Goal: Task Accomplishment & Management: Complete application form

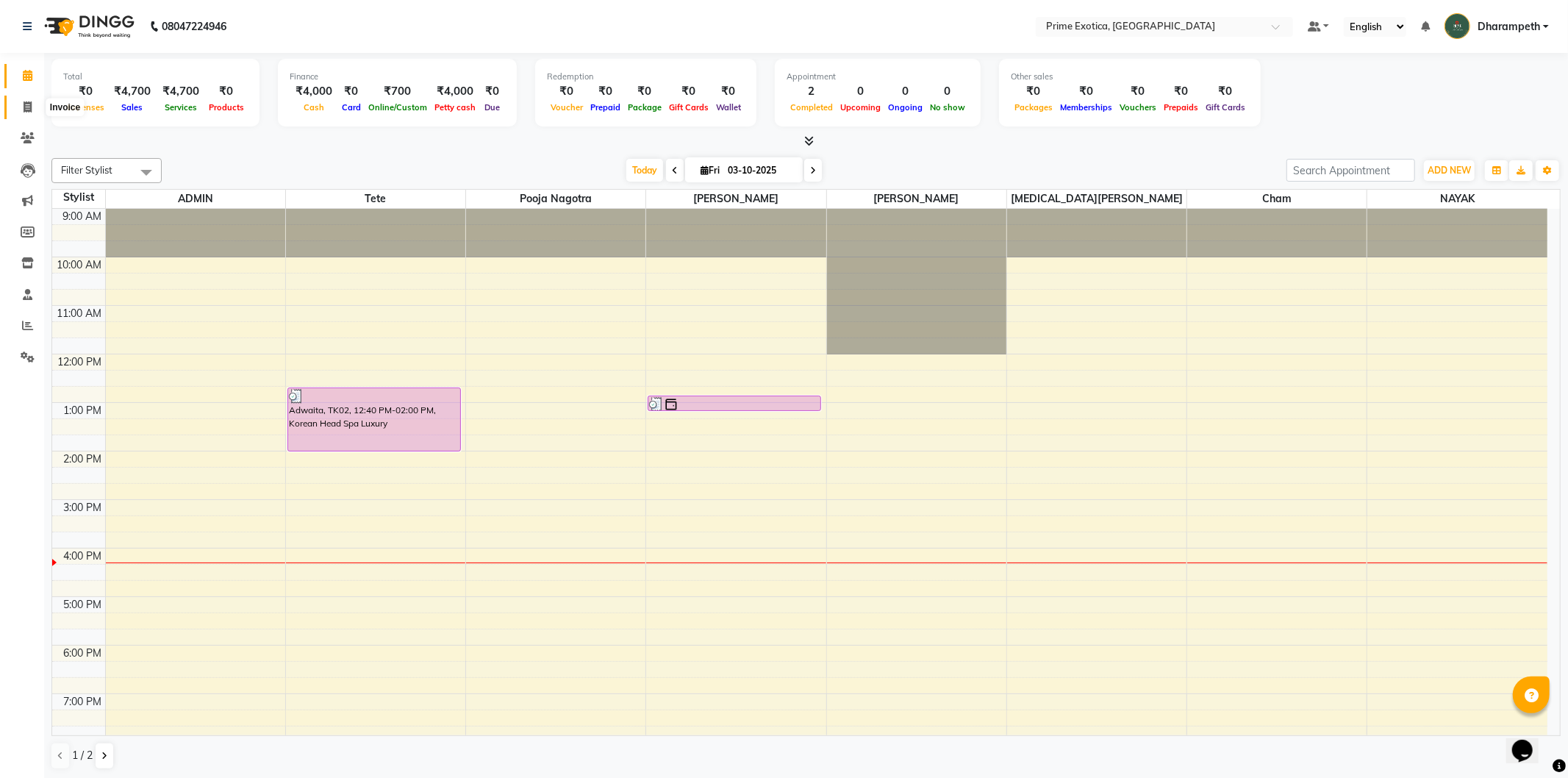
click at [25, 102] on icon at bounding box center [27, 106] width 8 height 11
select select "5380"
select select "service"
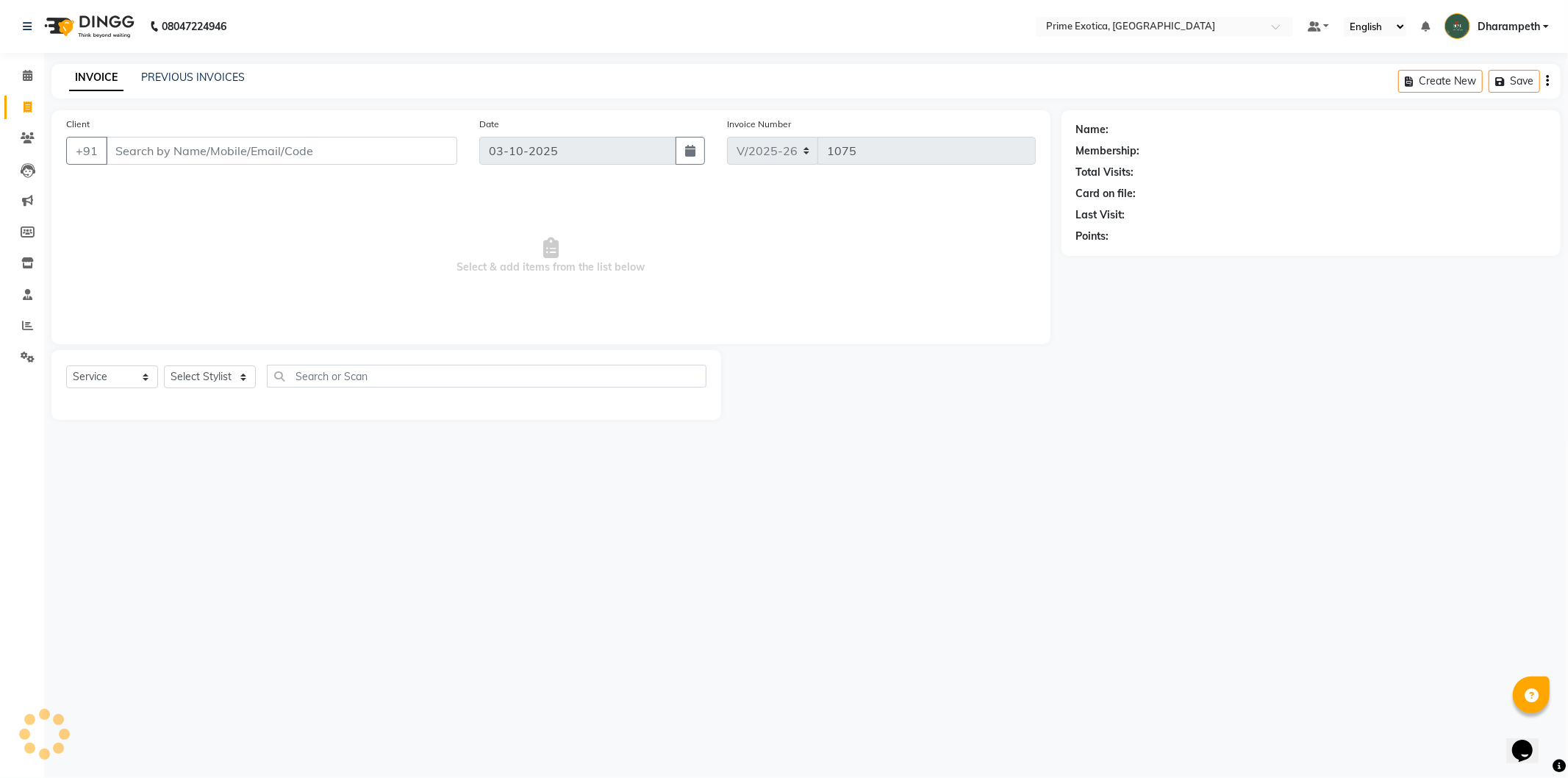
select select "80928"
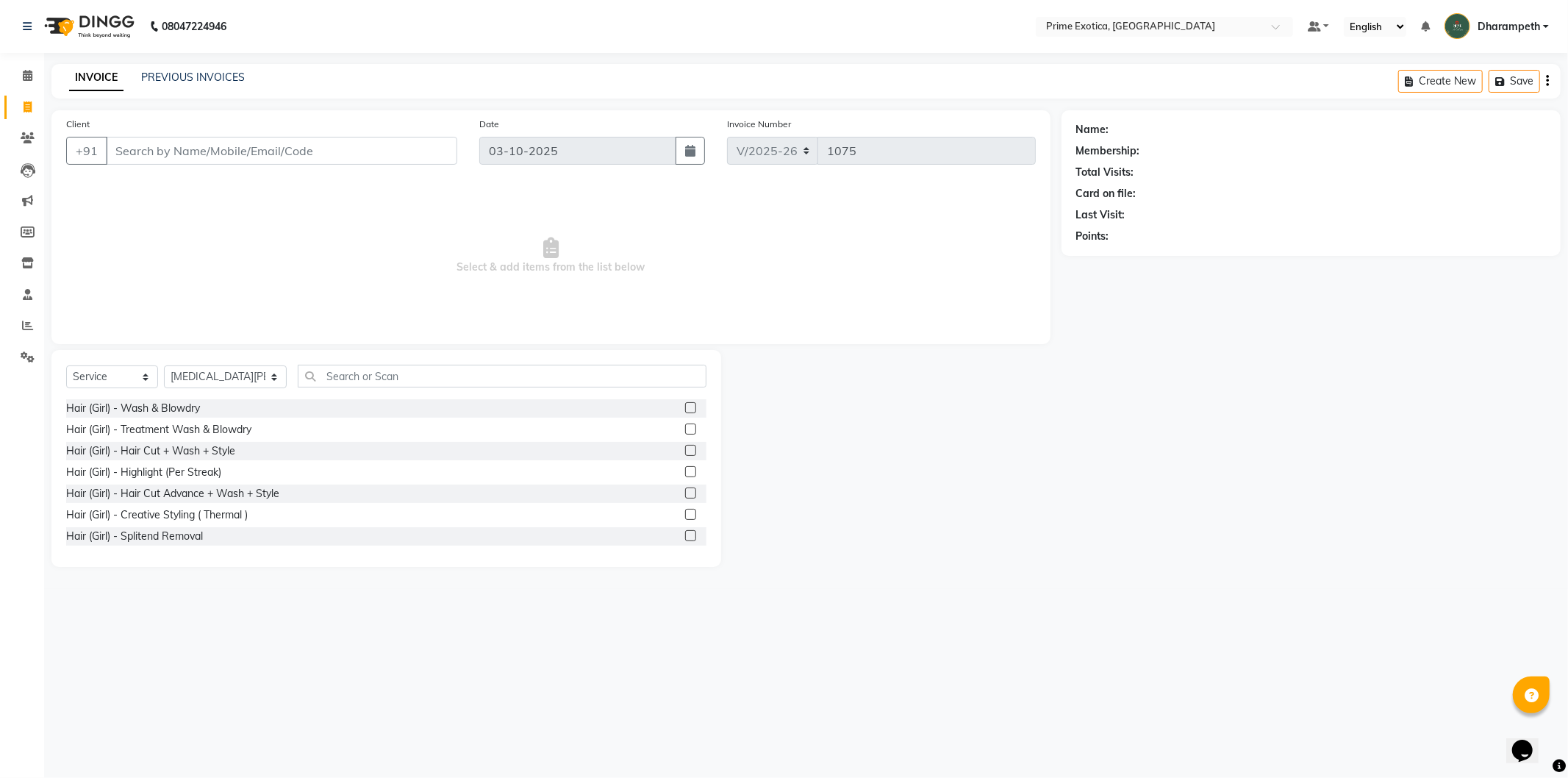
click at [342, 143] on input "Client" at bounding box center [282, 150] width 352 height 28
type input "8263055657"
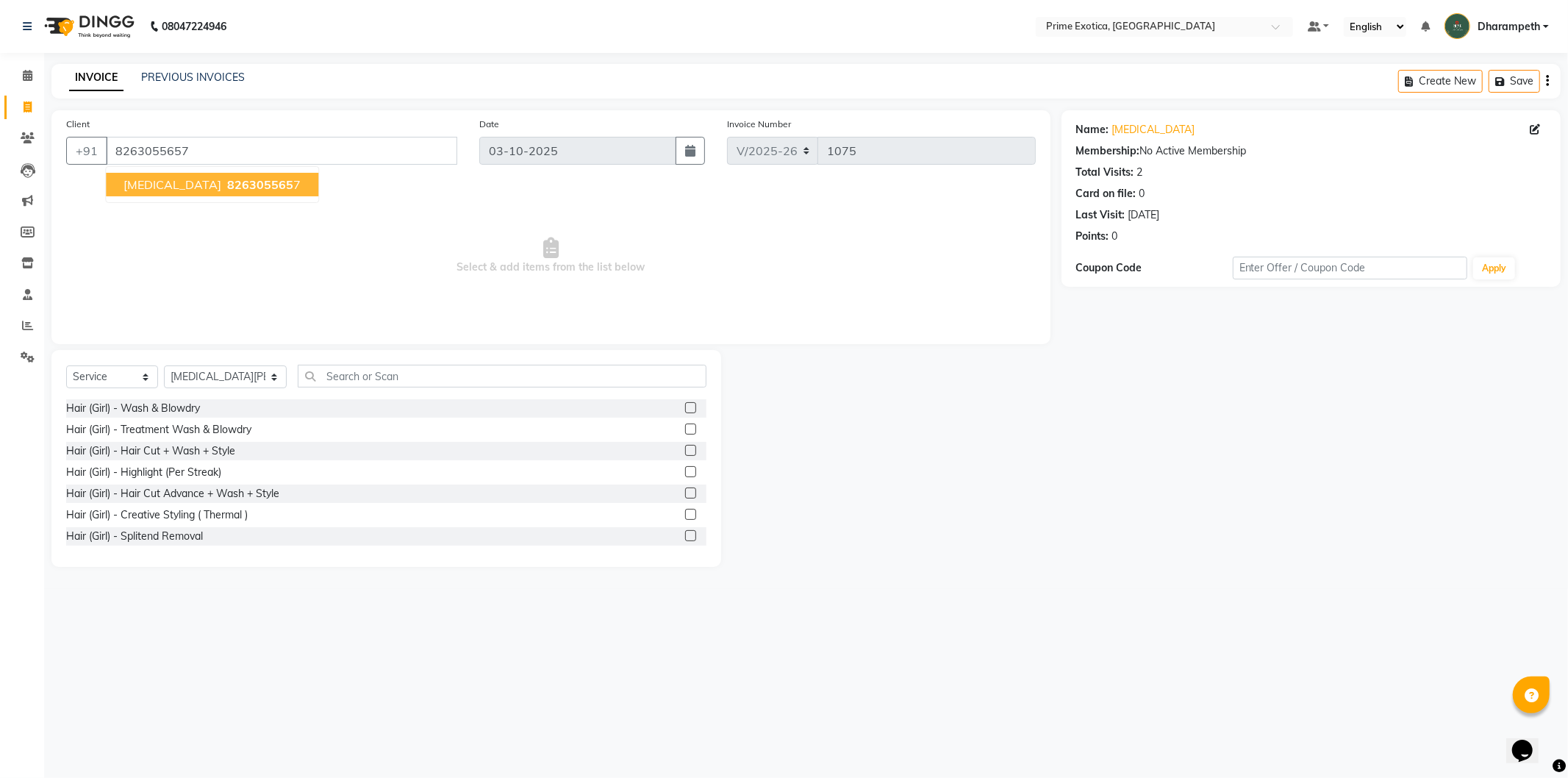
click at [224, 187] on ngb-highlight "826305565 7" at bounding box center [262, 184] width 76 height 14
click at [201, 368] on select "Select Stylist Abhijet ADMIN ANGELA S JOHN cham Darshan Gaikwad Dipak Narnaware…" at bounding box center [225, 377] width 123 height 23
select select "38194"
click at [164, 366] on select "Select Stylist Abhijet ADMIN ANGELA S JOHN cham Darshan Gaikwad Dipak Narnaware…" at bounding box center [225, 377] width 123 height 23
click at [397, 360] on div "Select Service Product Membership Package Voucher Prepaid Gift Card Select Styl…" at bounding box center [386, 458] width 670 height 216
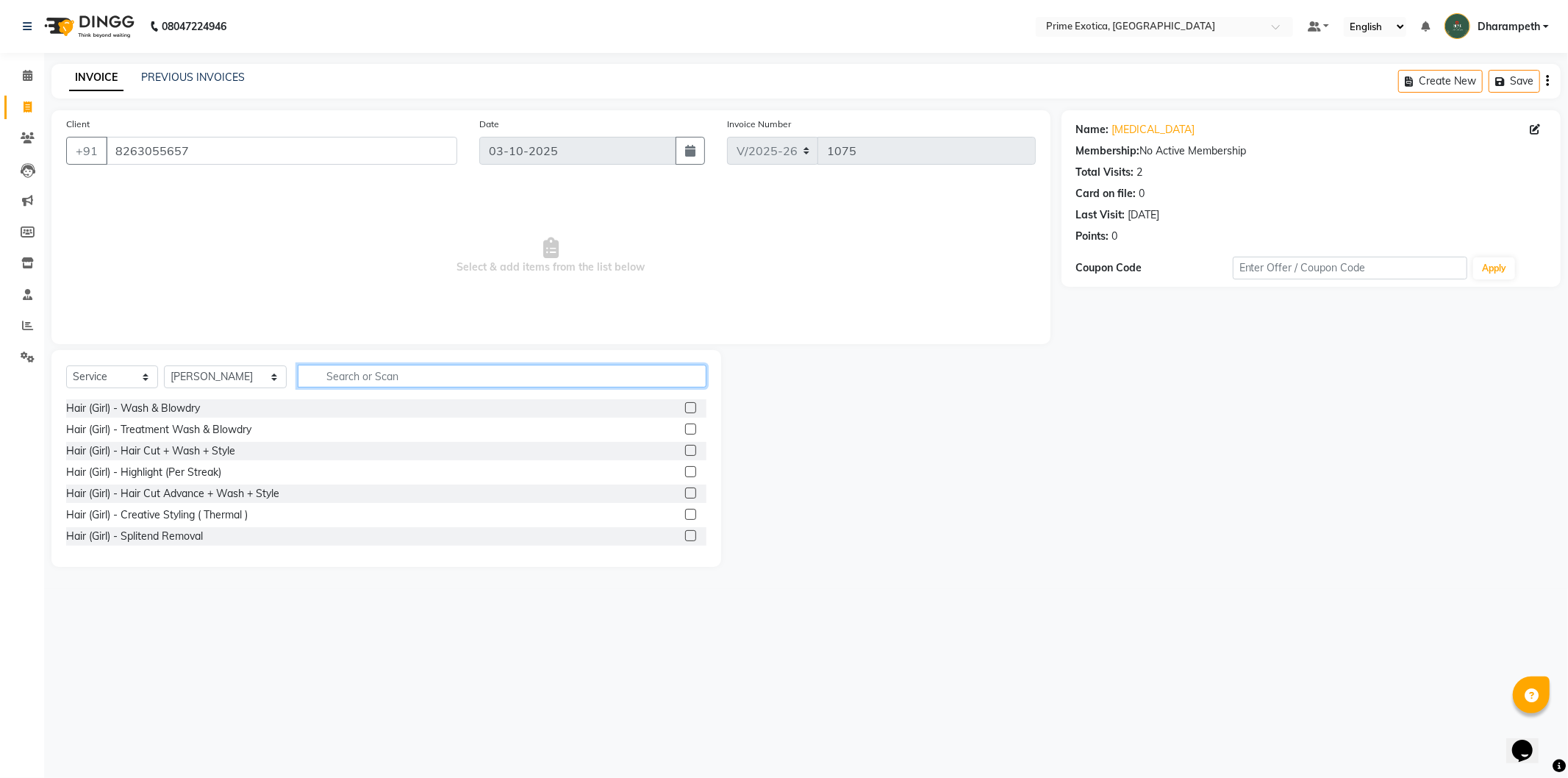
click at [344, 381] on input "text" at bounding box center [502, 376] width 408 height 23
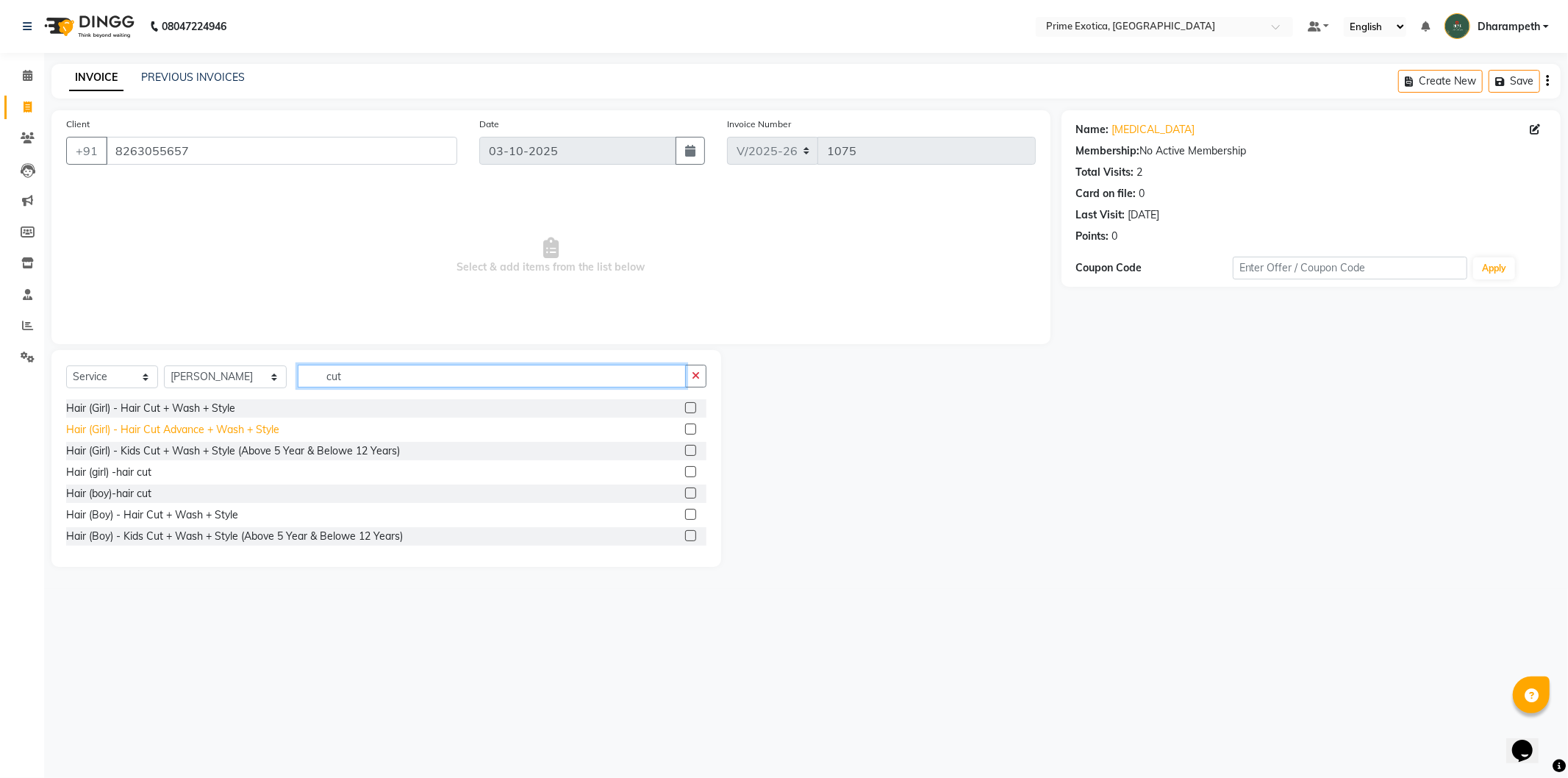
type input "cut"
click at [251, 432] on div "Hair (Girl) - Hair Cut Advance + Wash + Style" at bounding box center [172, 430] width 214 height 15
checkbox input "false"
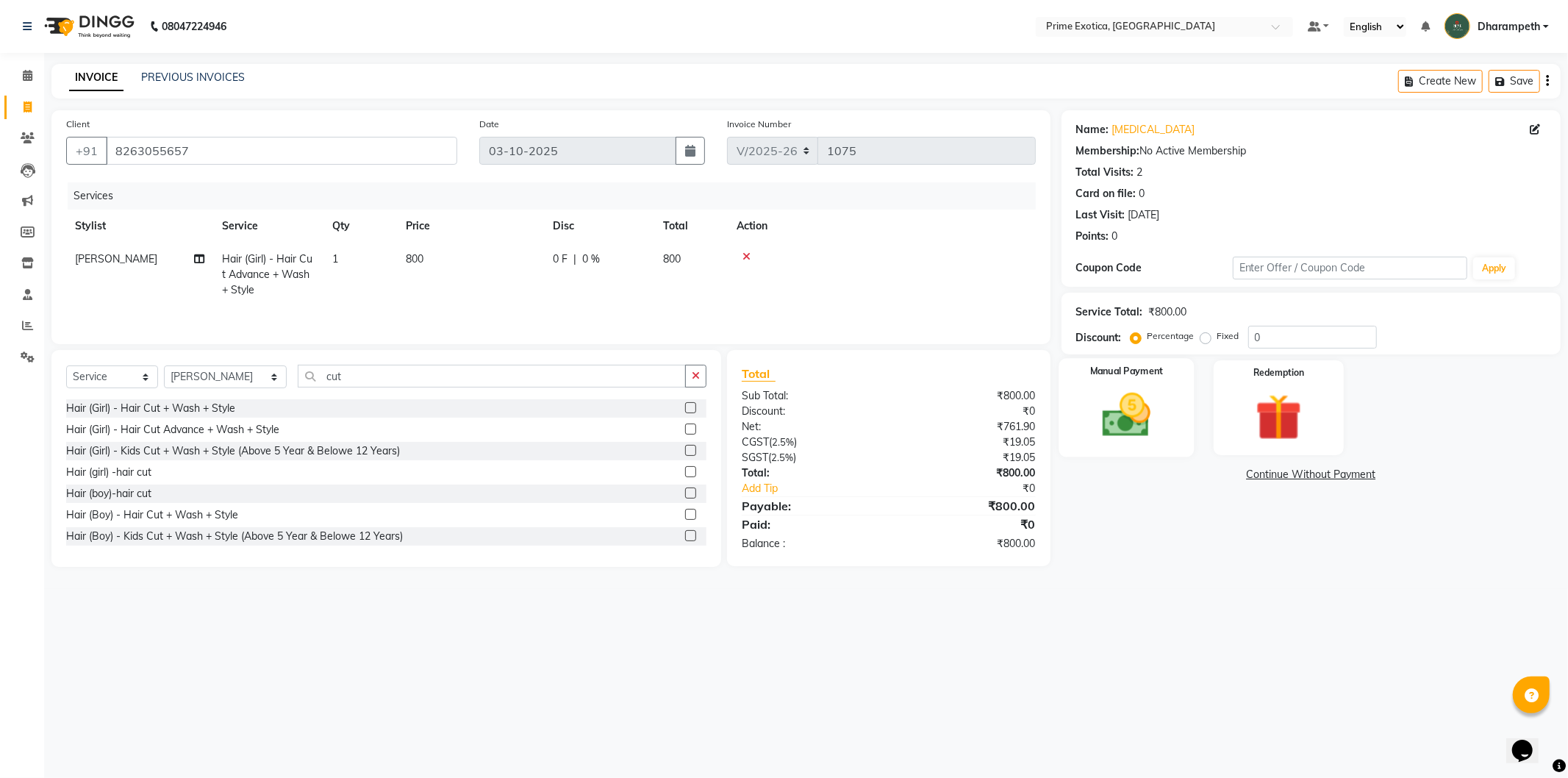
click at [1118, 422] on img at bounding box center [1126, 416] width 78 height 56
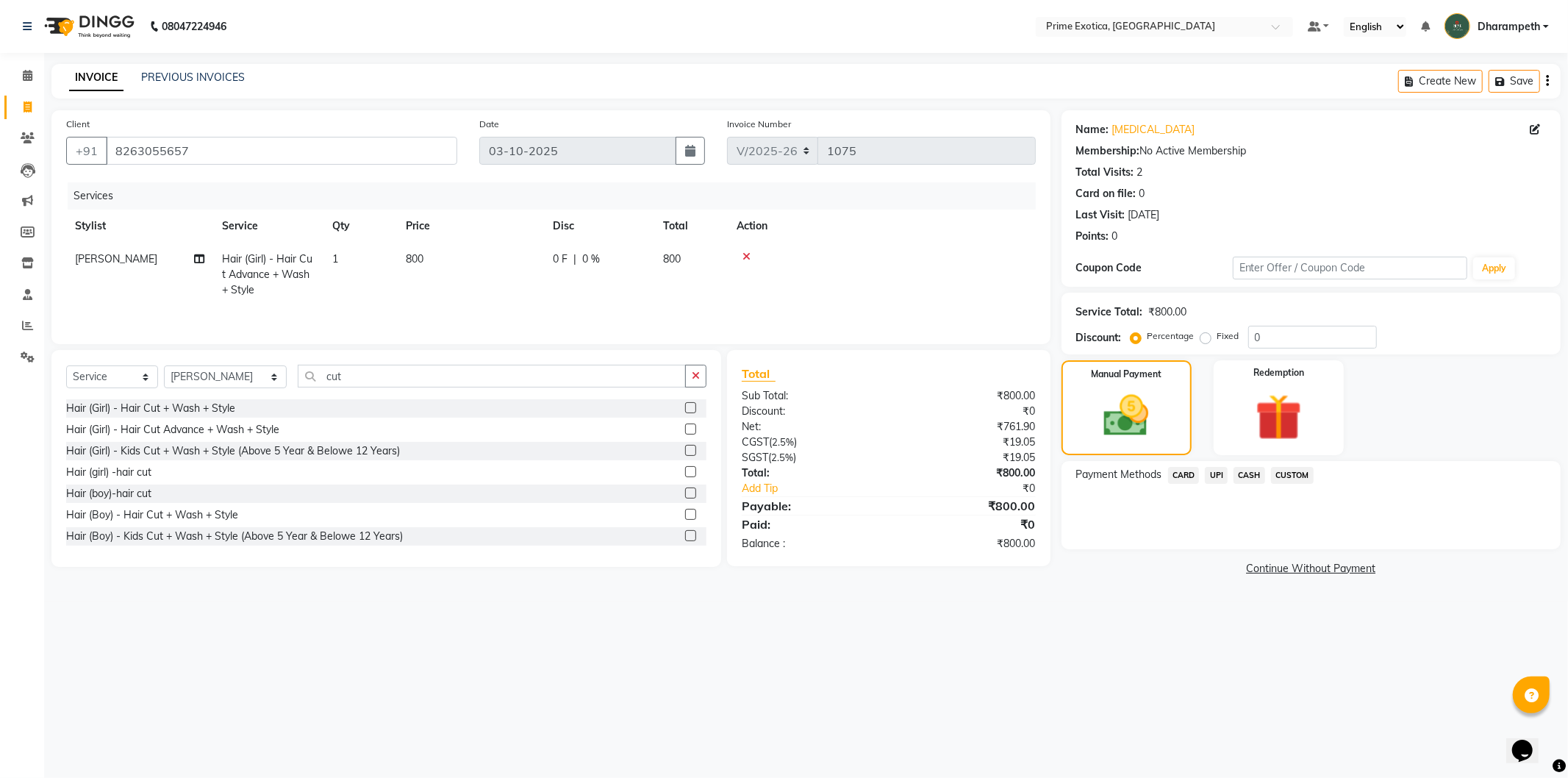
click at [1252, 476] on span "CASH" at bounding box center [1249, 475] width 32 height 16
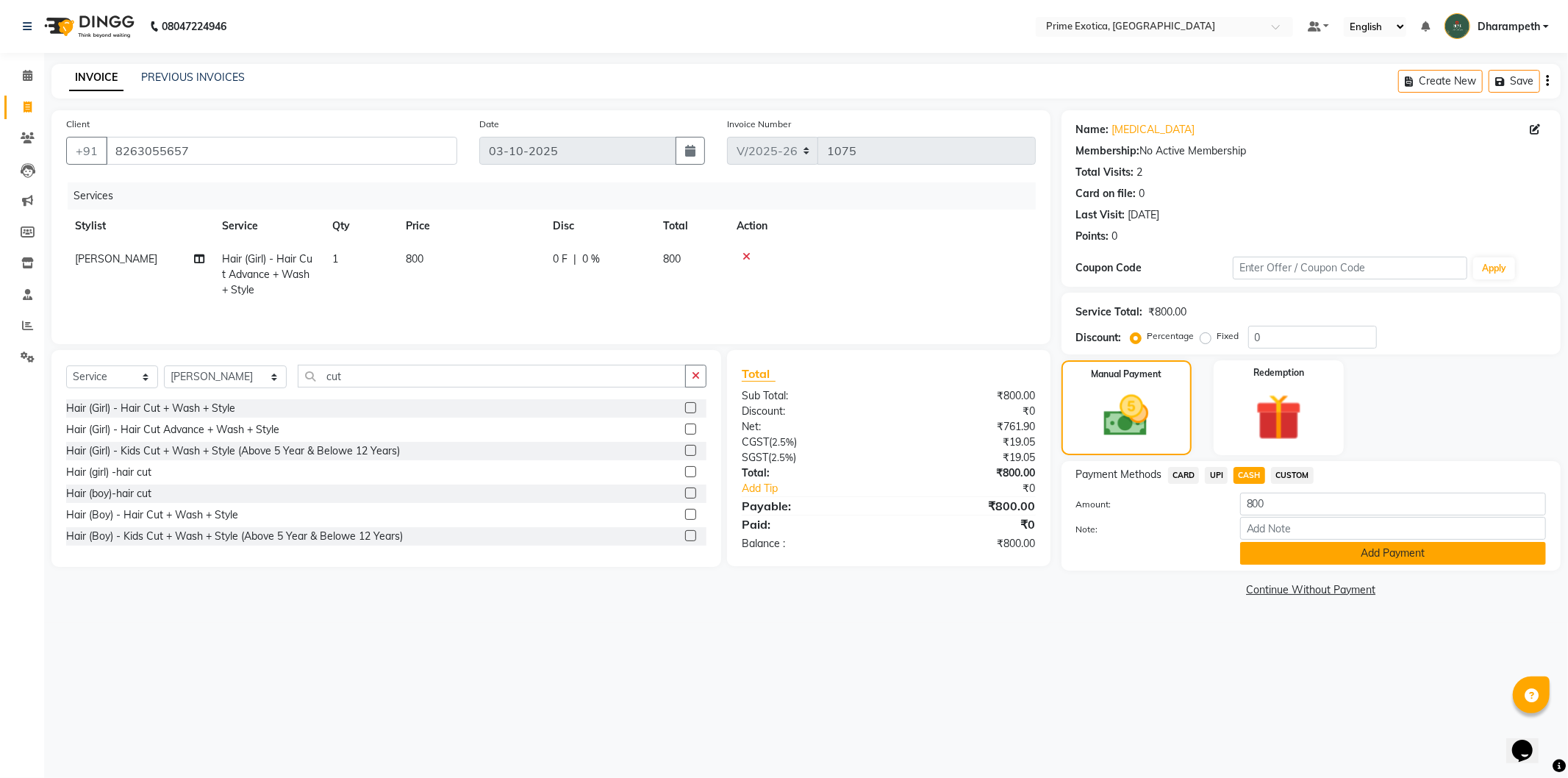
click at [1379, 546] on button "Add Payment" at bounding box center [1393, 554] width 305 height 23
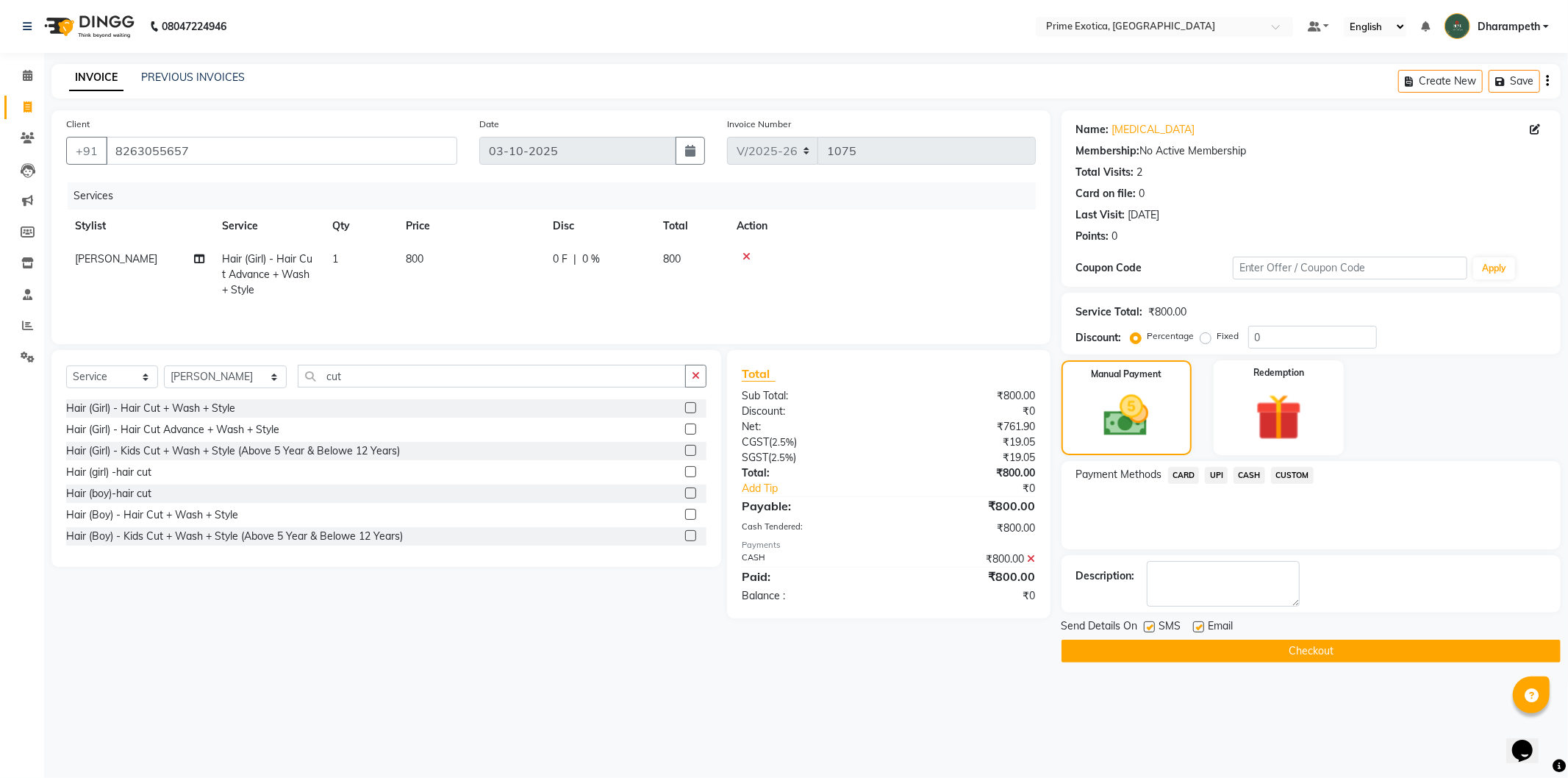
click at [1316, 651] on button "Checkout" at bounding box center [1311, 651] width 499 height 23
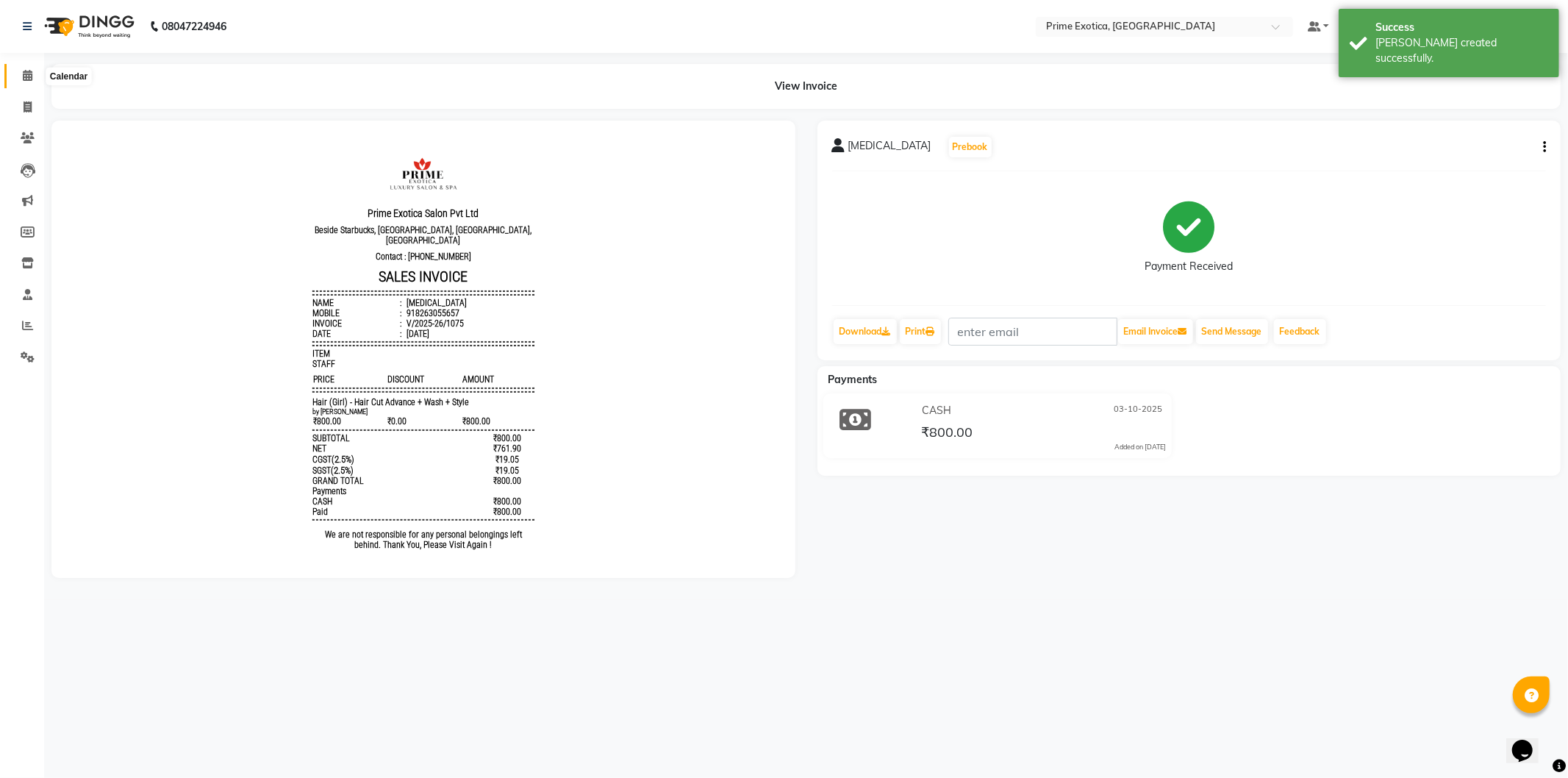
click at [27, 78] on icon at bounding box center [28, 74] width 10 height 11
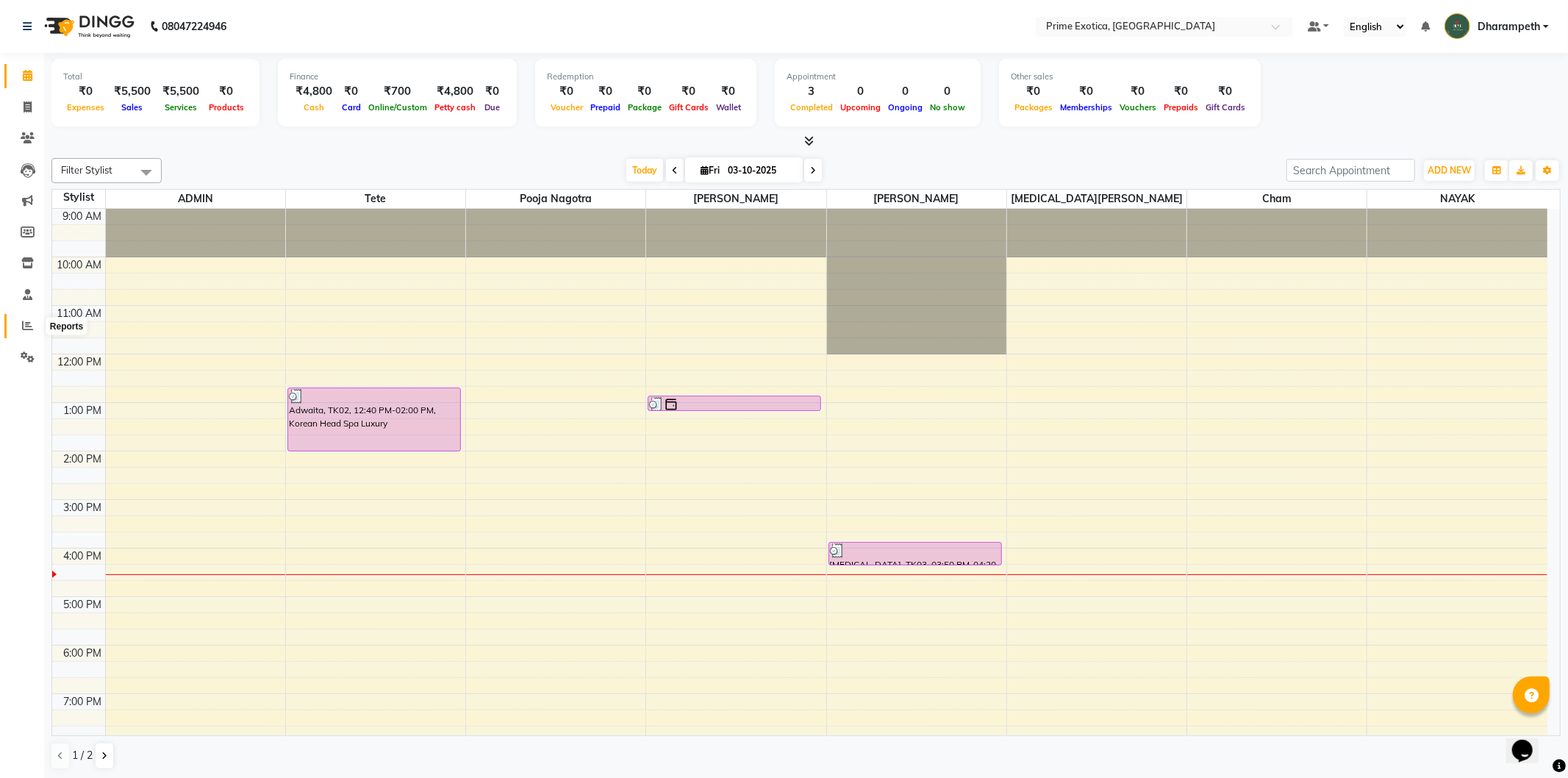
click at [31, 331] on icon at bounding box center [27, 325] width 11 height 11
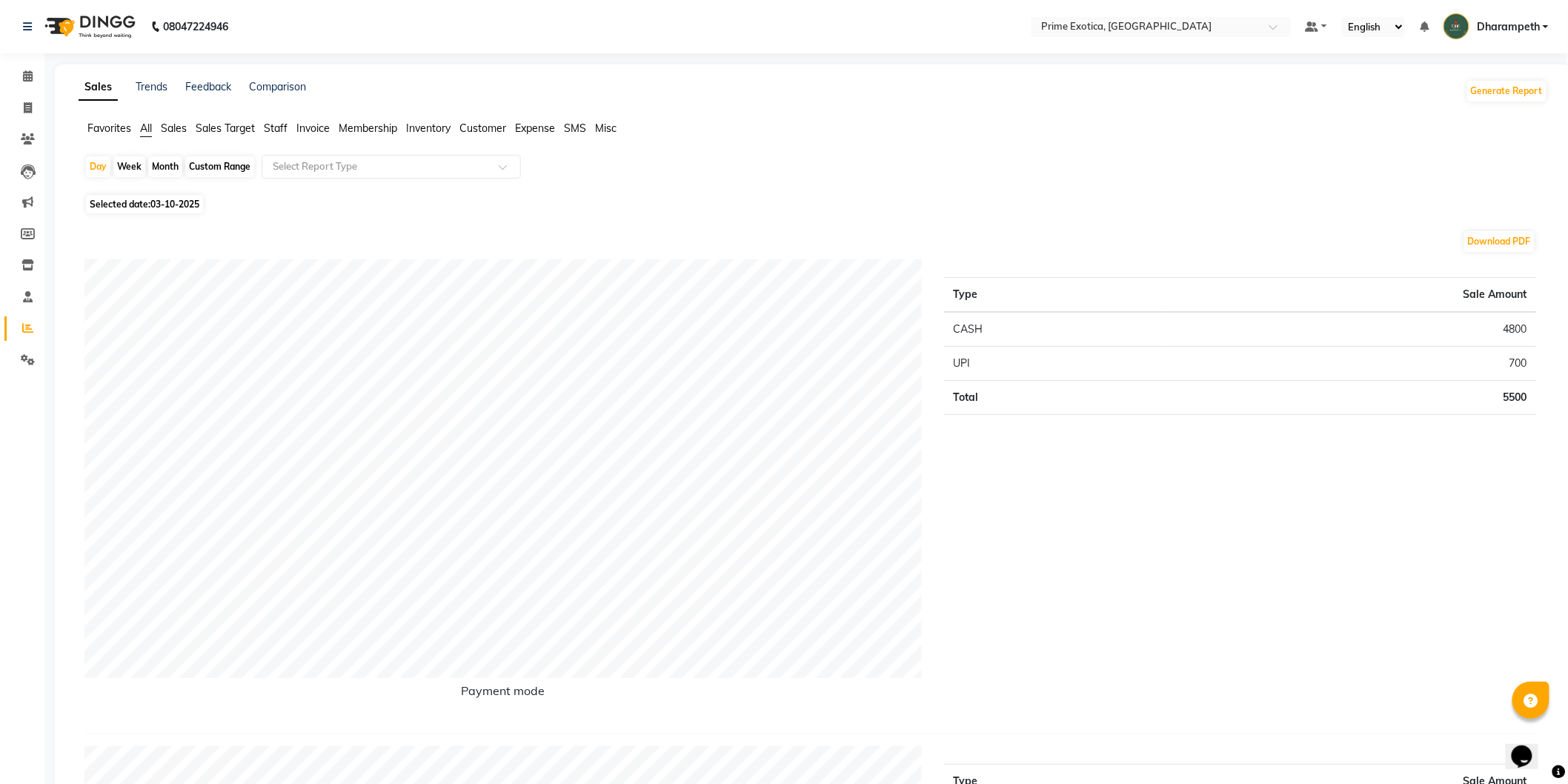
click at [161, 168] on div "Month" at bounding box center [165, 166] width 34 height 20
select select "10"
select select "2025"
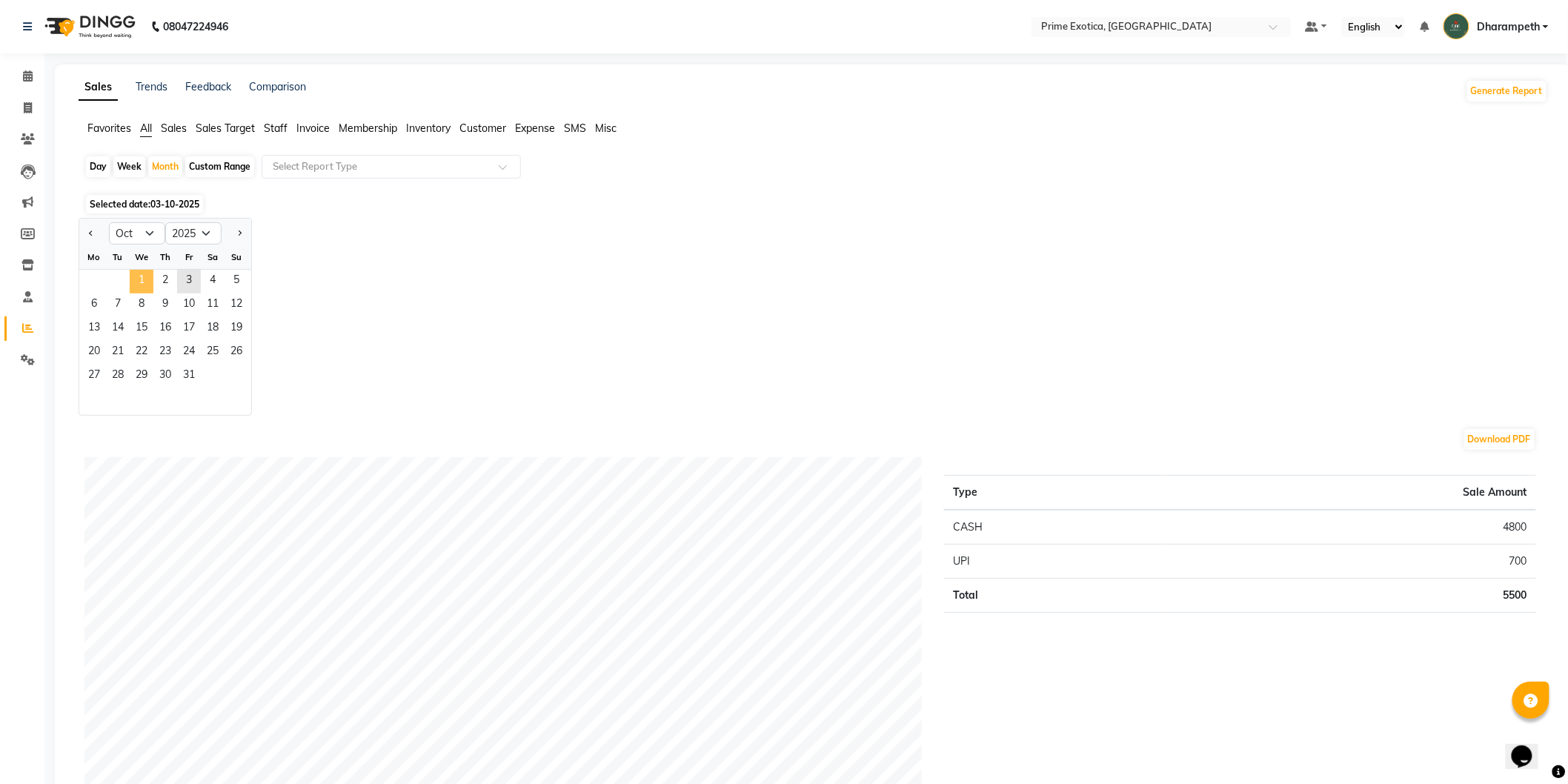
click at [149, 274] on span "1" at bounding box center [141, 281] width 23 height 23
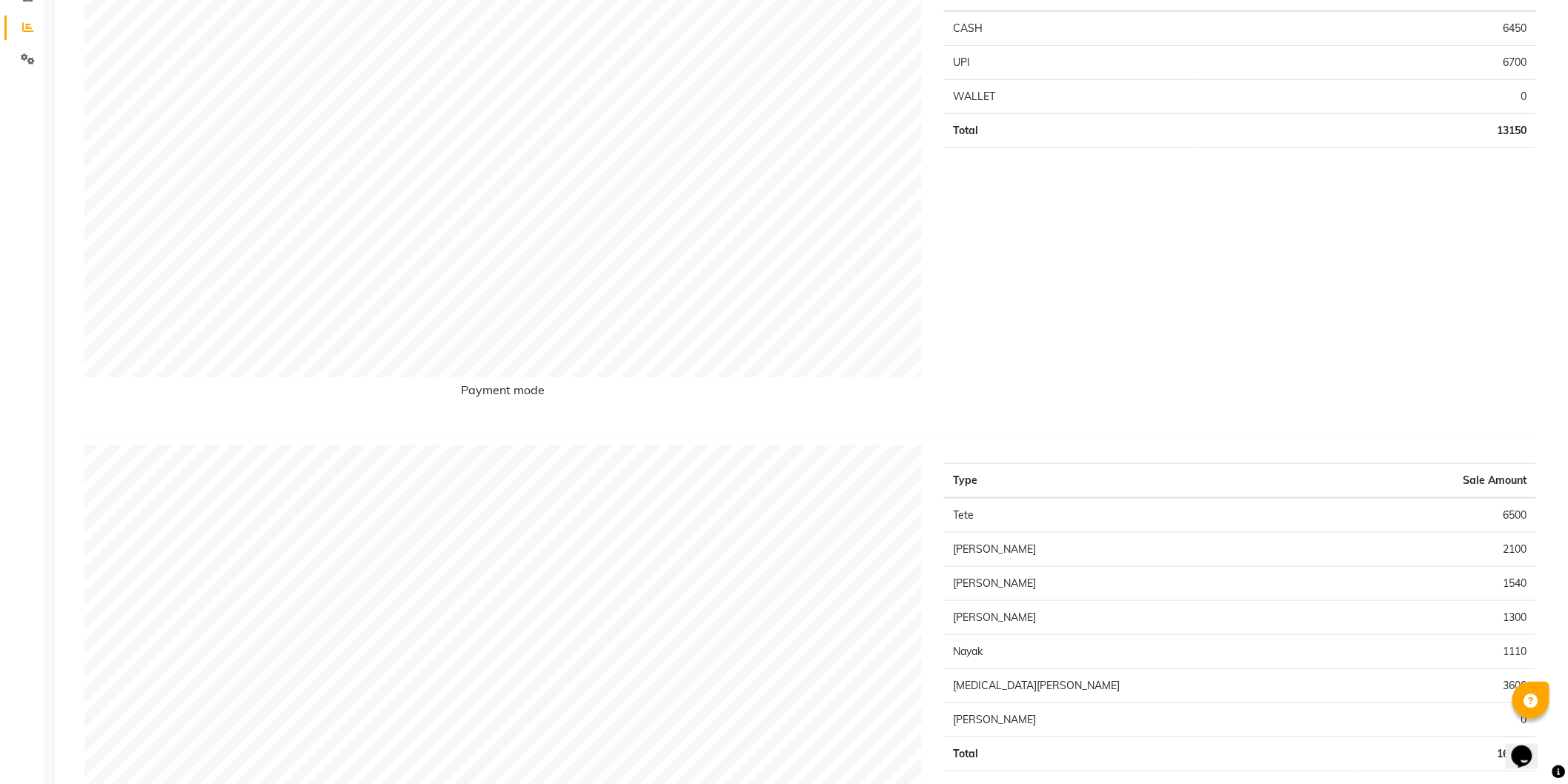
scroll to position [246, 0]
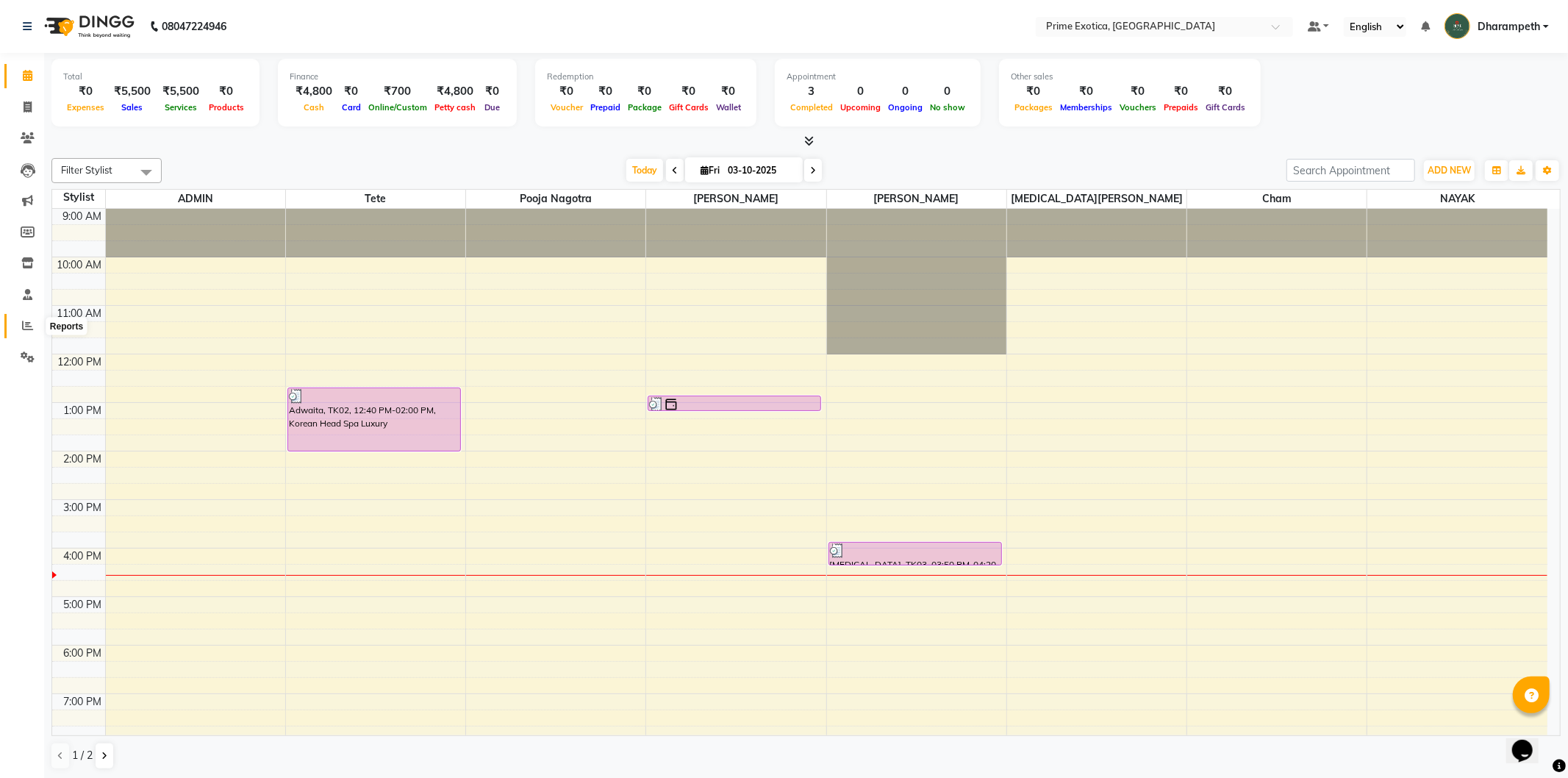
click at [32, 318] on span at bounding box center [27, 326] width 26 height 16
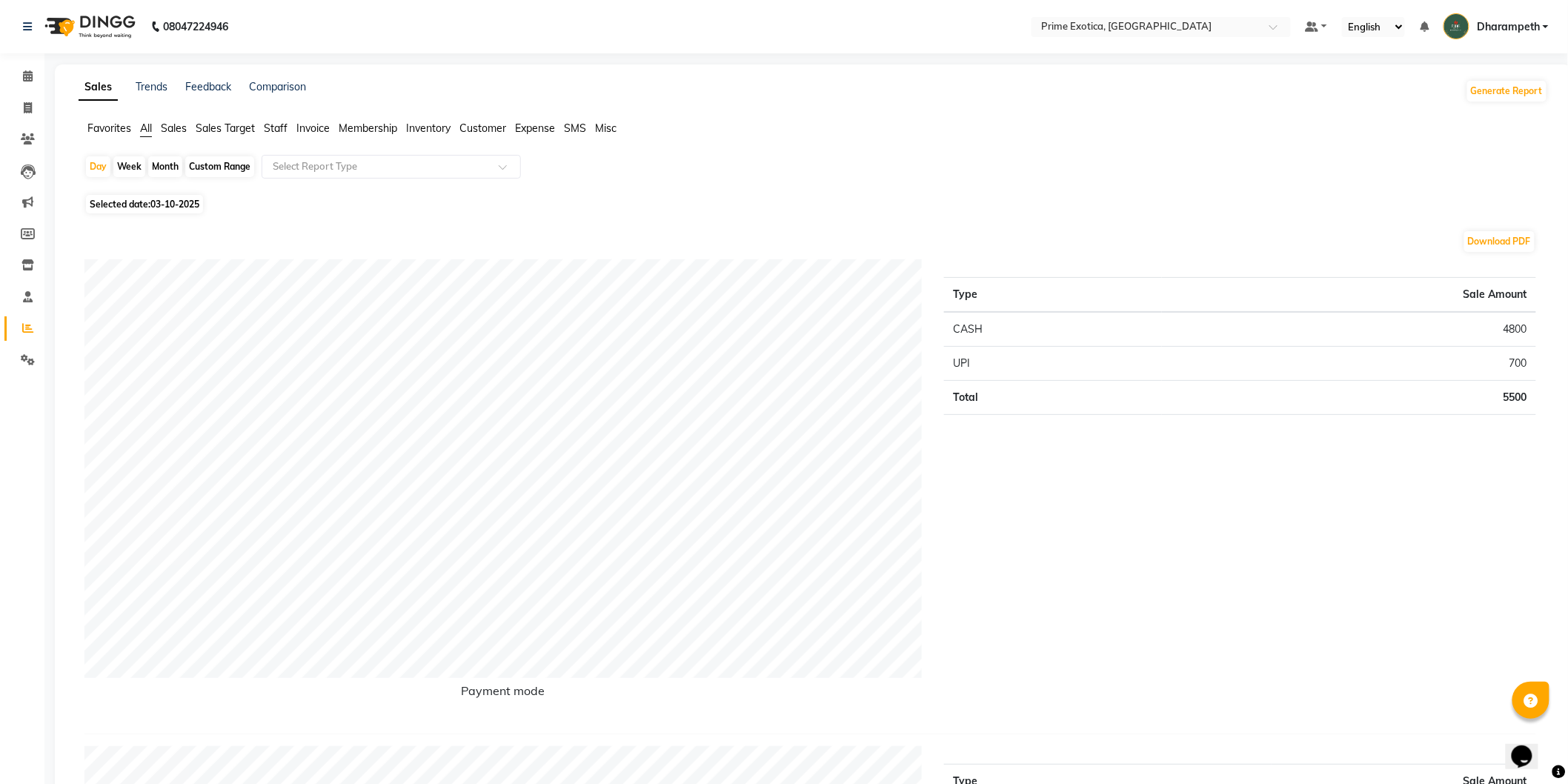
click at [162, 164] on div "Month" at bounding box center [165, 166] width 34 height 20
select select "10"
select select "2025"
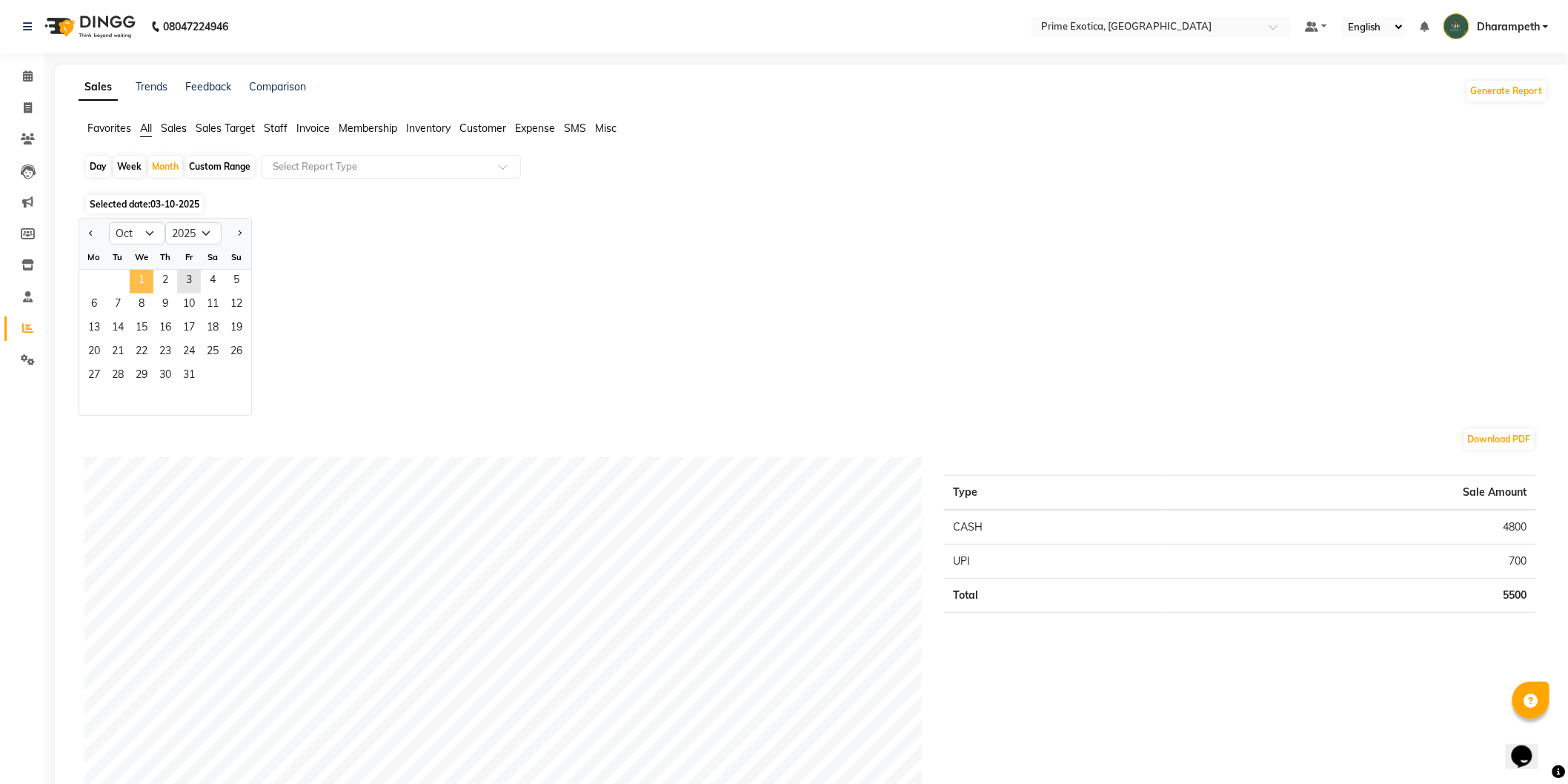
click at [135, 283] on span "1" at bounding box center [141, 281] width 23 height 23
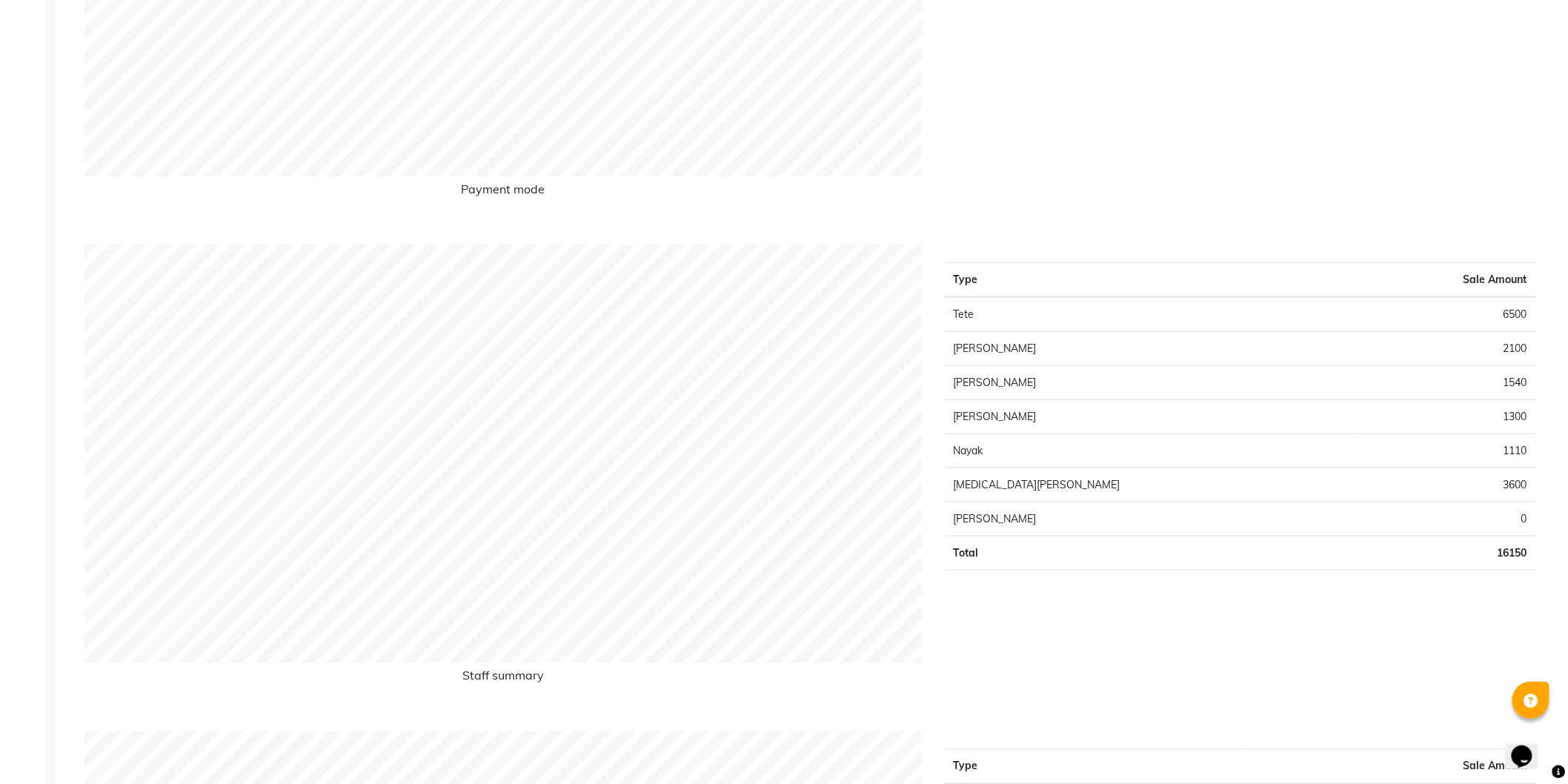
scroll to position [576, 0]
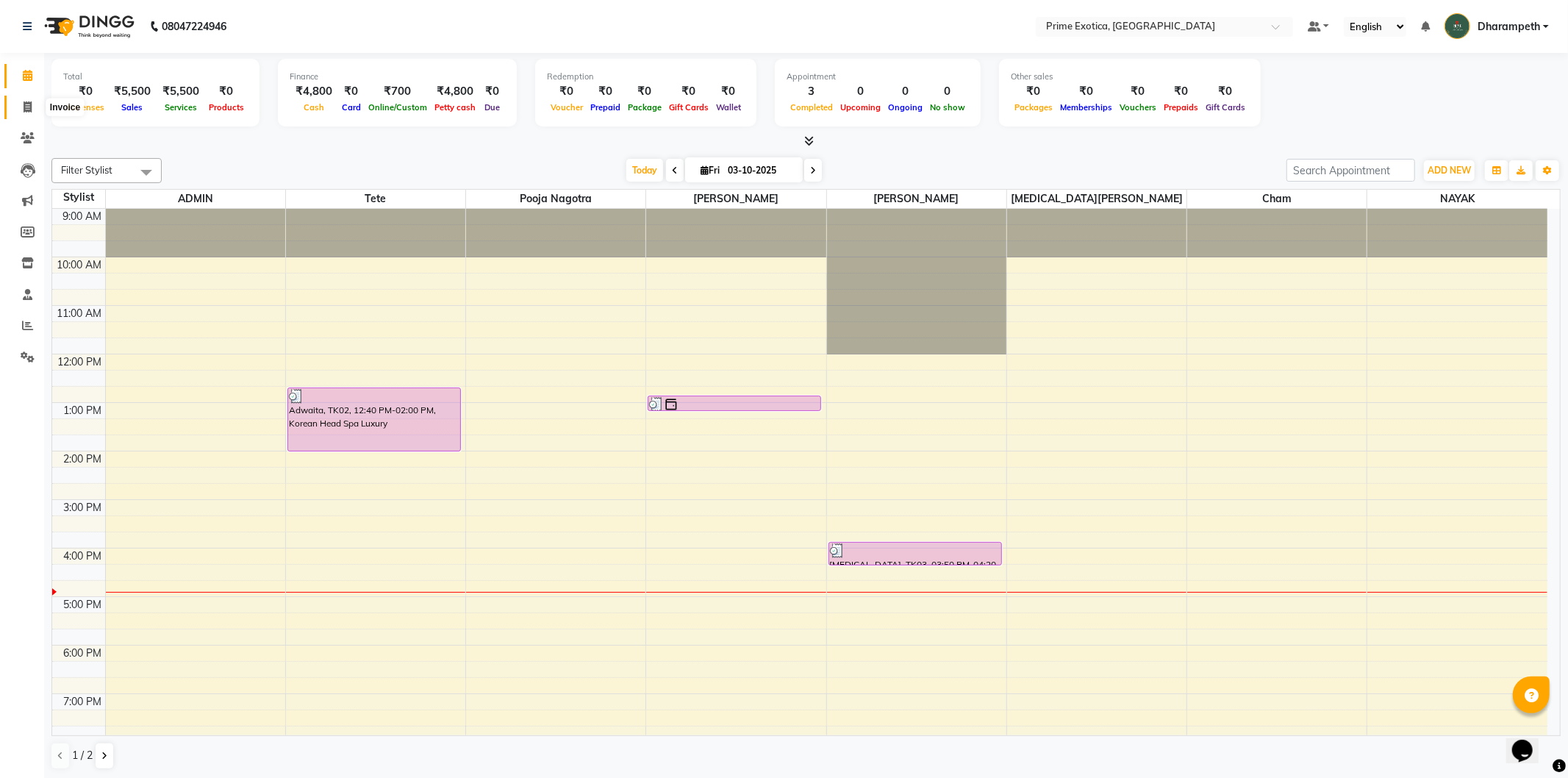
click at [26, 103] on icon at bounding box center [27, 106] width 8 height 11
select select "5380"
select select "service"
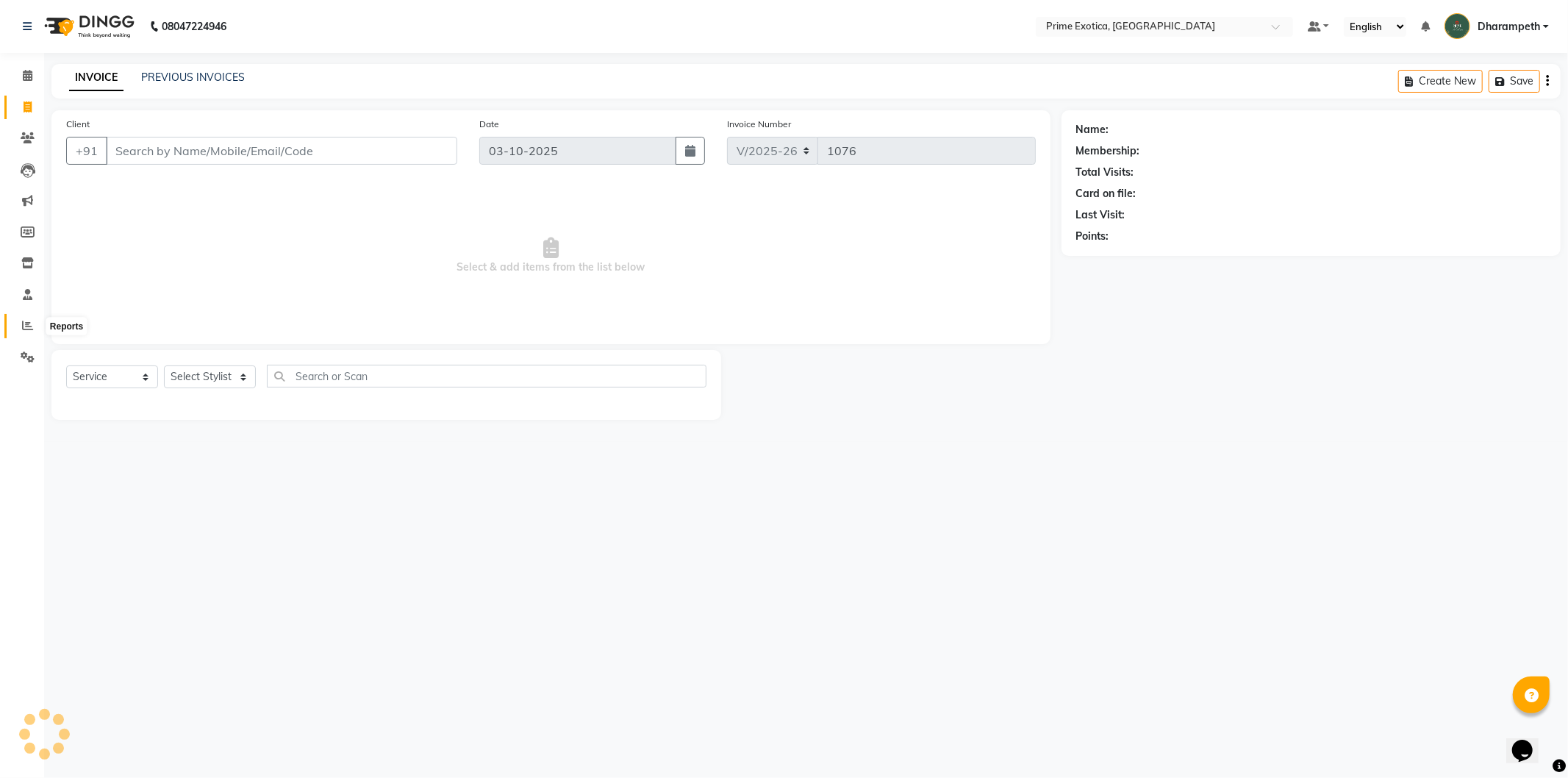
click at [26, 321] on icon at bounding box center [27, 325] width 11 height 11
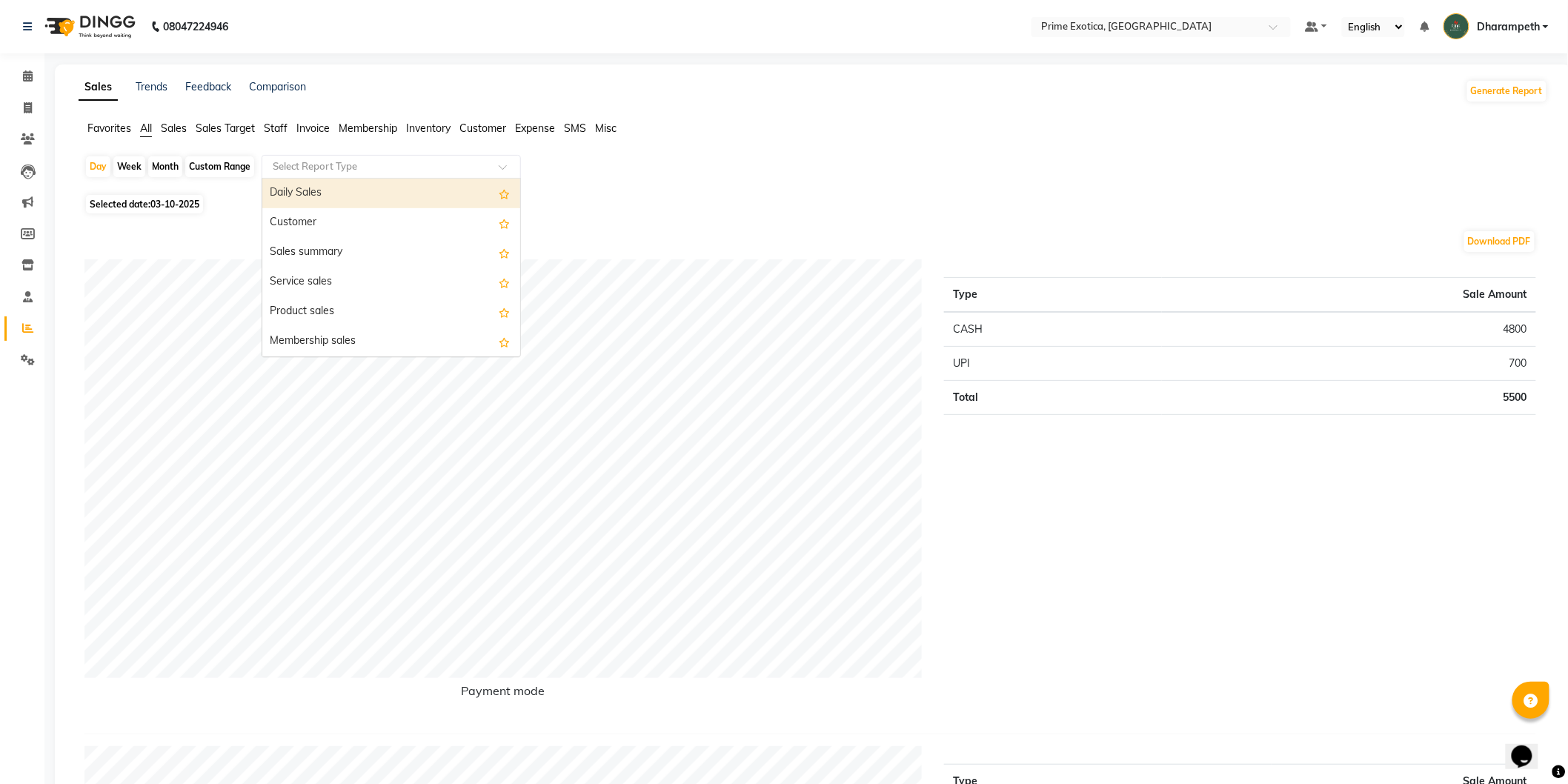
click at [312, 166] on input "text" at bounding box center [376, 167] width 213 height 15
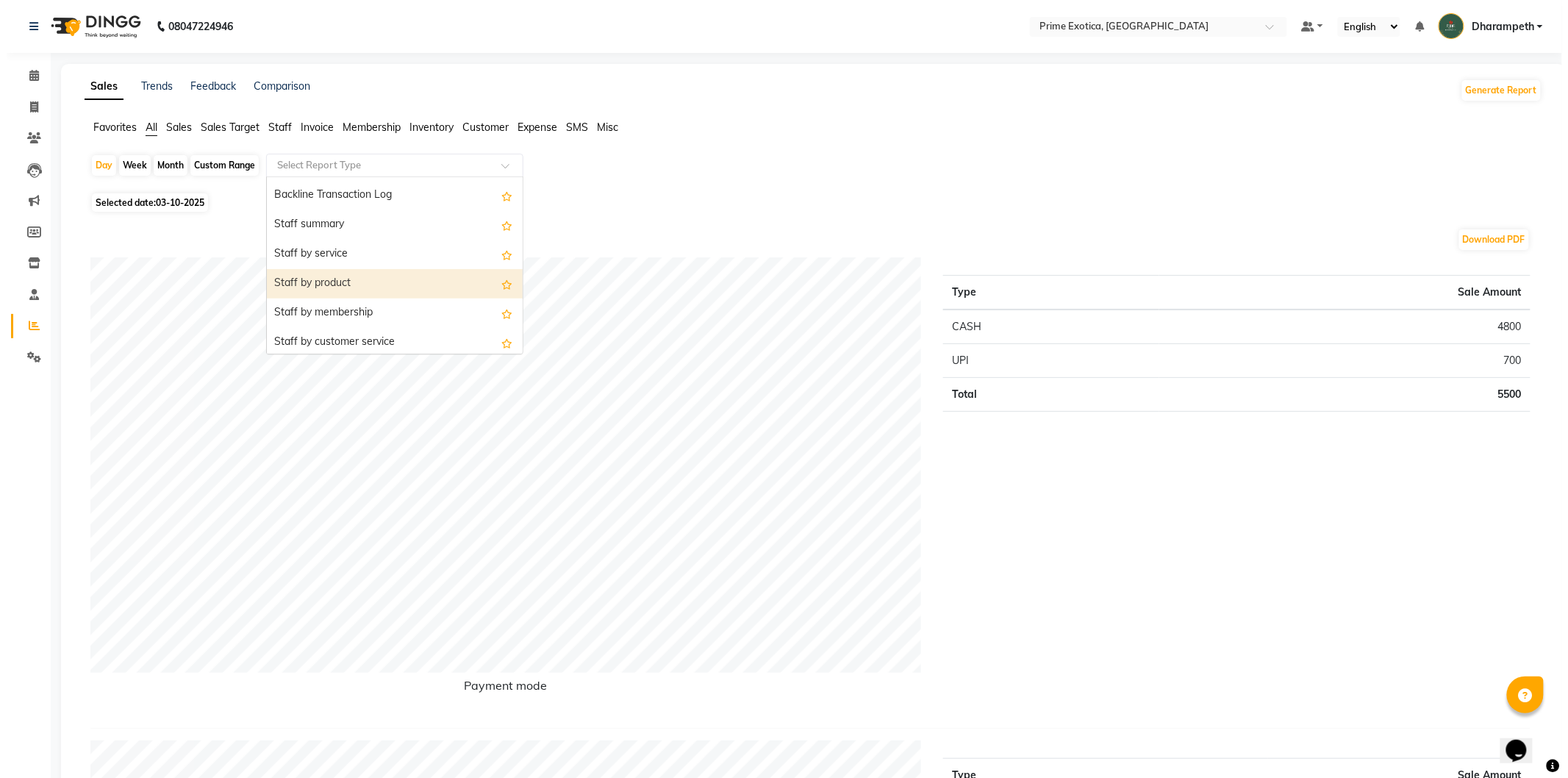
scroll to position [490, 0]
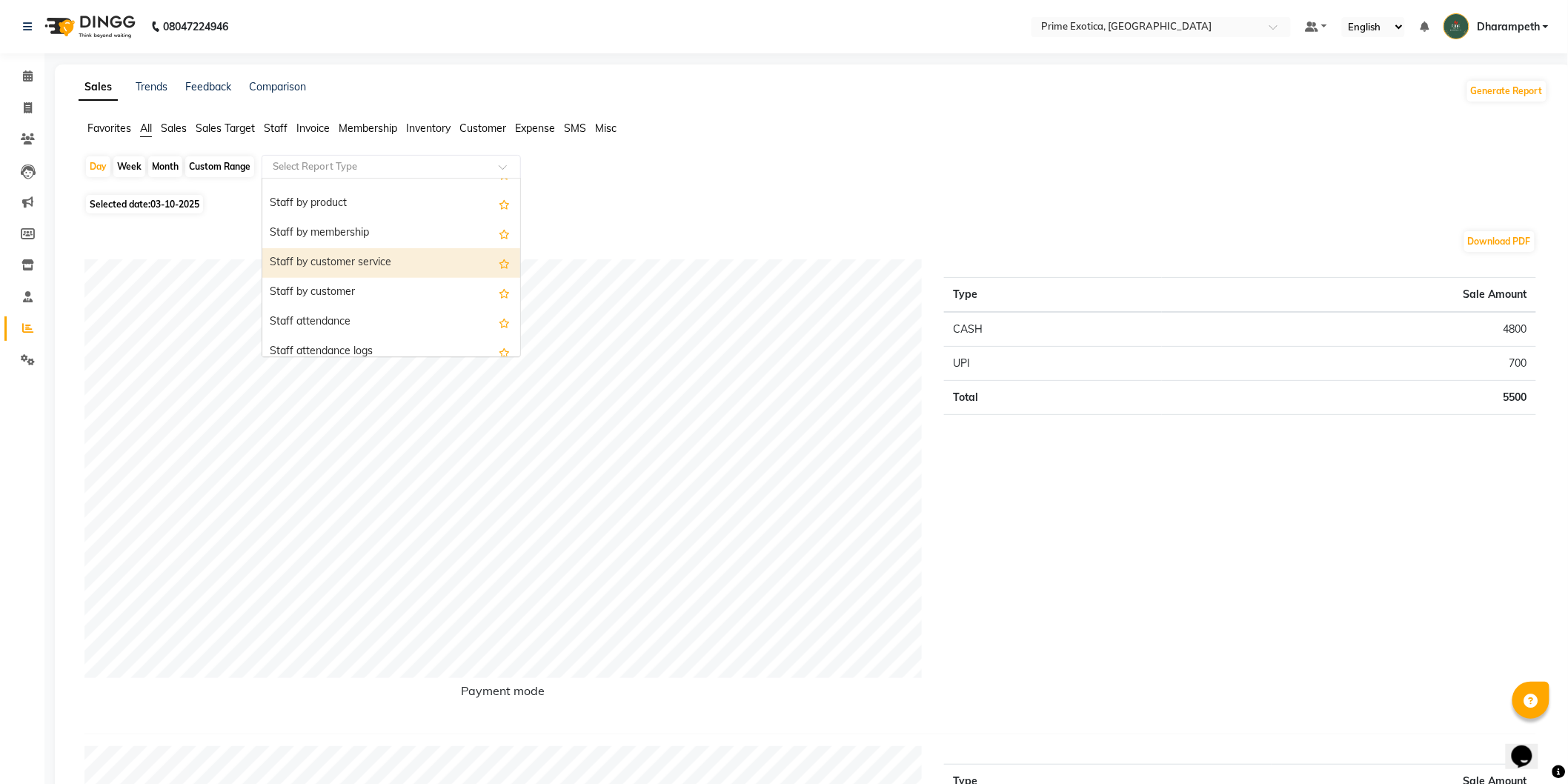
click at [354, 263] on div "Staff by customer service" at bounding box center [391, 263] width 258 height 29
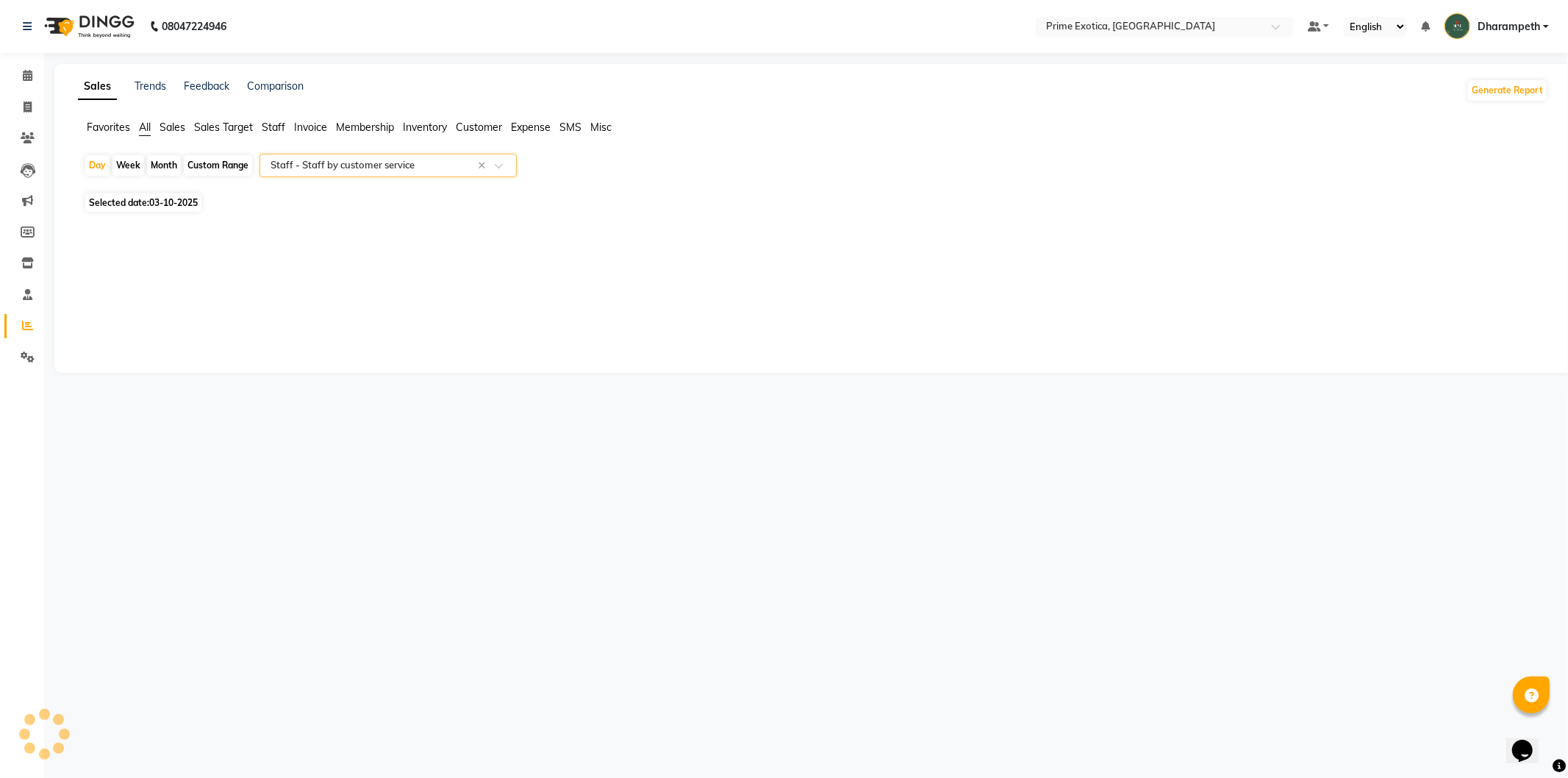
select select "filtered_report"
select select "pdf"
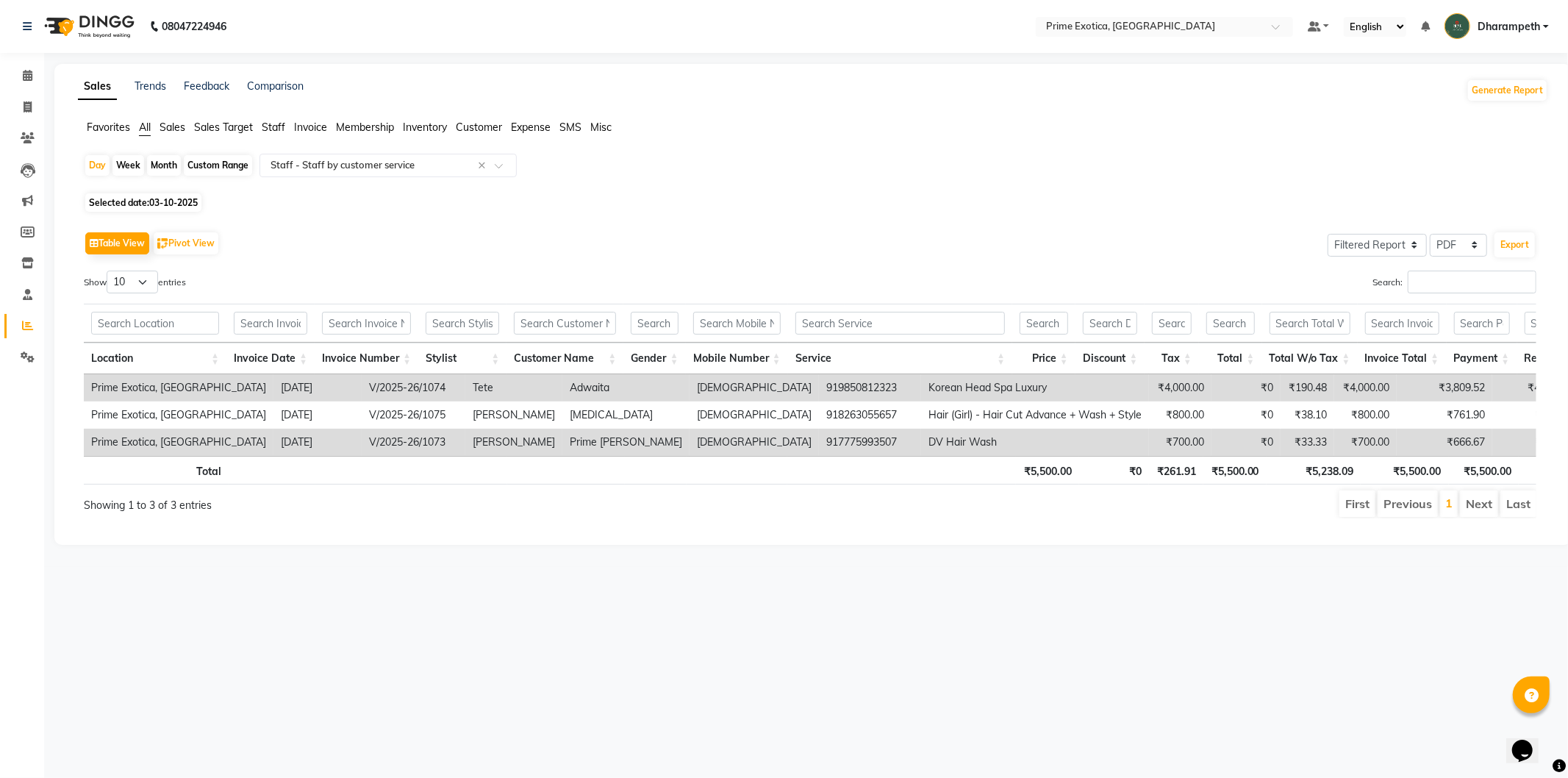
click at [106, 208] on span "Selected date: 03-10-2025" at bounding box center [143, 202] width 116 height 18
select select "10"
select select "2025"
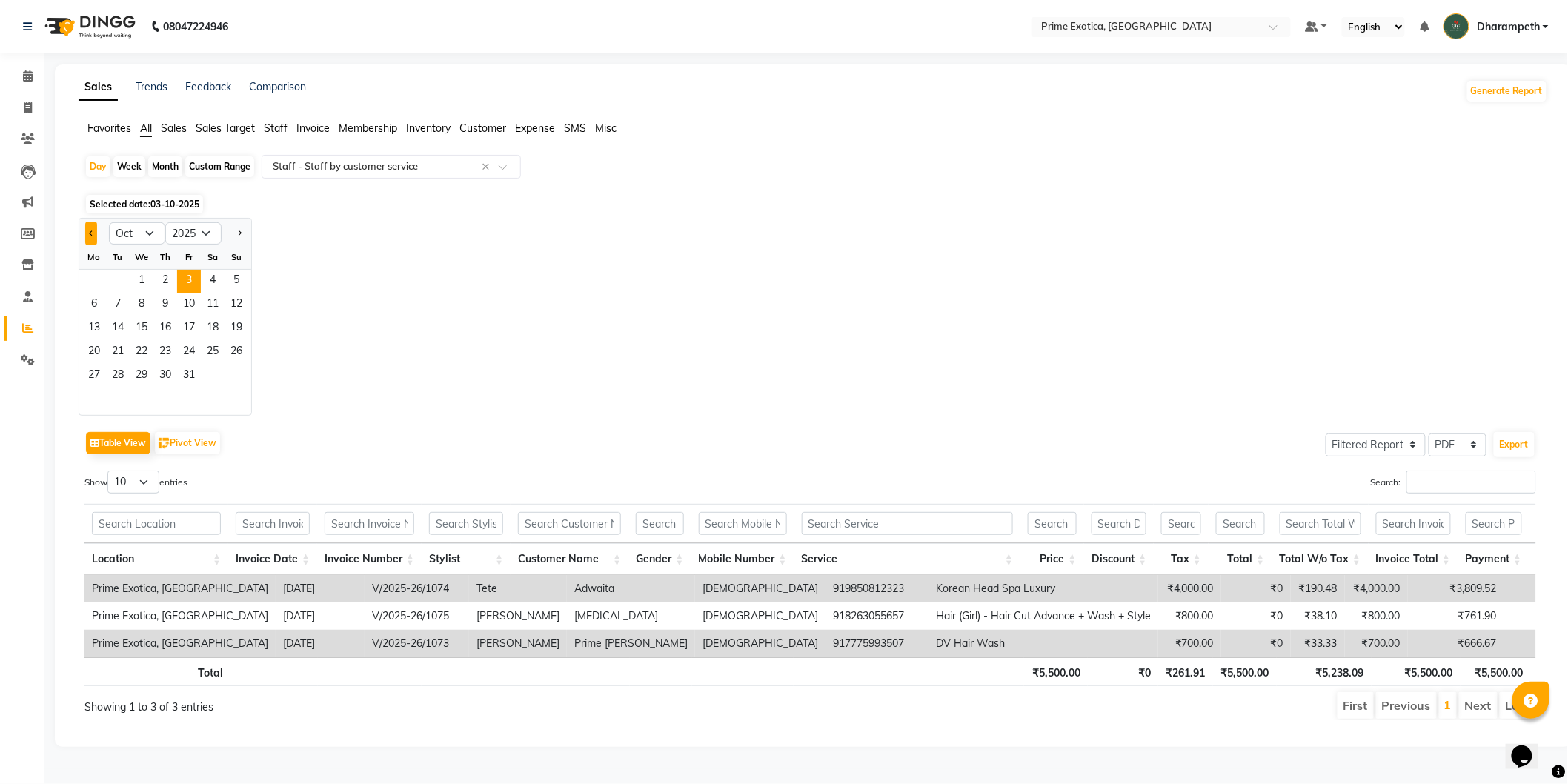
click at [86, 238] on button "Previous month" at bounding box center [91, 233] width 12 height 23
select select "9"
click at [97, 274] on span "1" at bounding box center [94, 281] width 23 height 23
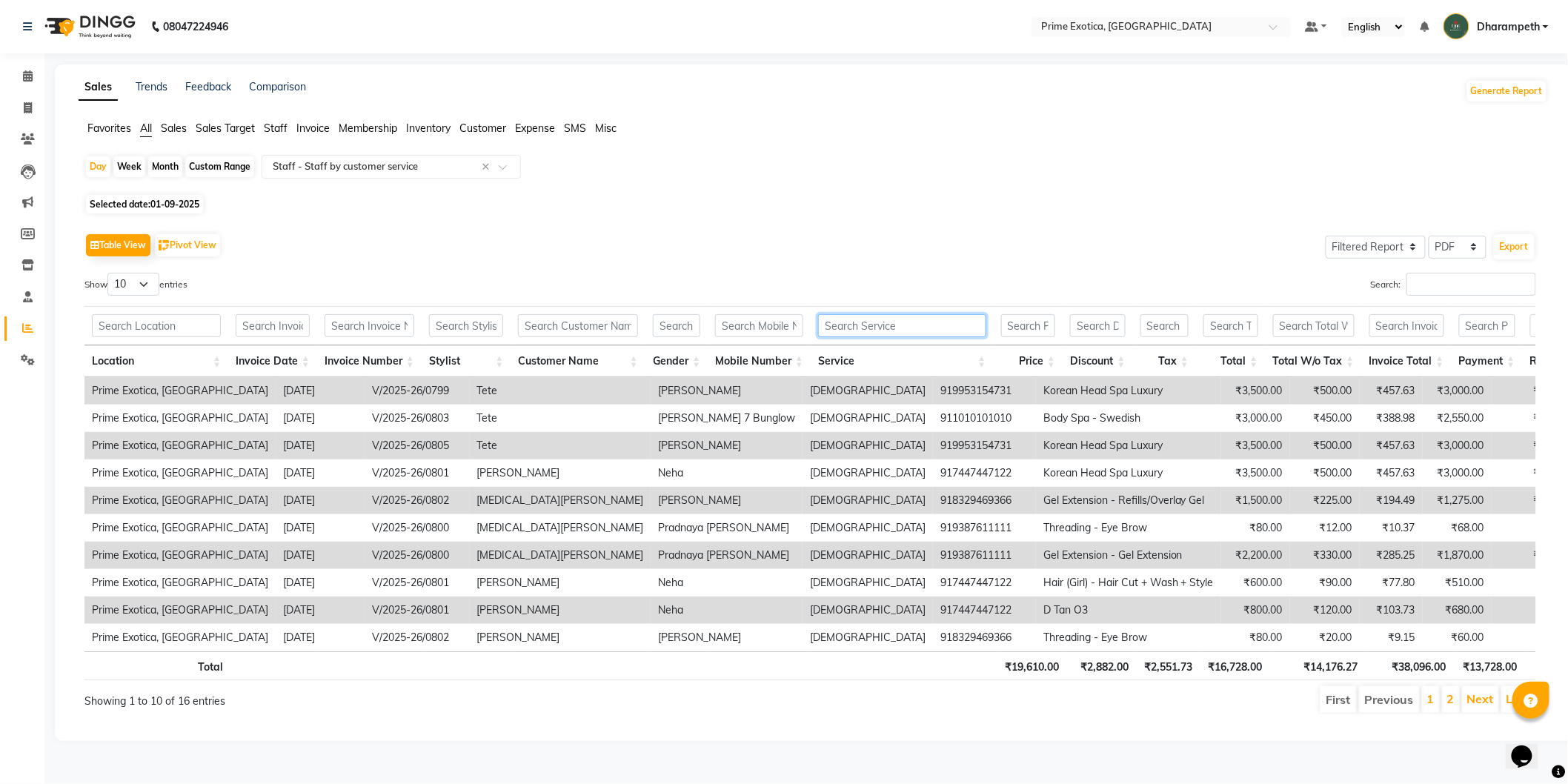
click at [867, 336] on input "text" at bounding box center [902, 325] width 168 height 23
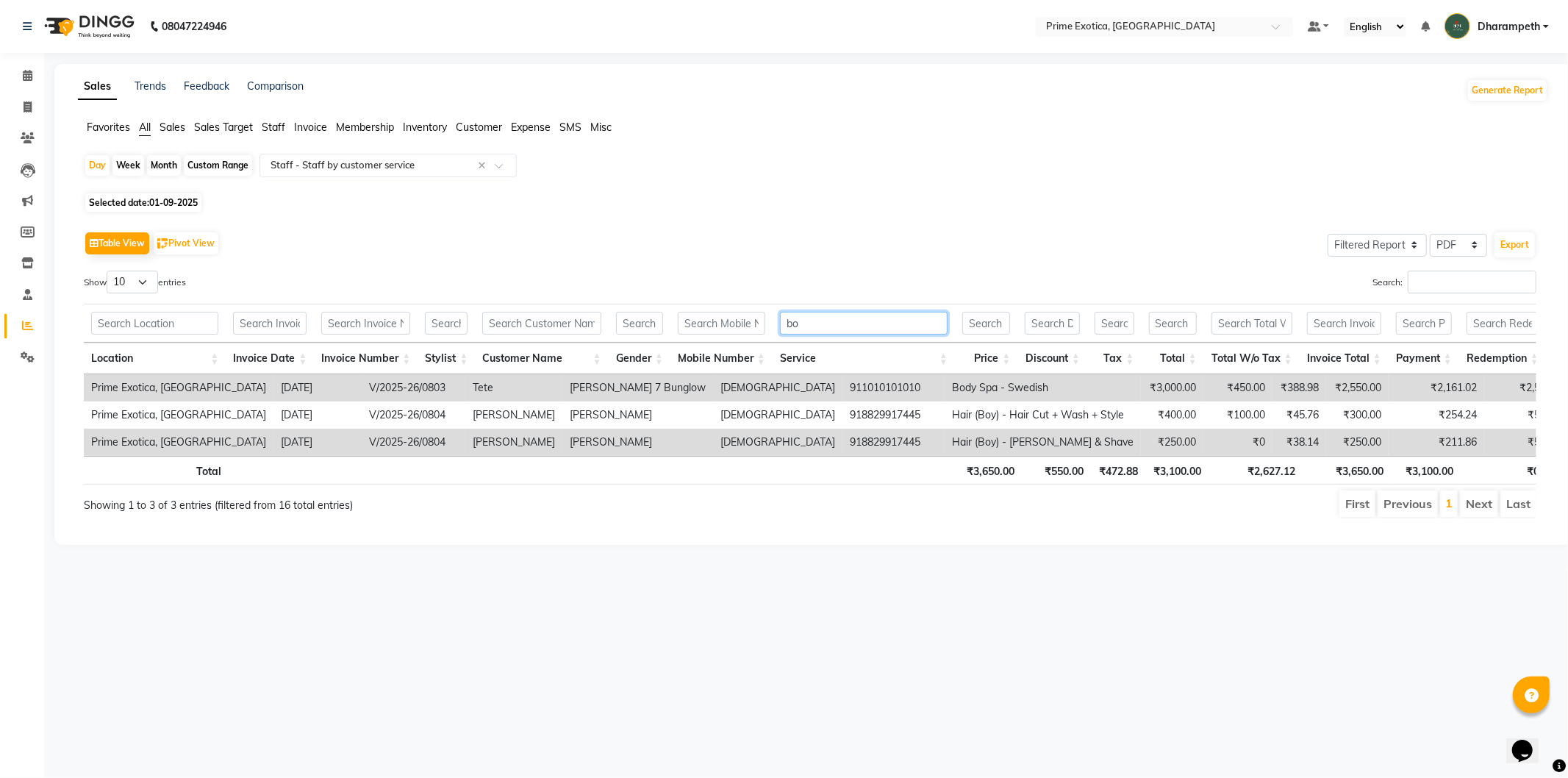
type input "bo"
click at [155, 162] on div "Month" at bounding box center [163, 164] width 34 height 20
select select "9"
select select "2025"
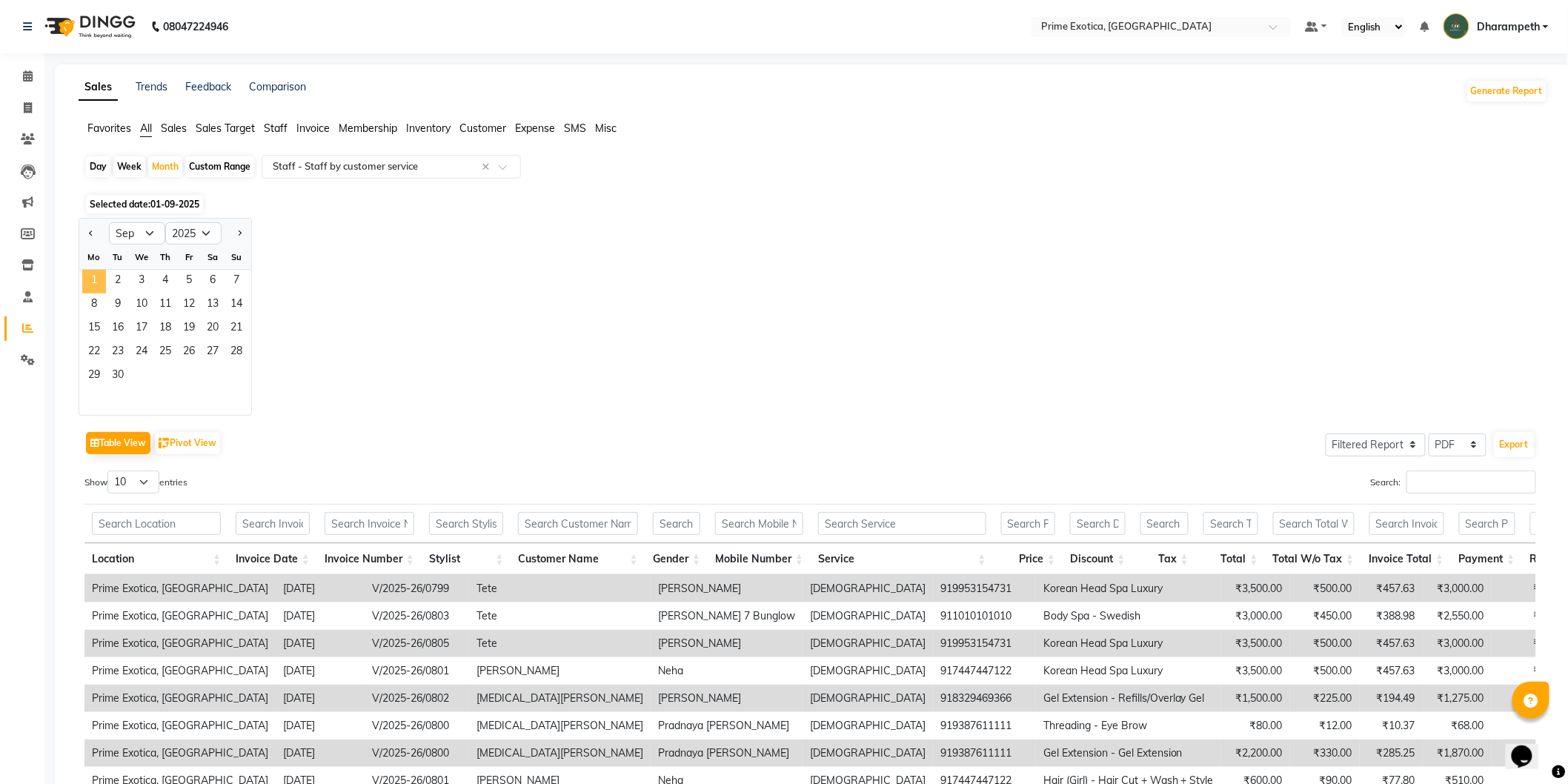
click at [88, 280] on span "1" at bounding box center [94, 281] width 23 height 23
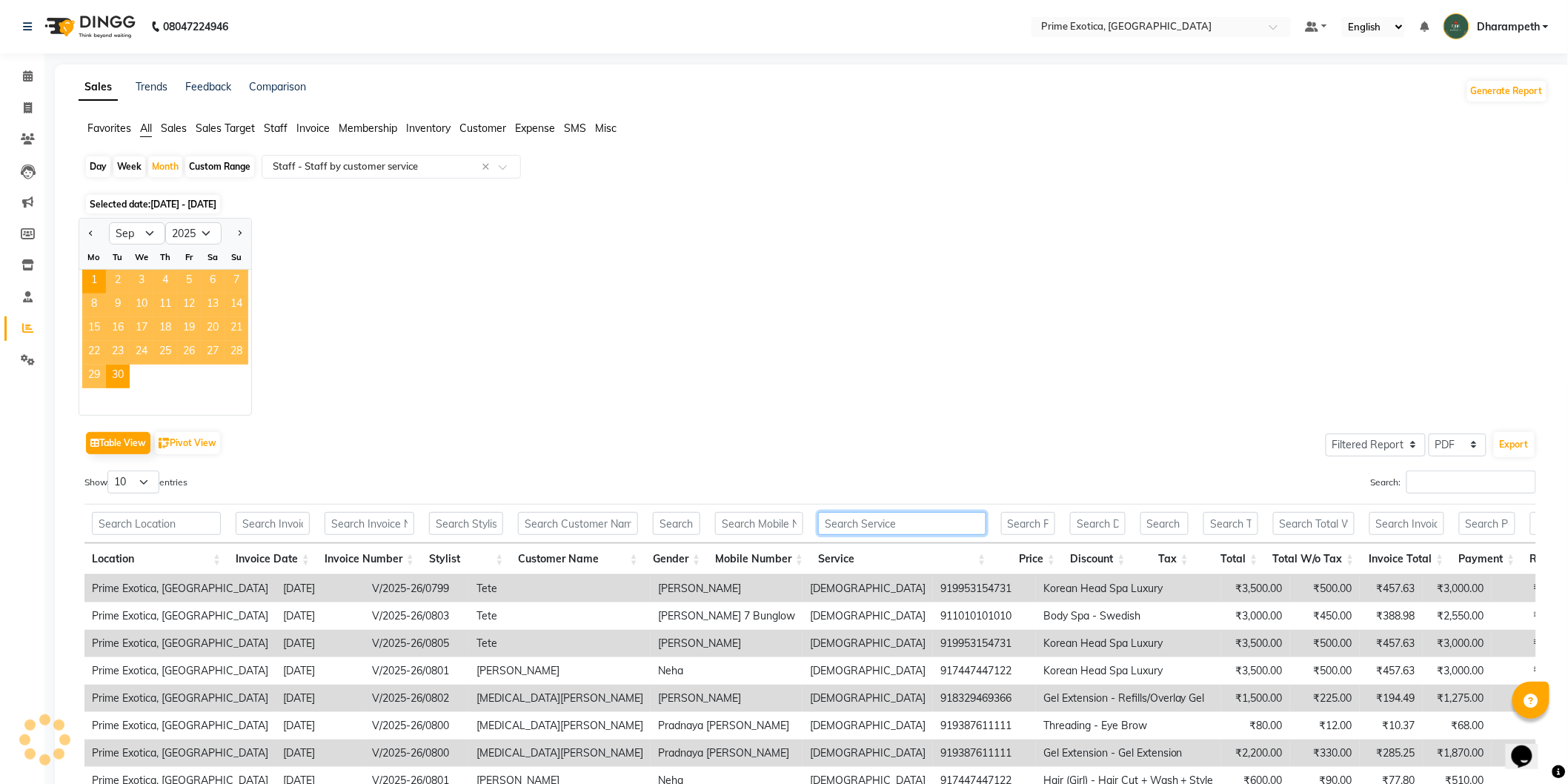
click at [884, 520] on input "text" at bounding box center [902, 524] width 168 height 23
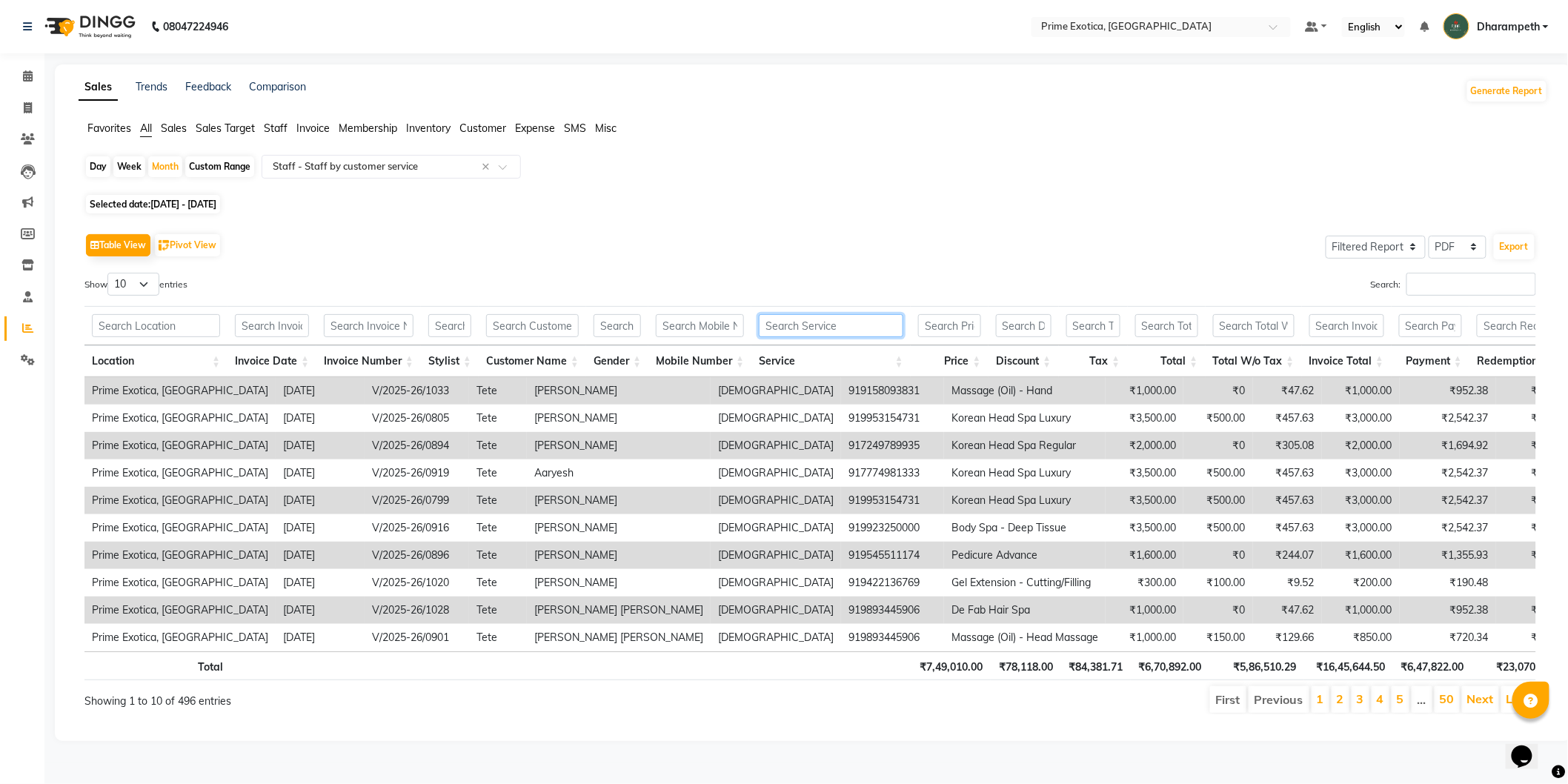
click at [862, 319] on input "text" at bounding box center [831, 325] width 144 height 23
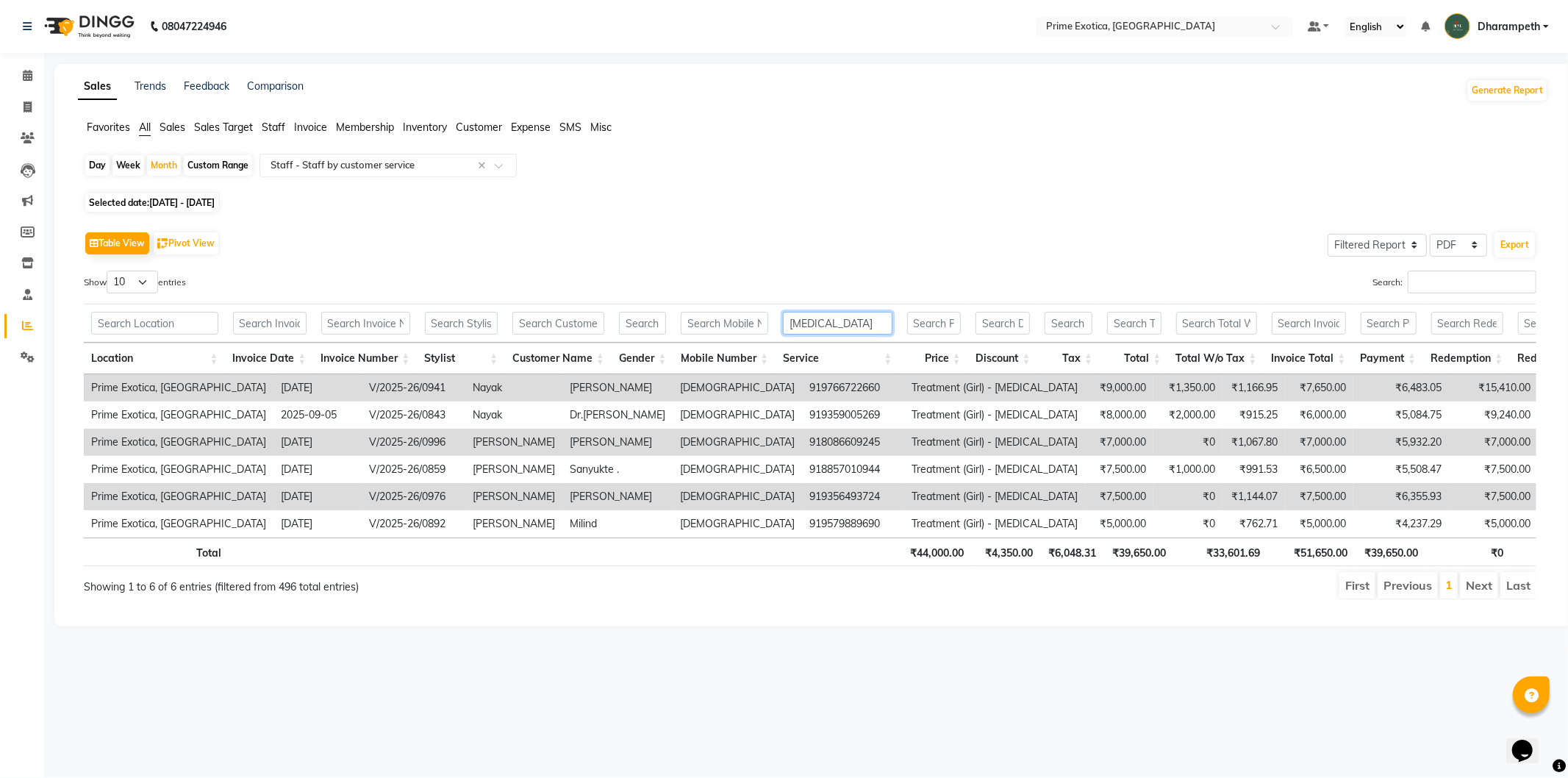
type input "botox"
click at [31, 71] on icon at bounding box center [28, 74] width 10 height 11
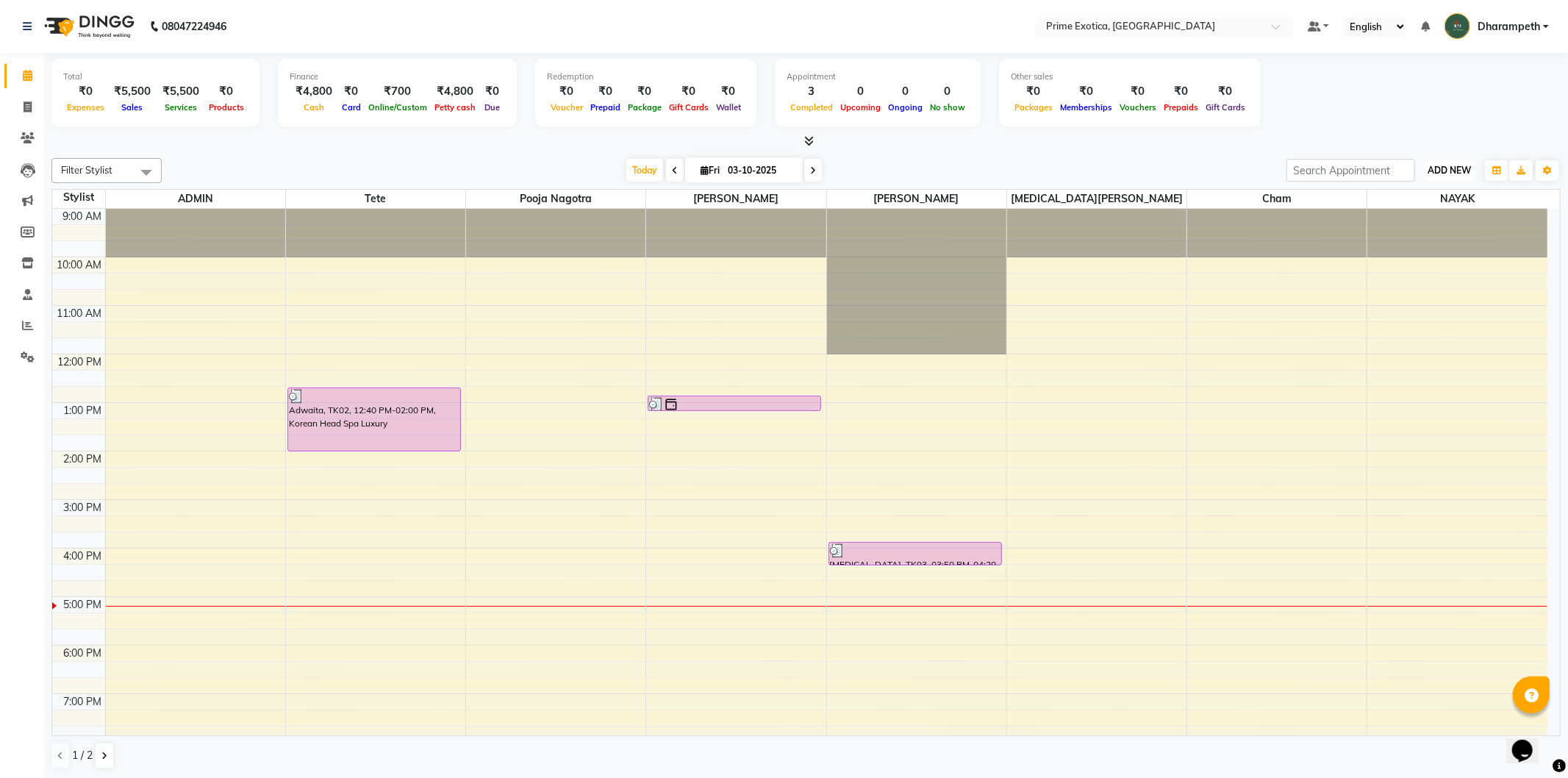
click at [1441, 173] on span "ADD NEW" at bounding box center [1449, 169] width 44 height 11
click at [1421, 232] on link "Add Expense" at bounding box center [1416, 236] width 116 height 19
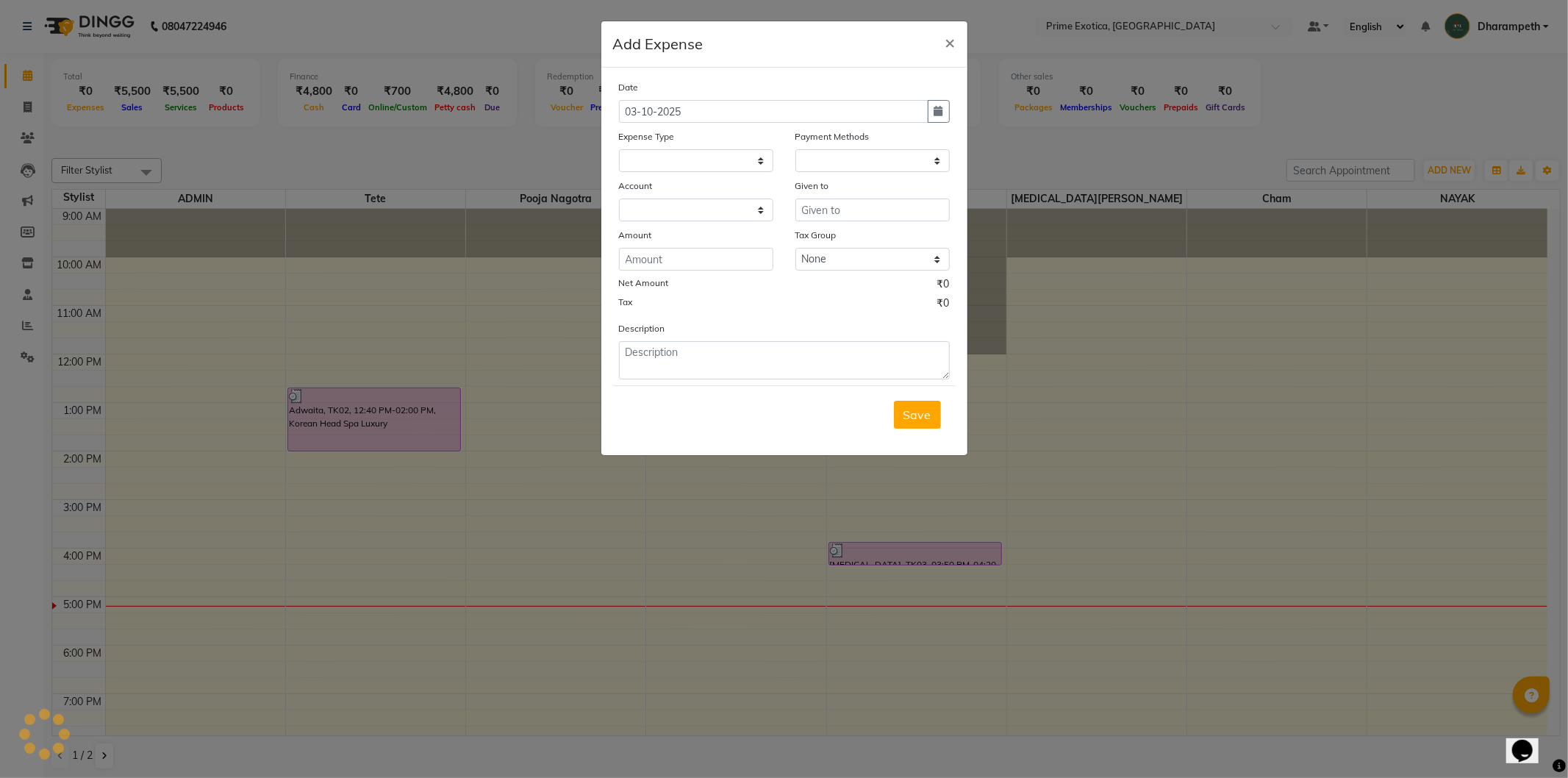
select select "1"
select select "4307"
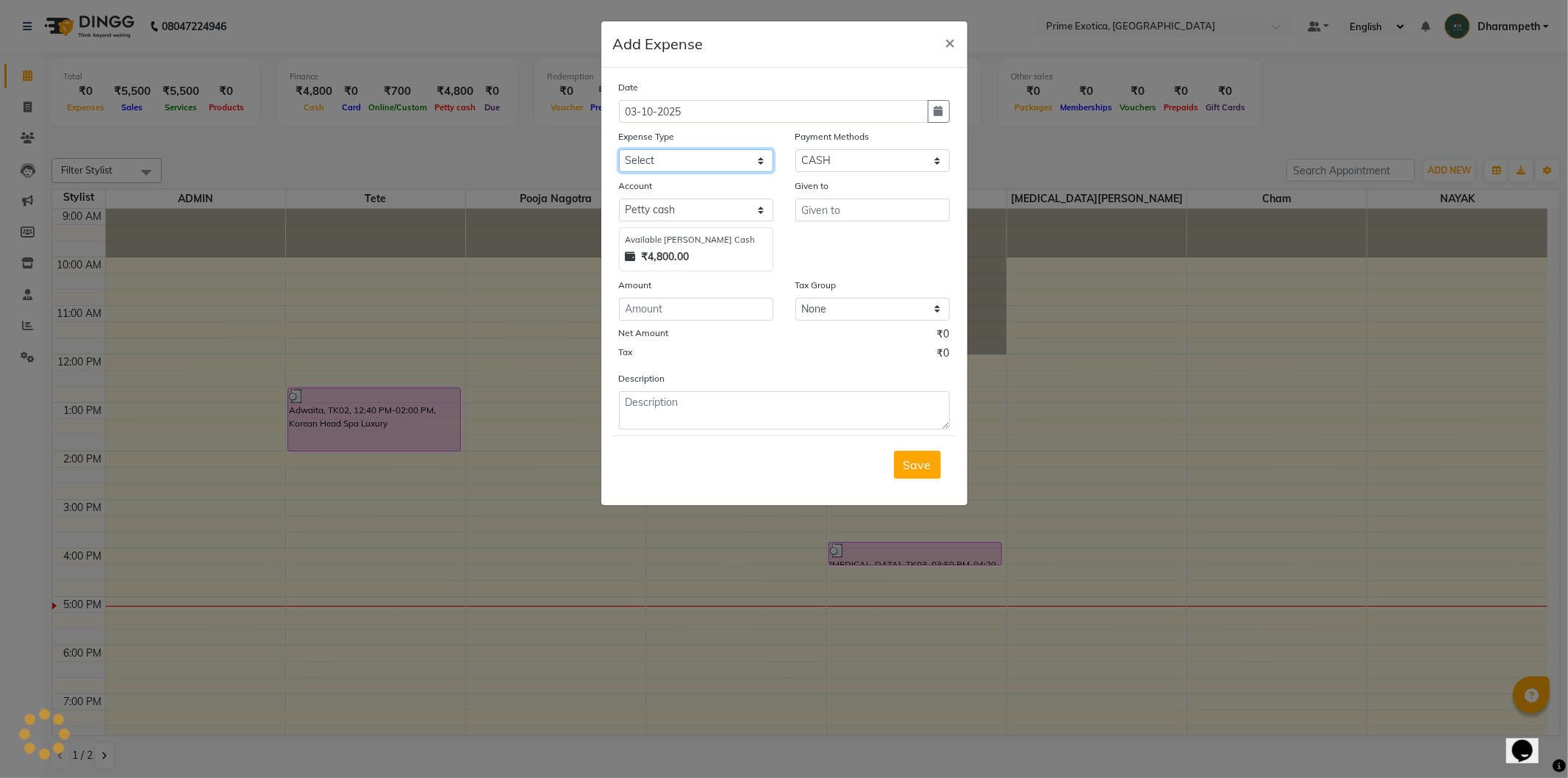
click at [678, 162] on select "Select ABC Advance Salary Bank charges Car maintenance Cash transfer to bank Ca…" at bounding box center [696, 160] width 155 height 23
select select "11911"
click at [619, 149] on select "Select ABC Advance Salary Bank charges Car maintenance Cash transfer to bank Ca…" at bounding box center [696, 160] width 155 height 23
click at [879, 218] on input "text" at bounding box center [873, 210] width 155 height 23
click at [856, 240] on button "ADM IN" at bounding box center [854, 241] width 116 height 23
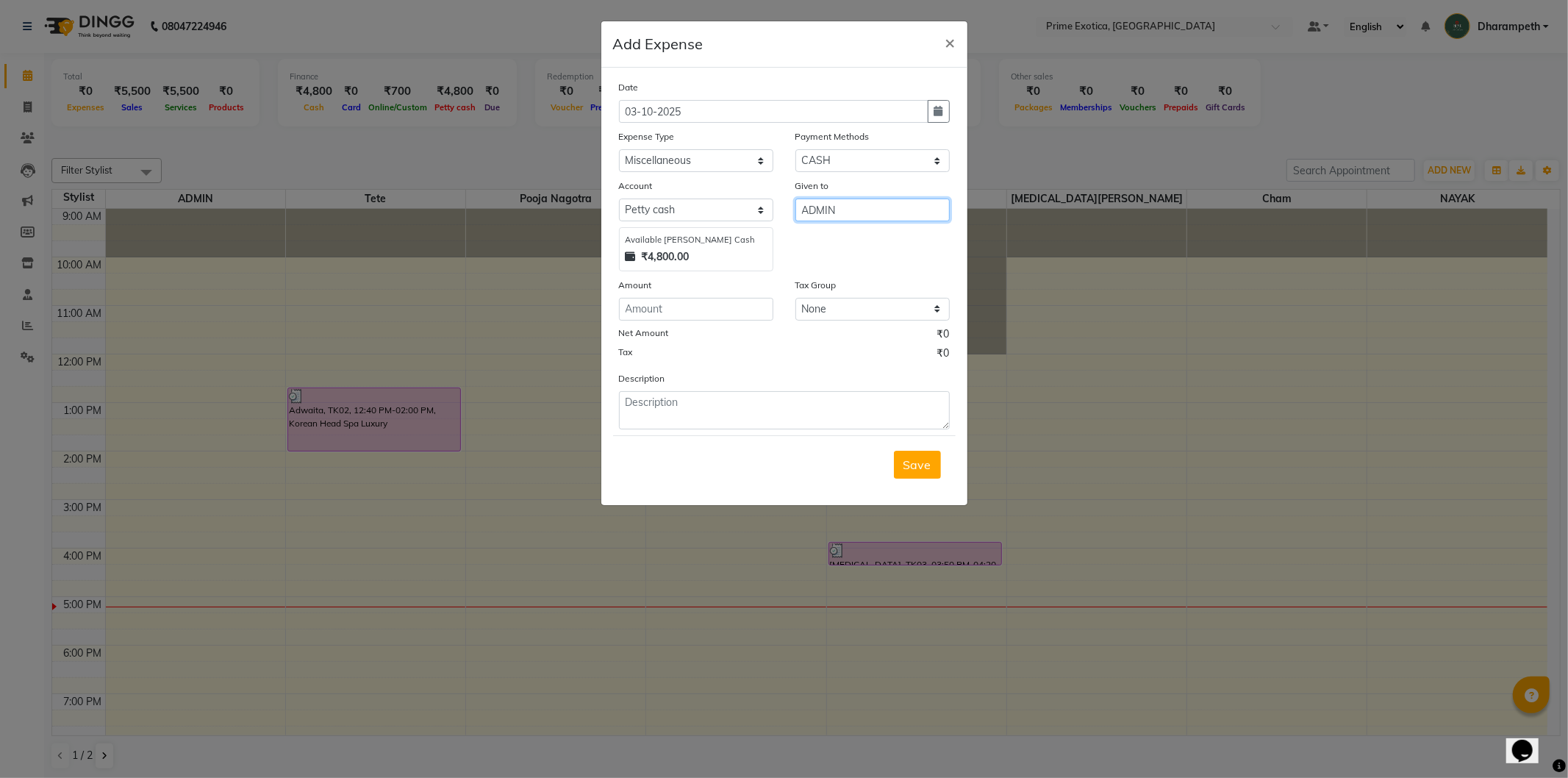
type input "ADMIN"
click at [687, 306] on input "number" at bounding box center [696, 309] width 155 height 23
type input "482"
click at [726, 407] on textarea at bounding box center [784, 411] width 331 height 39
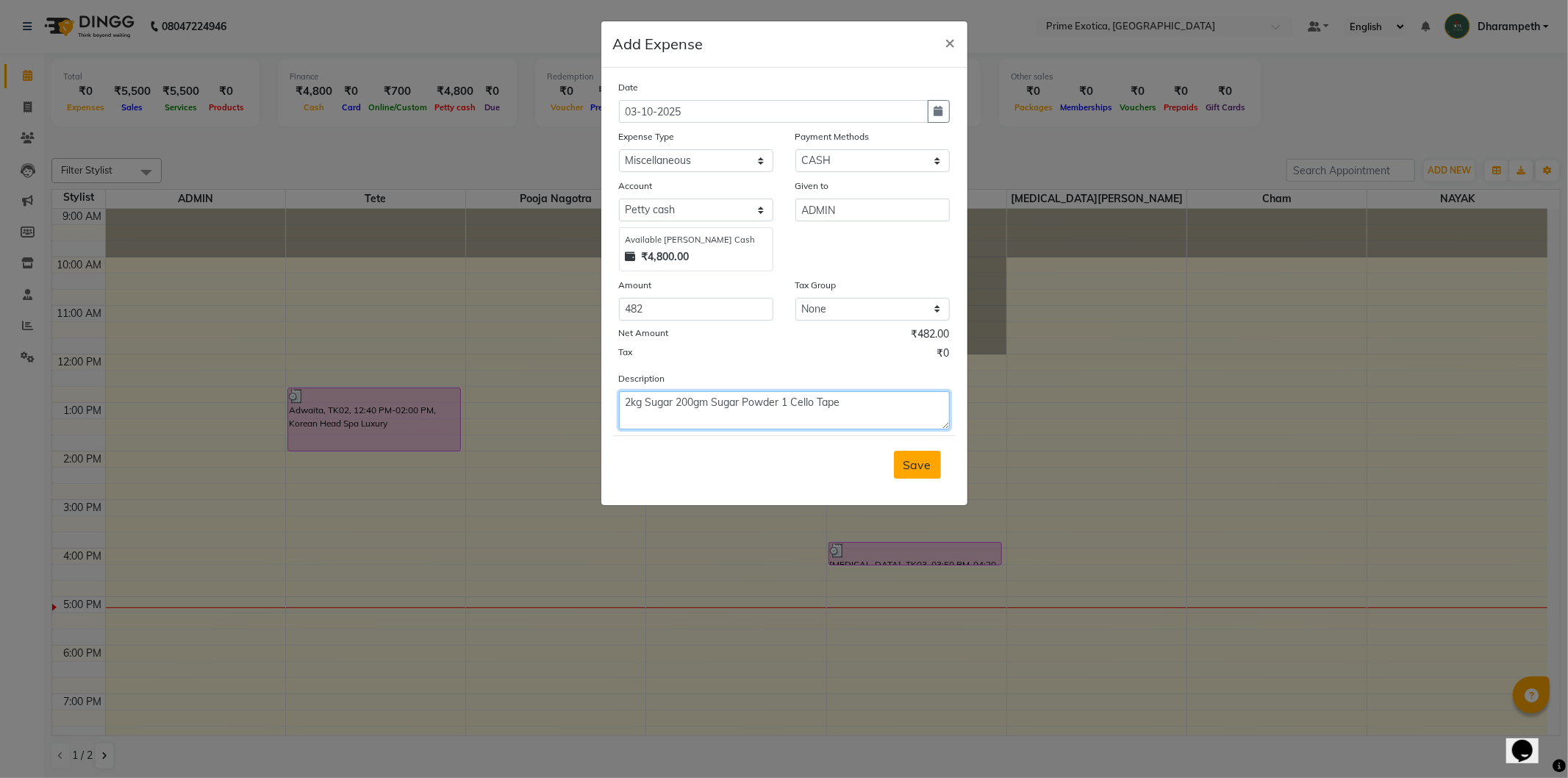
type textarea "2kg Sugar 200gm Sugar Powder 1 Cello Tape"
click at [932, 465] on button "Save" at bounding box center [917, 464] width 47 height 28
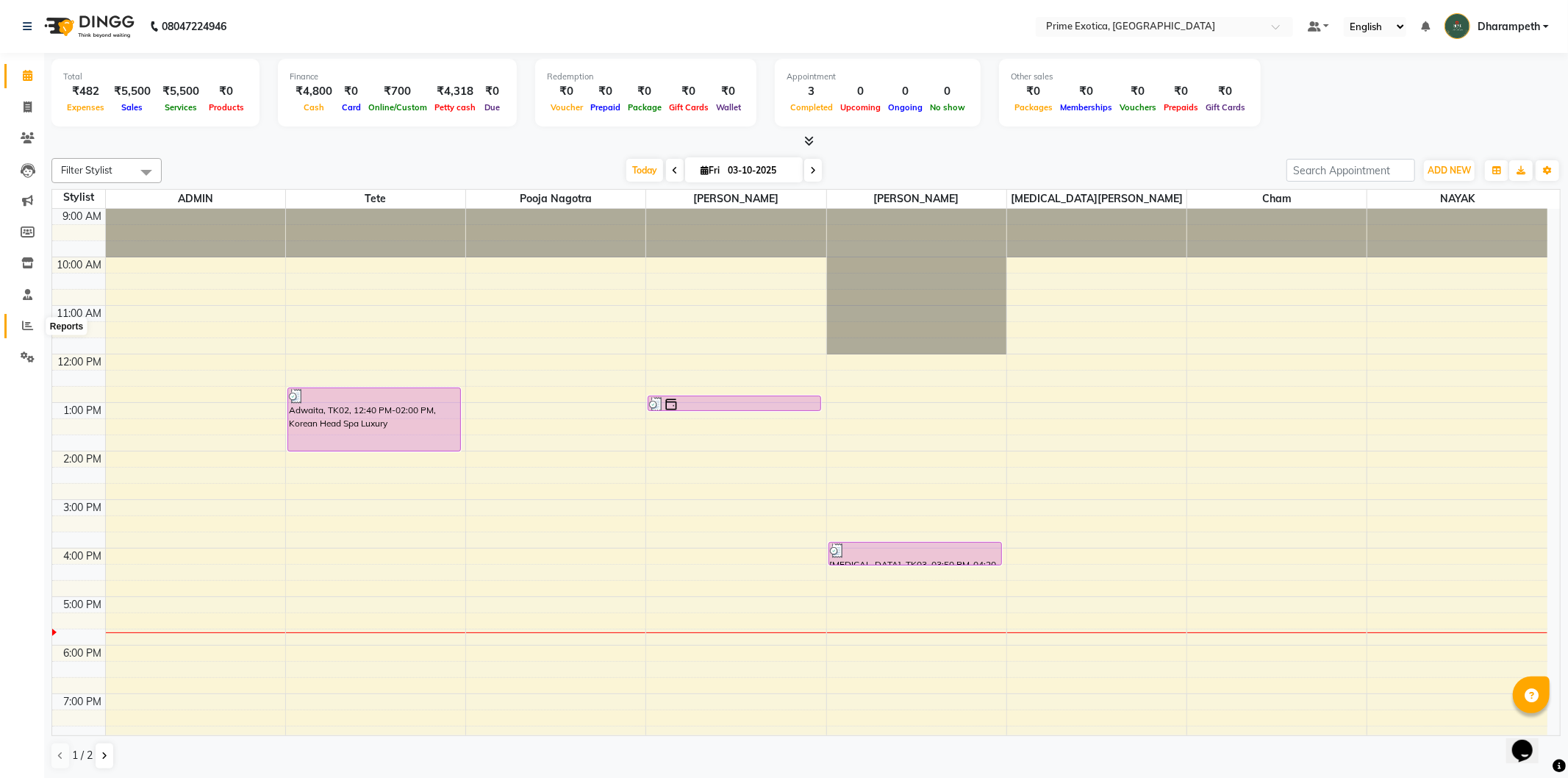
click at [22, 321] on icon at bounding box center [27, 325] width 11 height 11
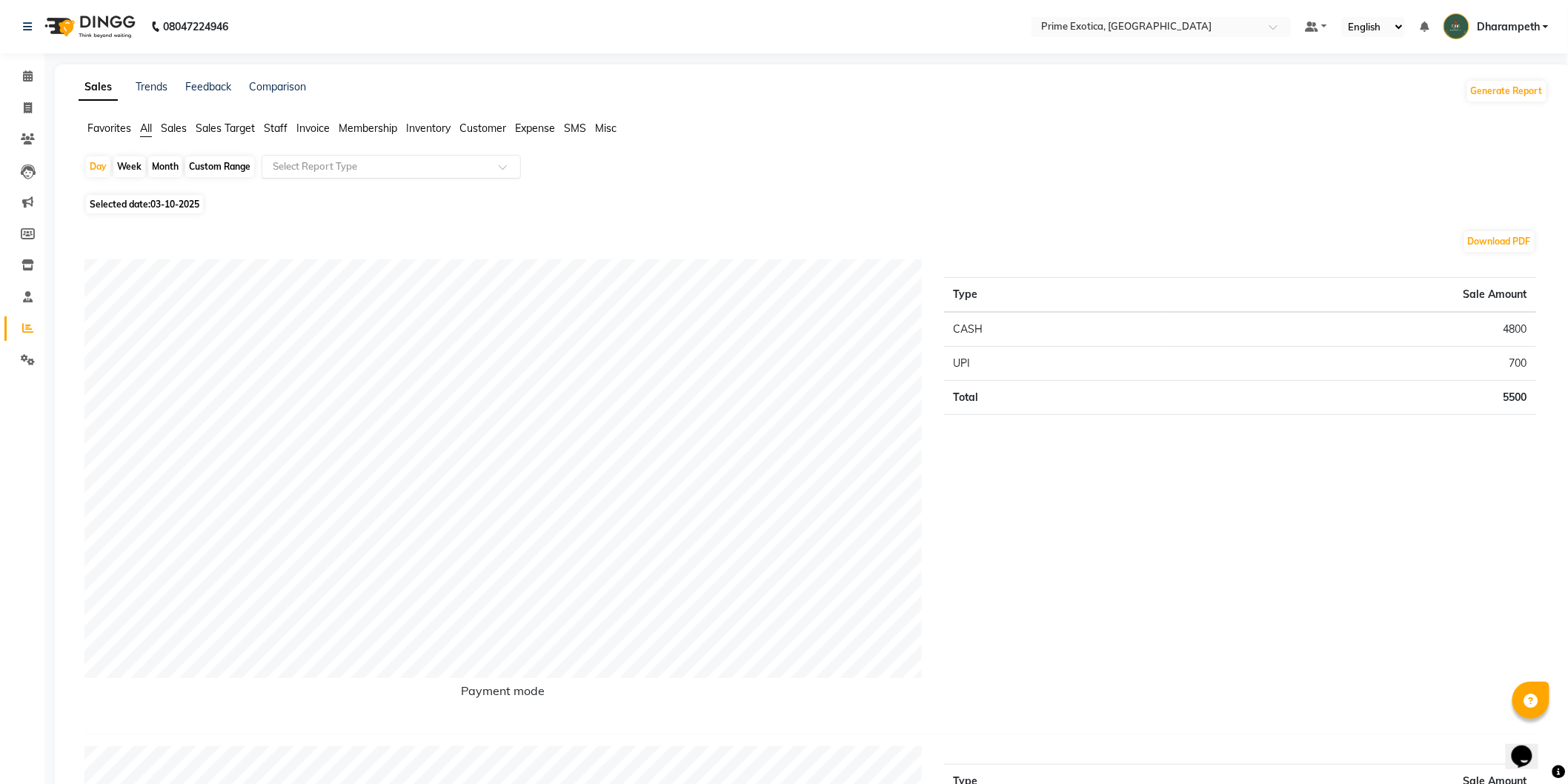
click at [298, 165] on input "text" at bounding box center [376, 167] width 213 height 15
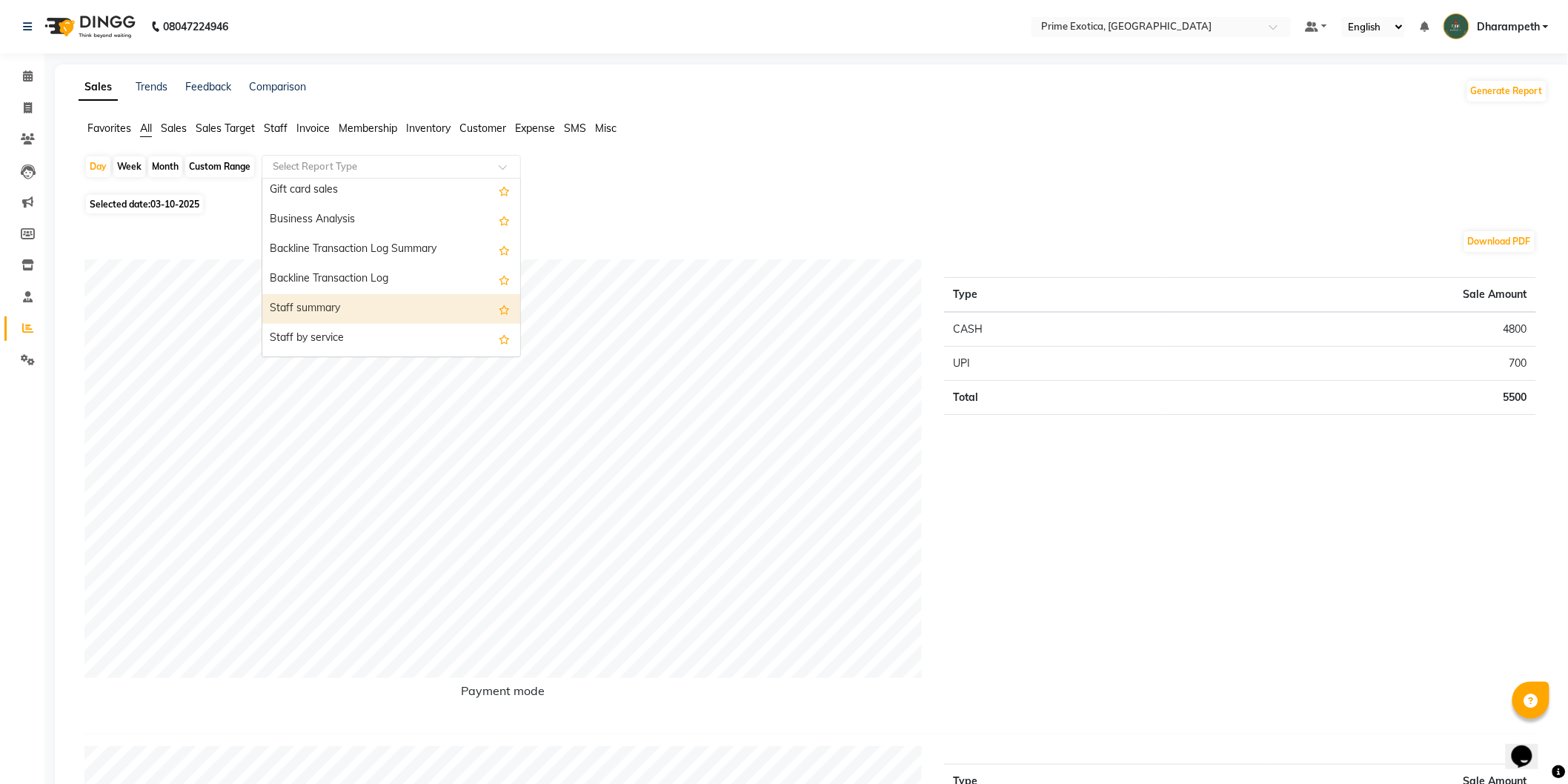
scroll to position [411, 0]
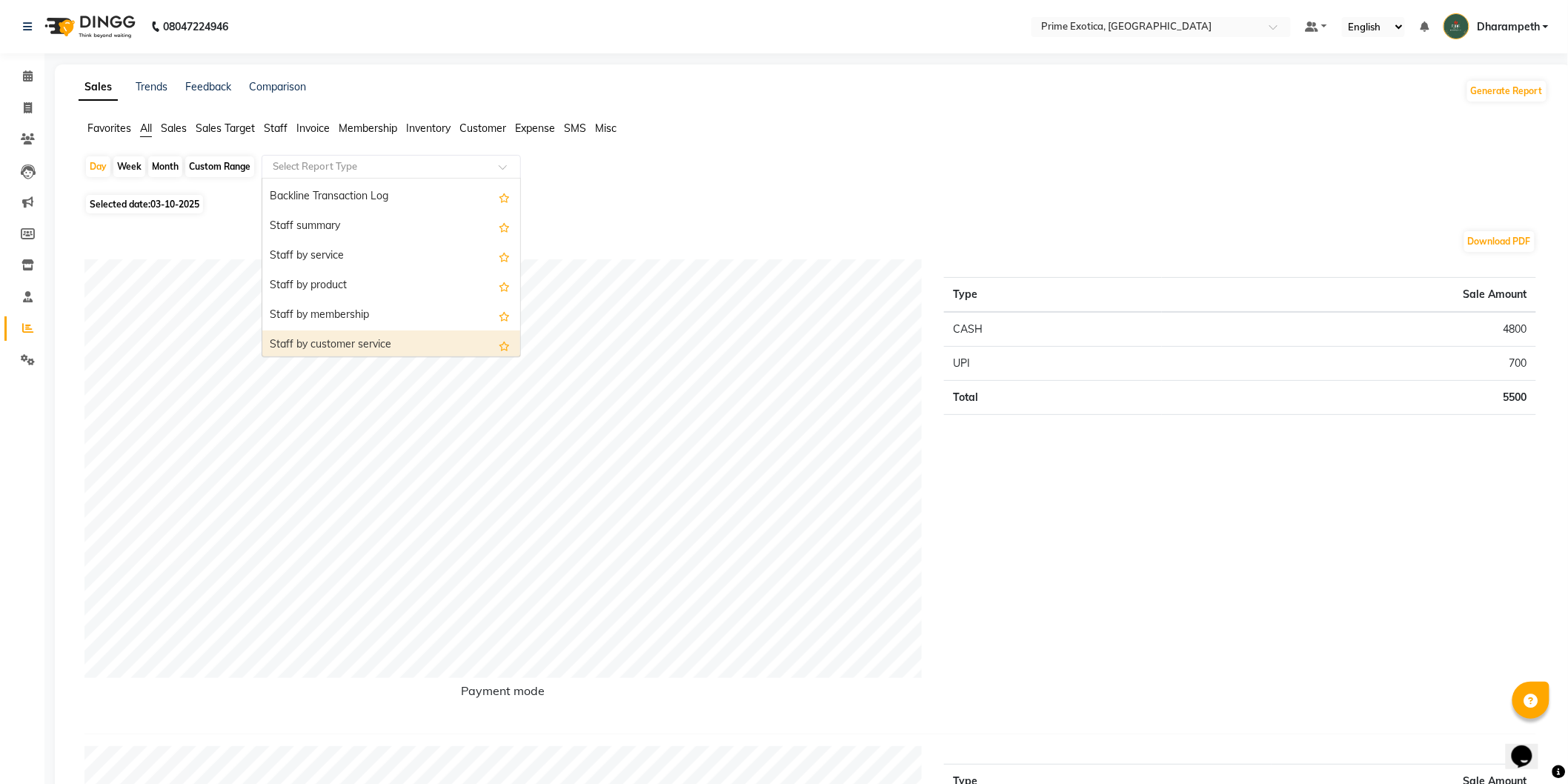
click at [346, 336] on div "Staff by customer service" at bounding box center [391, 345] width 258 height 29
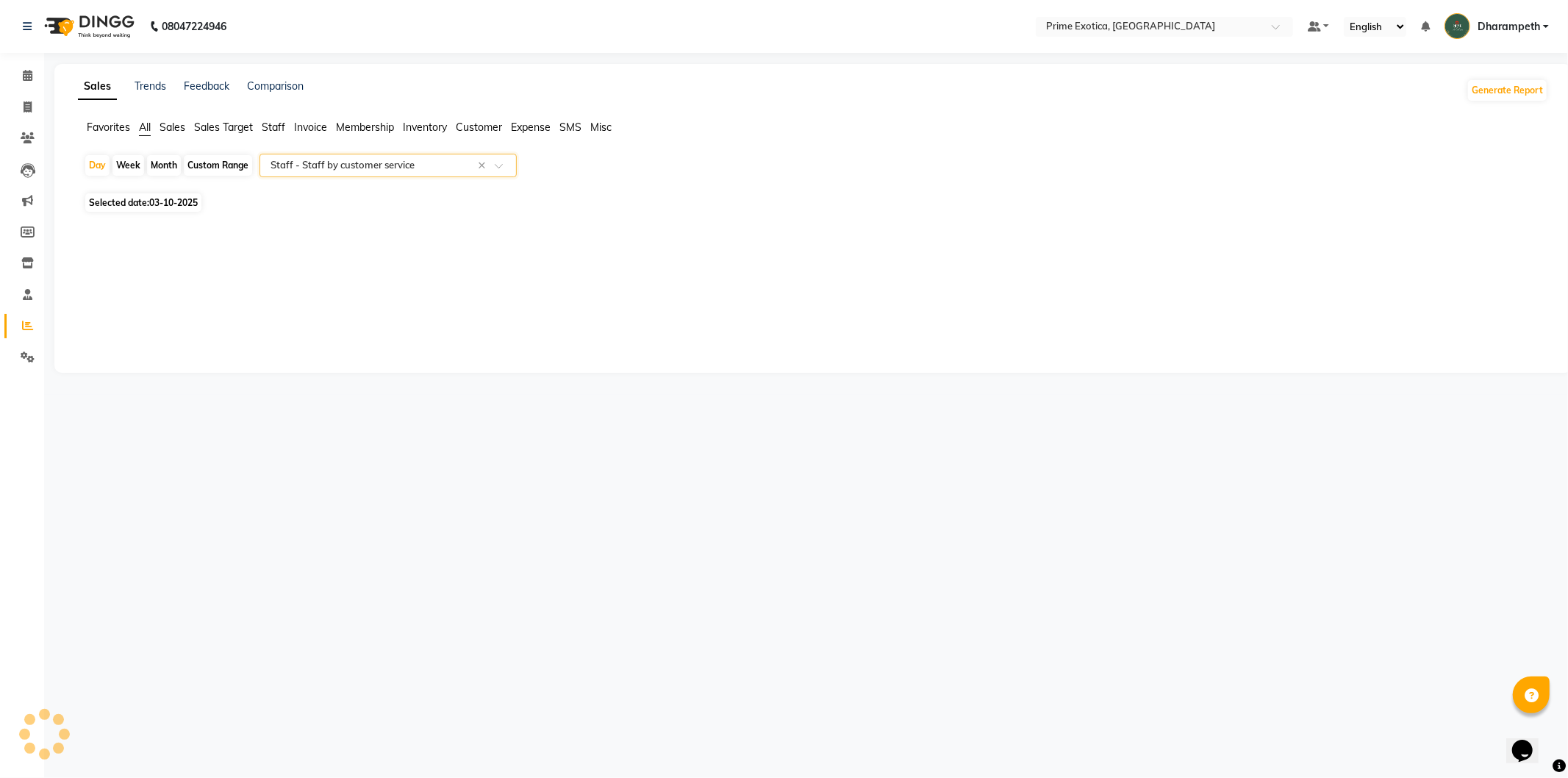
select select "filtered_report"
select select "pdf"
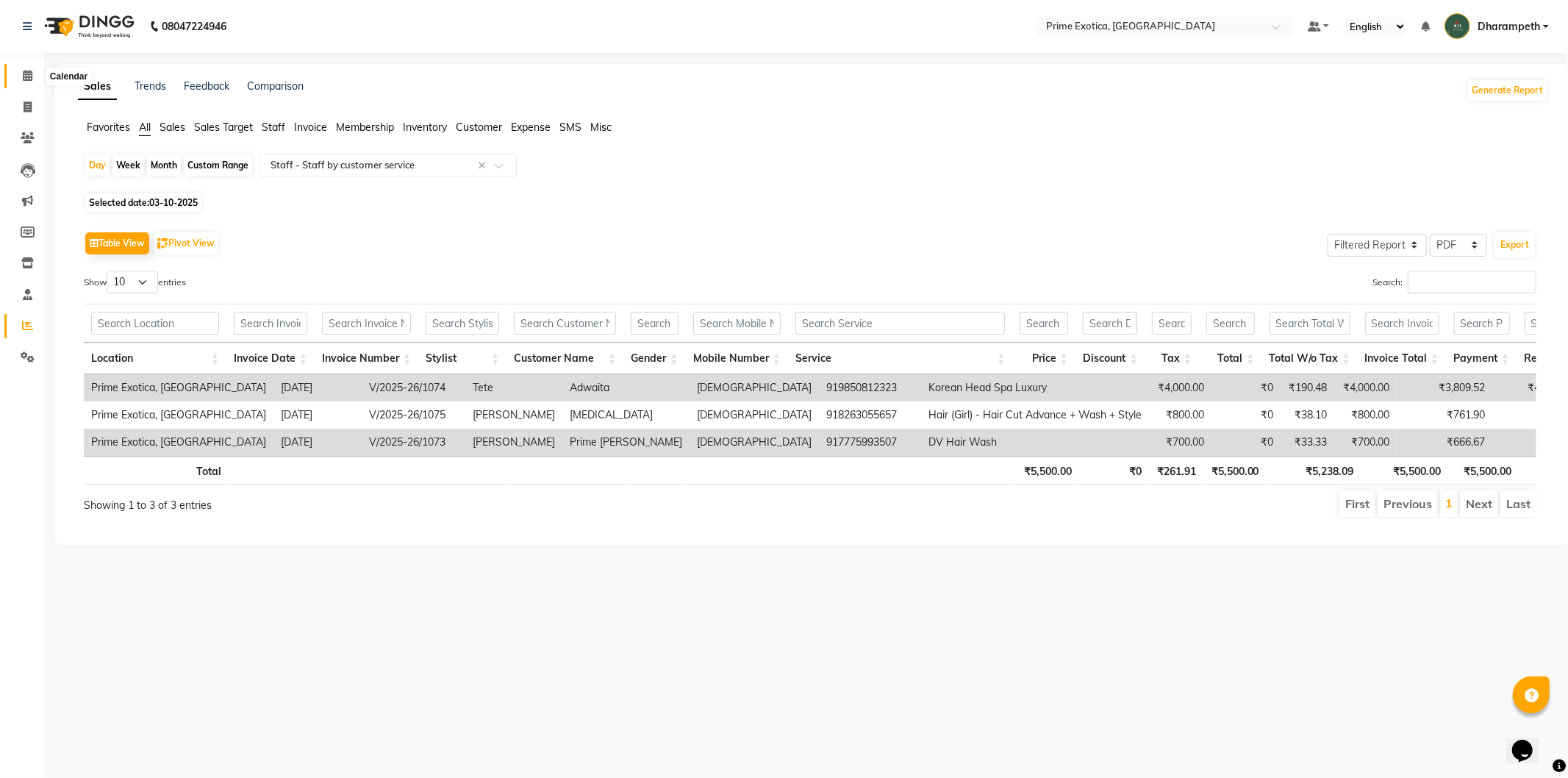
click at [28, 76] on icon at bounding box center [28, 74] width 10 height 11
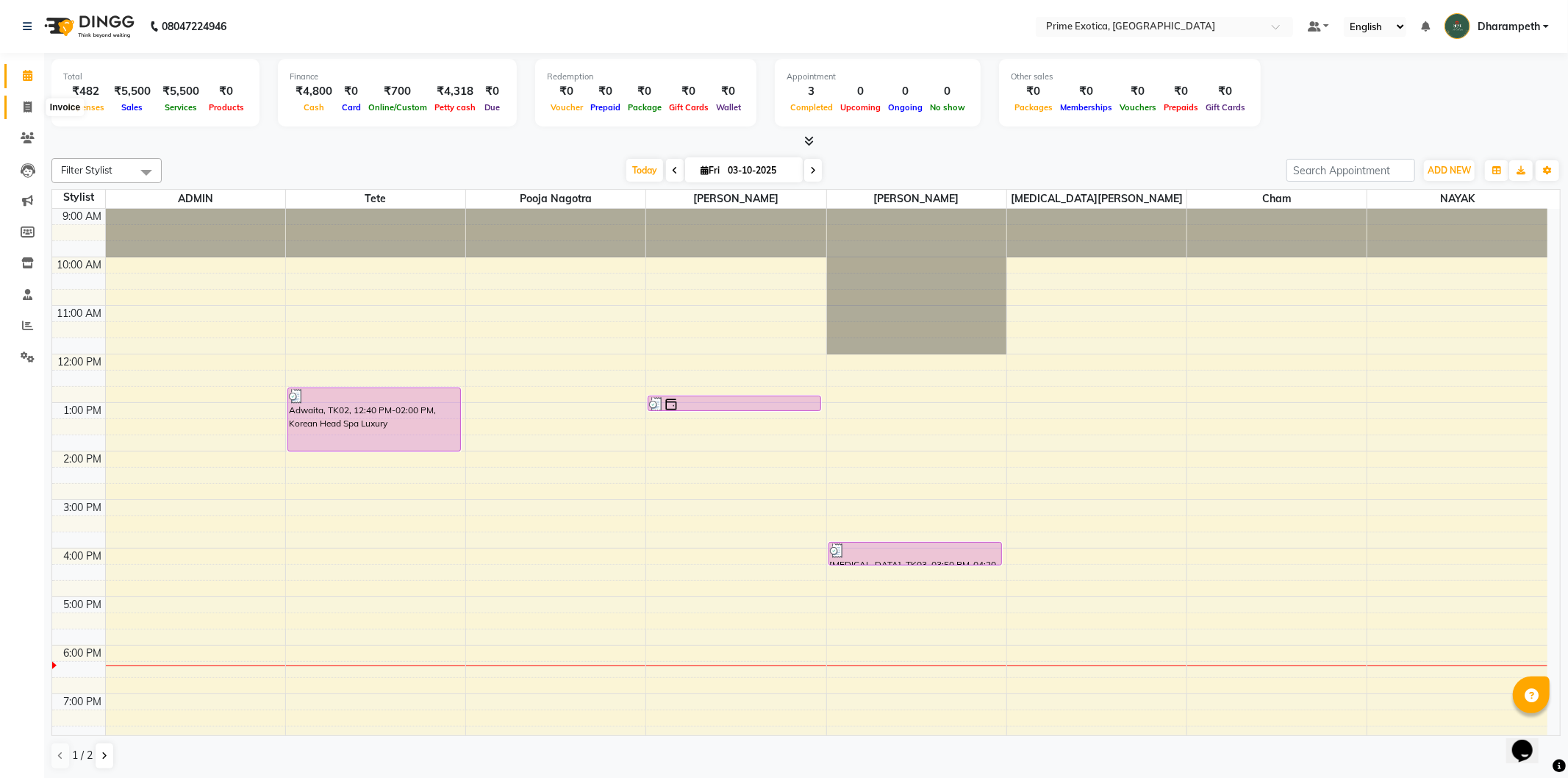
click at [23, 109] on icon at bounding box center [27, 106] width 8 height 11
select select "5380"
select select "service"
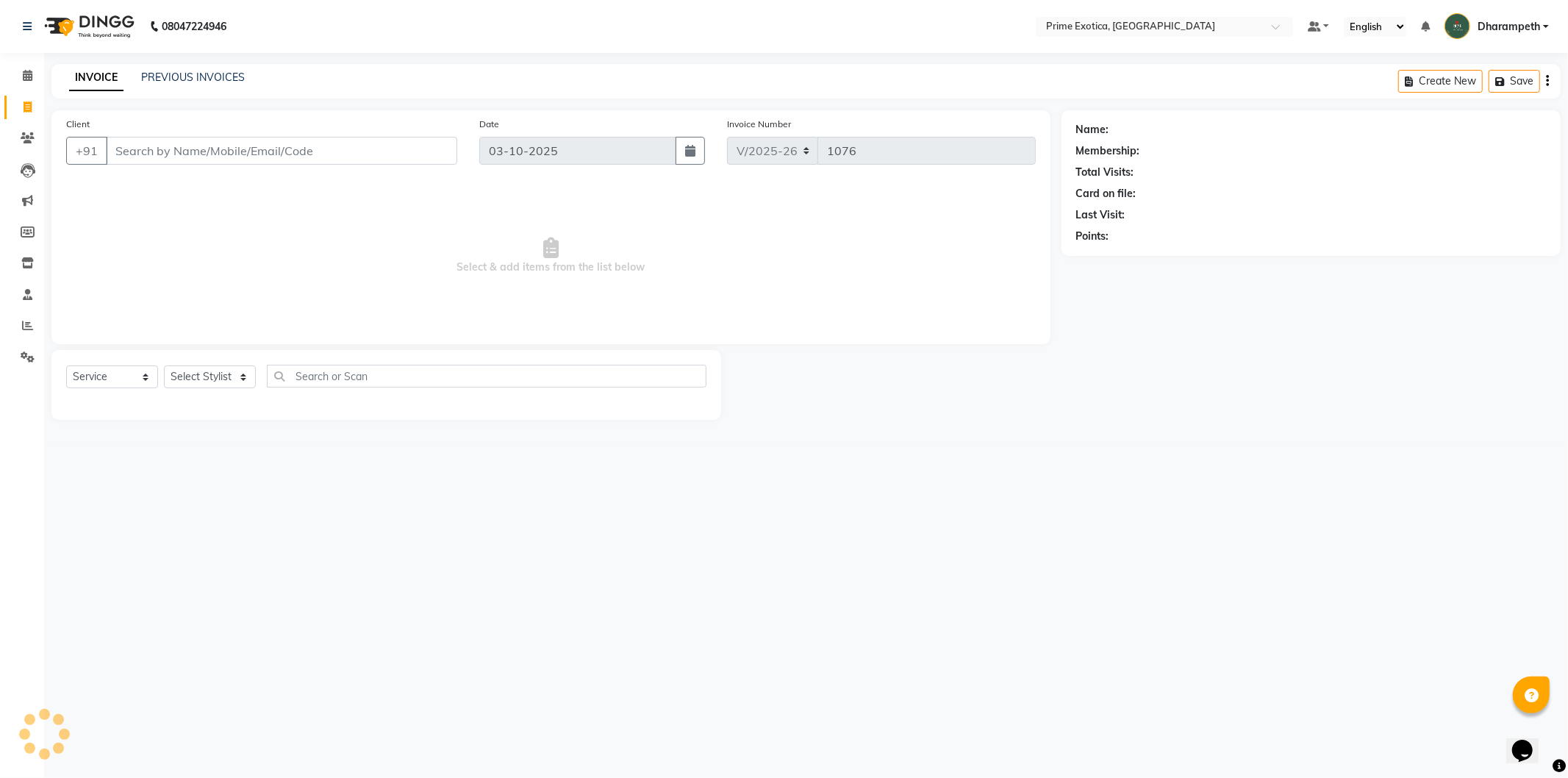
select select "80928"
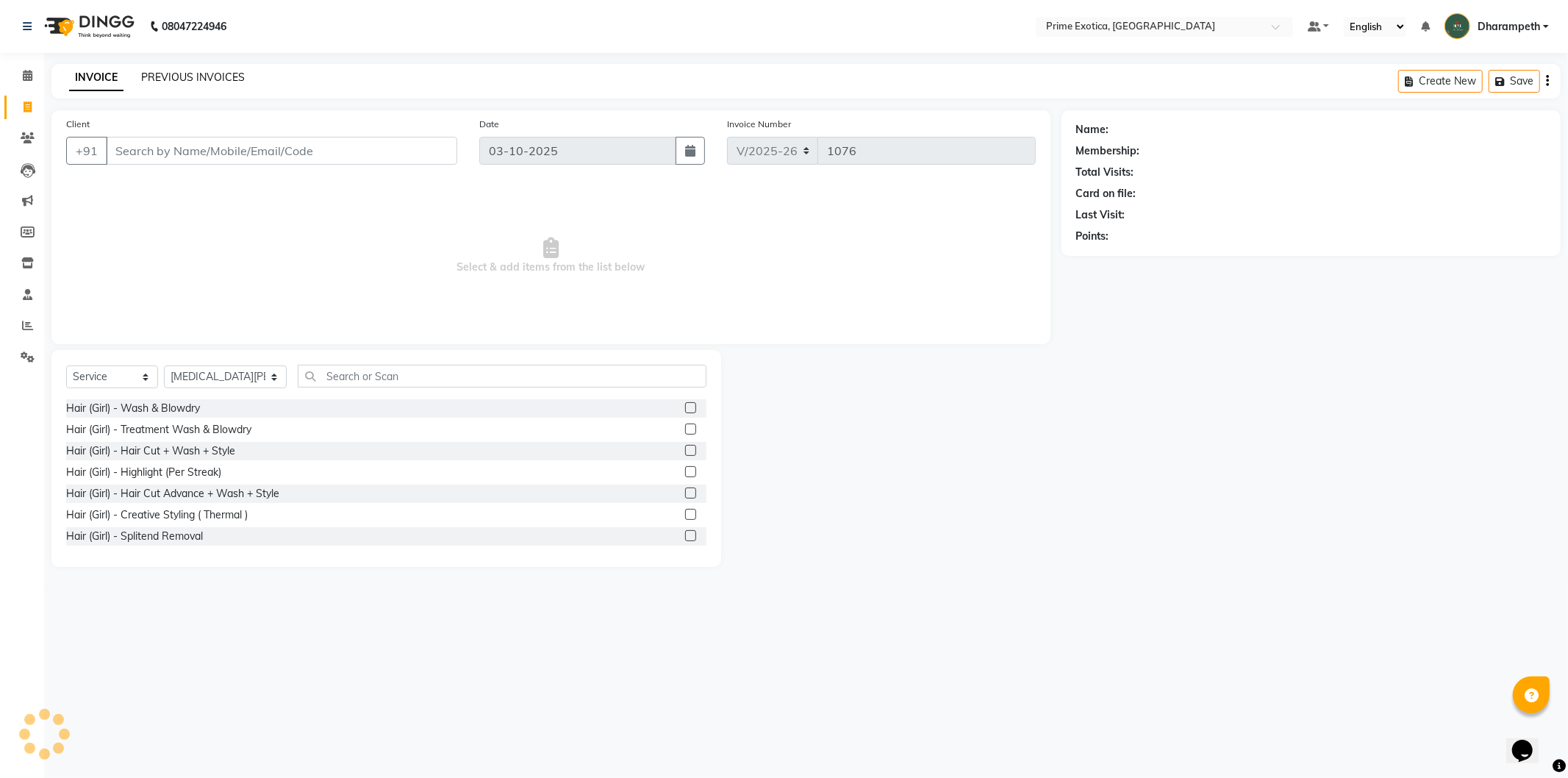
click at [188, 78] on link "PREVIOUS INVOICES" at bounding box center [192, 77] width 103 height 14
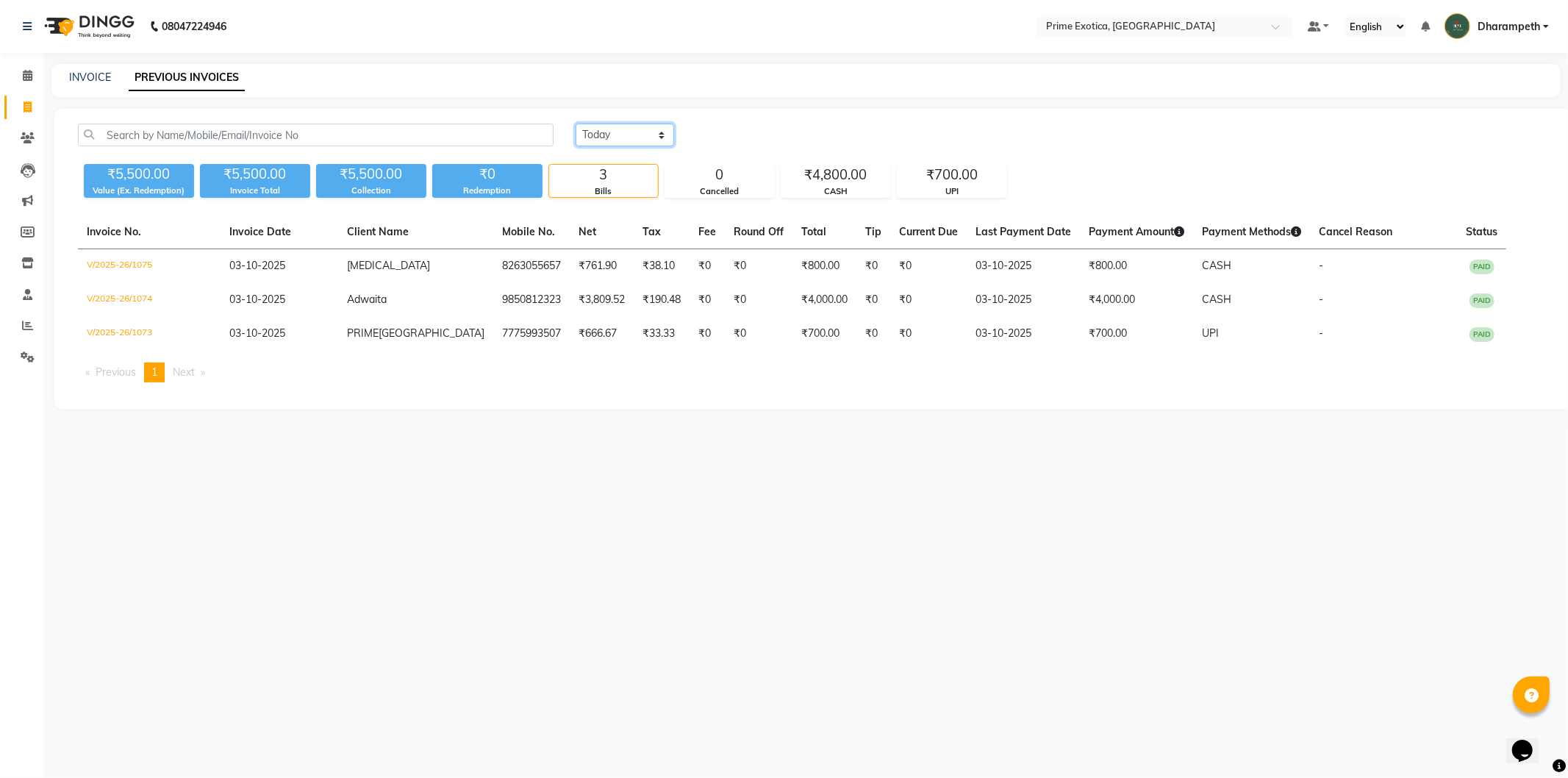
click at [624, 136] on select "Today Yesterday Custom Range" at bounding box center [625, 135] width 99 height 23
select select "yesterday"
click at [576, 124] on select "Today Yesterday Custom Range" at bounding box center [625, 135] width 99 height 23
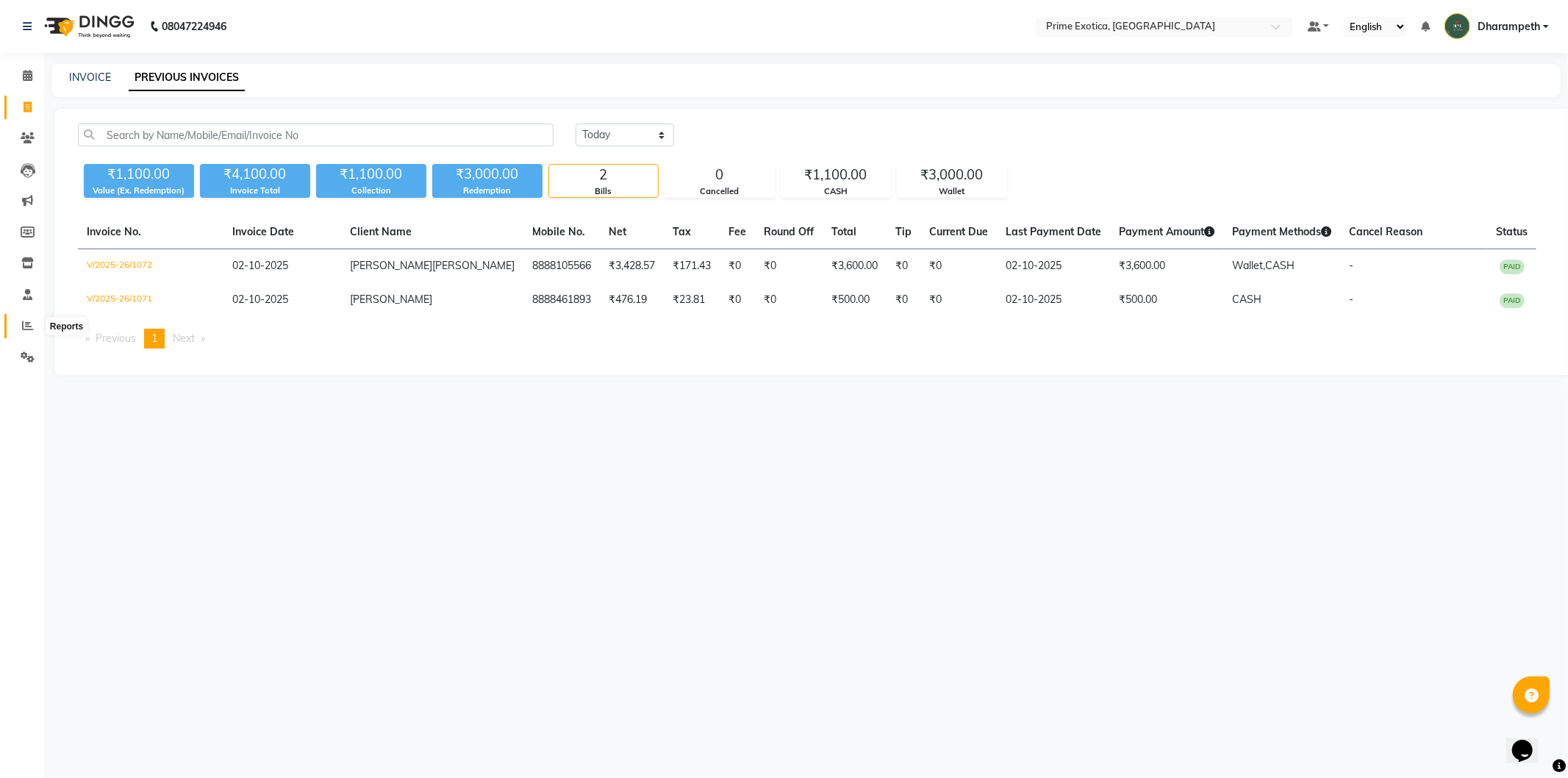
click at [24, 330] on icon at bounding box center [27, 325] width 11 height 11
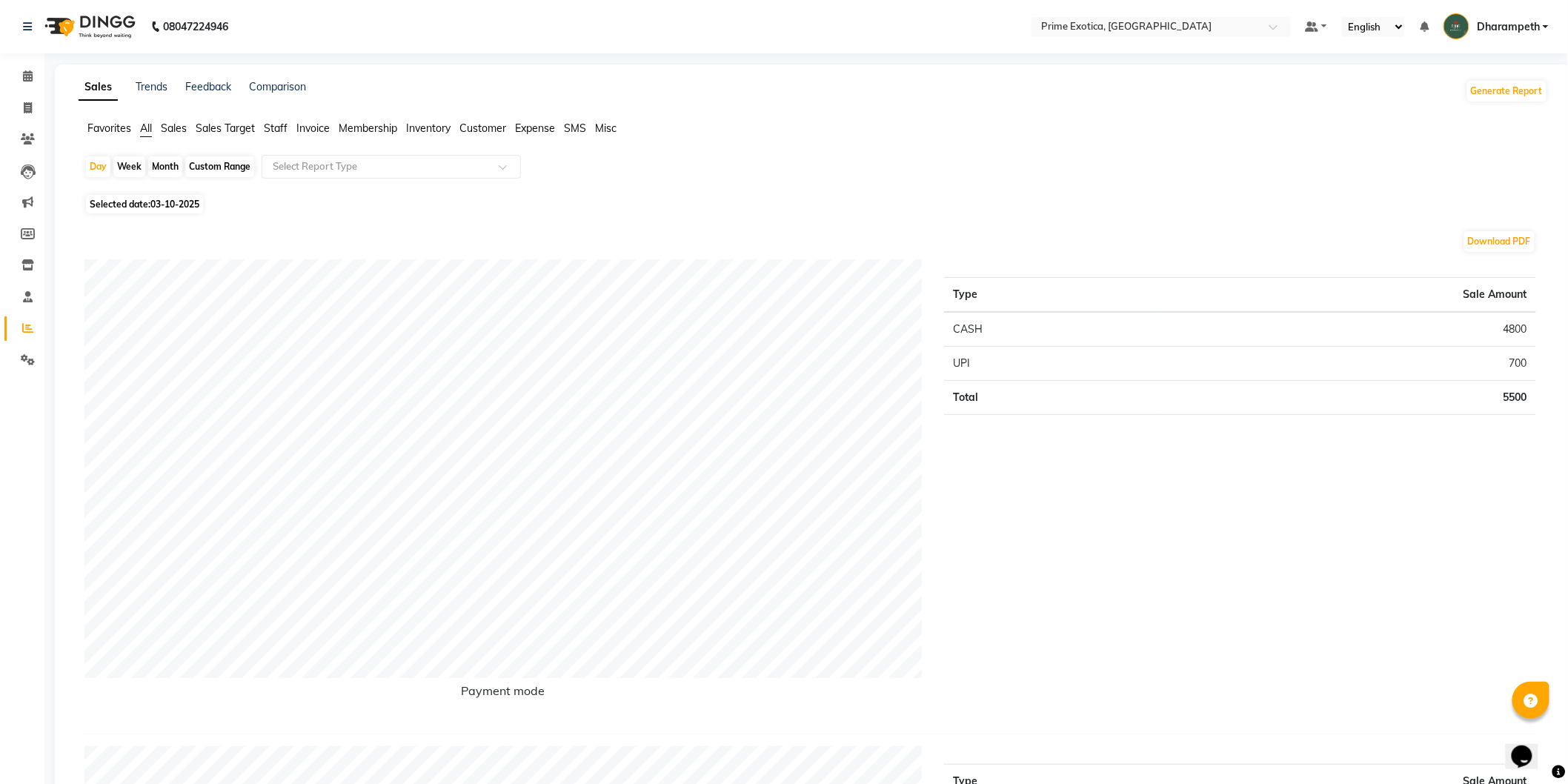
click at [169, 160] on div "Month" at bounding box center [165, 166] width 34 height 20
select select "10"
select select "2025"
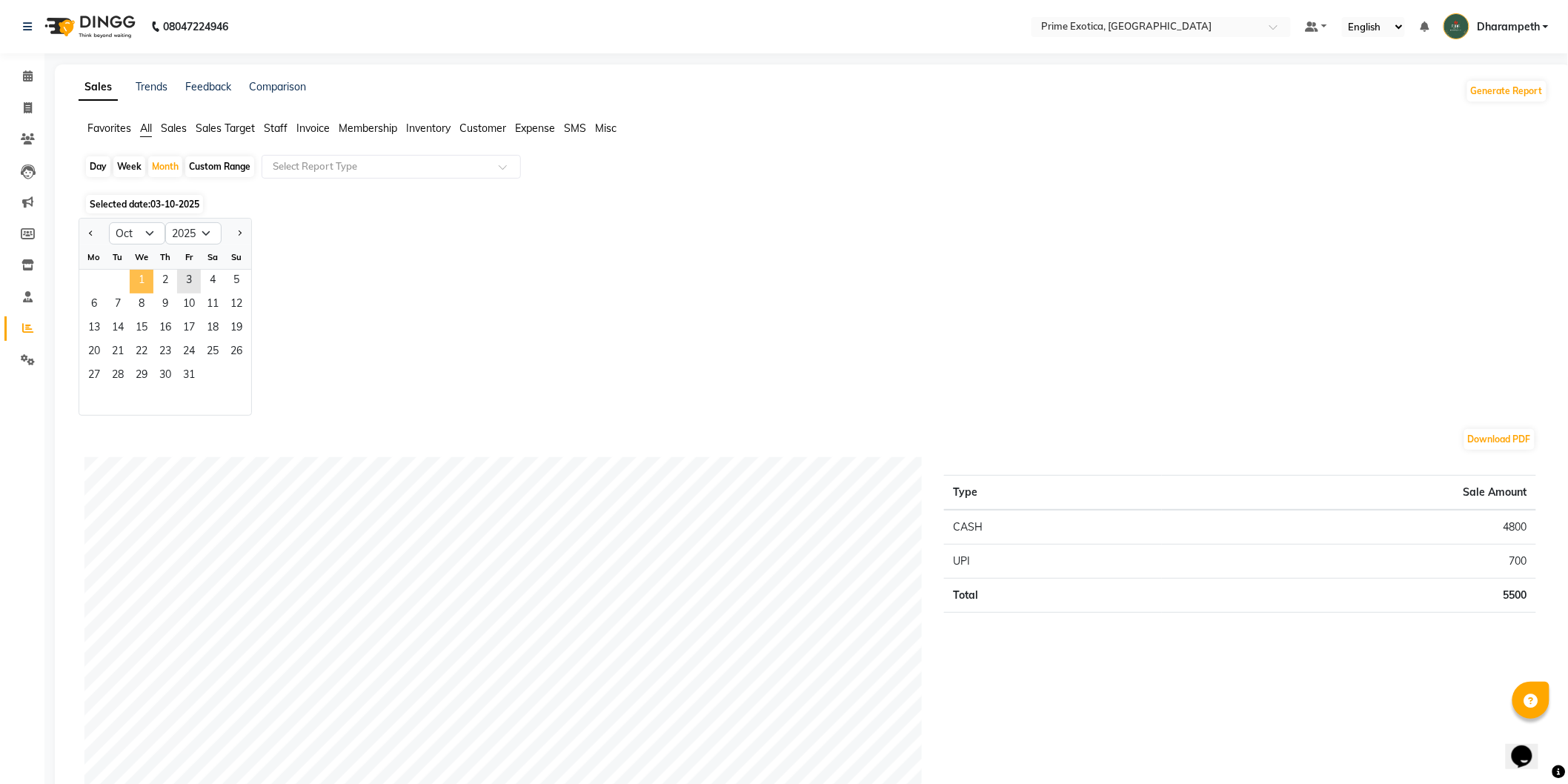
click at [137, 277] on span "1" at bounding box center [141, 281] width 23 height 23
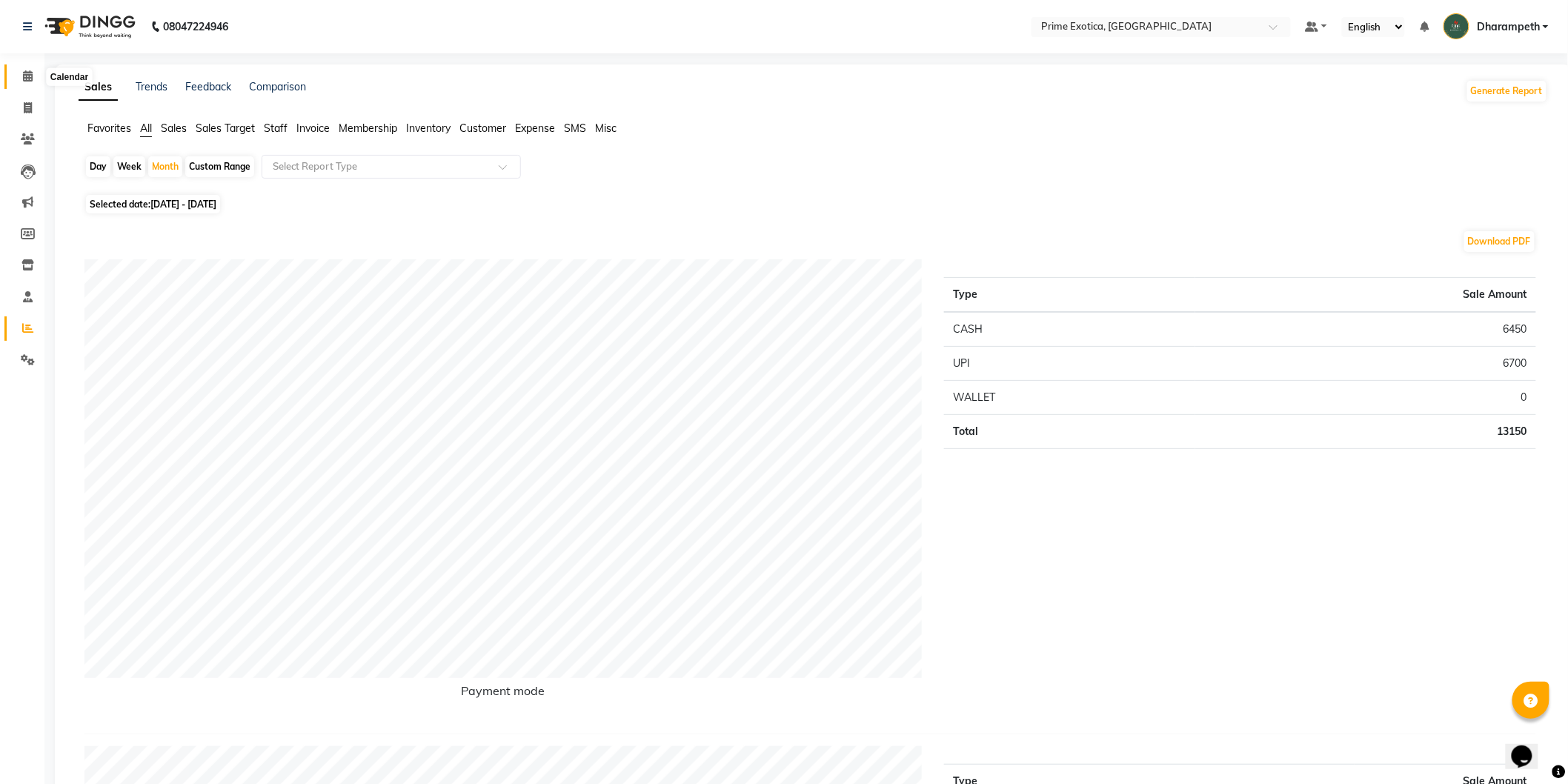
click at [30, 82] on icon at bounding box center [28, 75] width 10 height 11
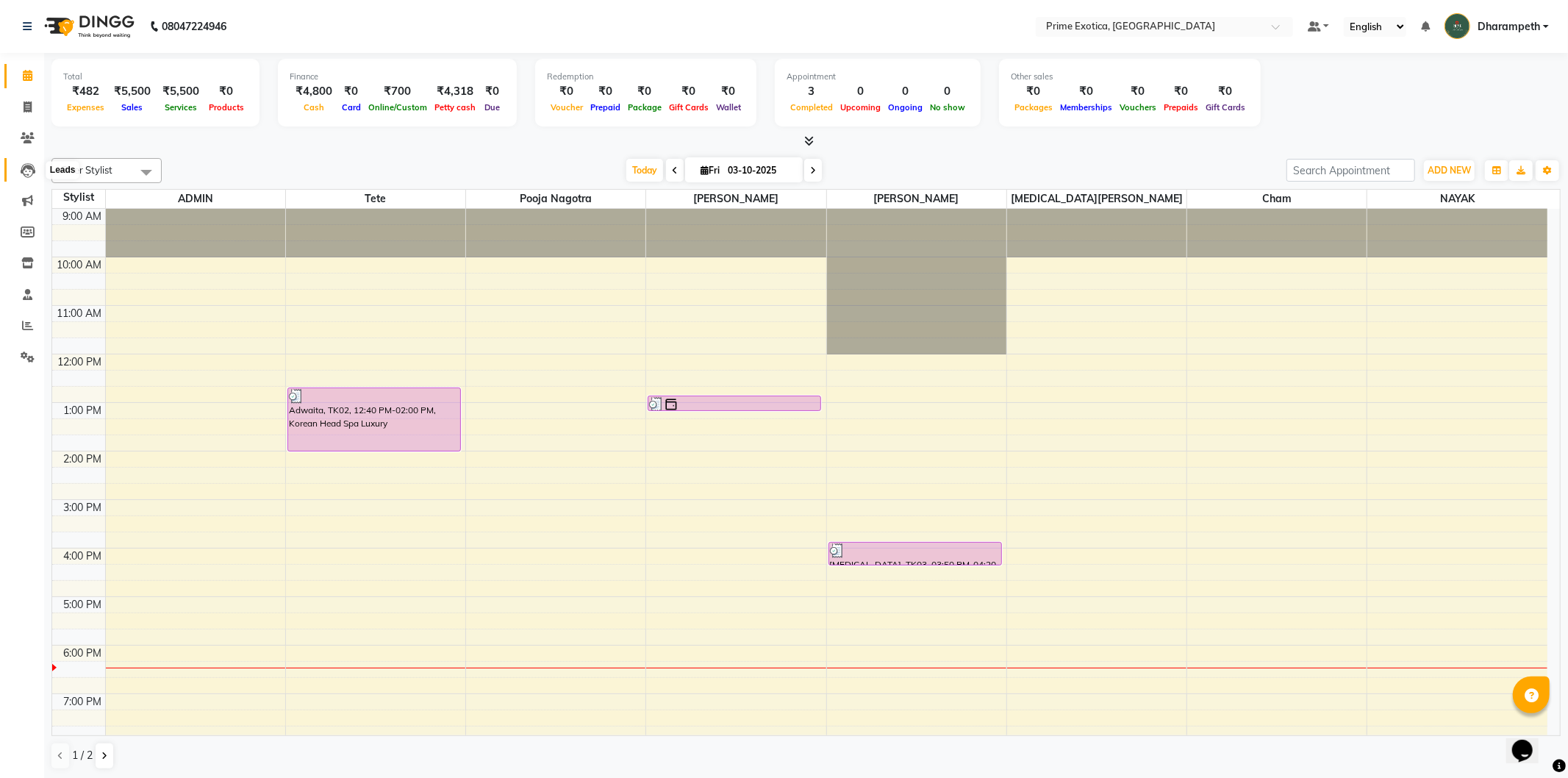
click at [23, 173] on icon at bounding box center [27, 170] width 15 height 14
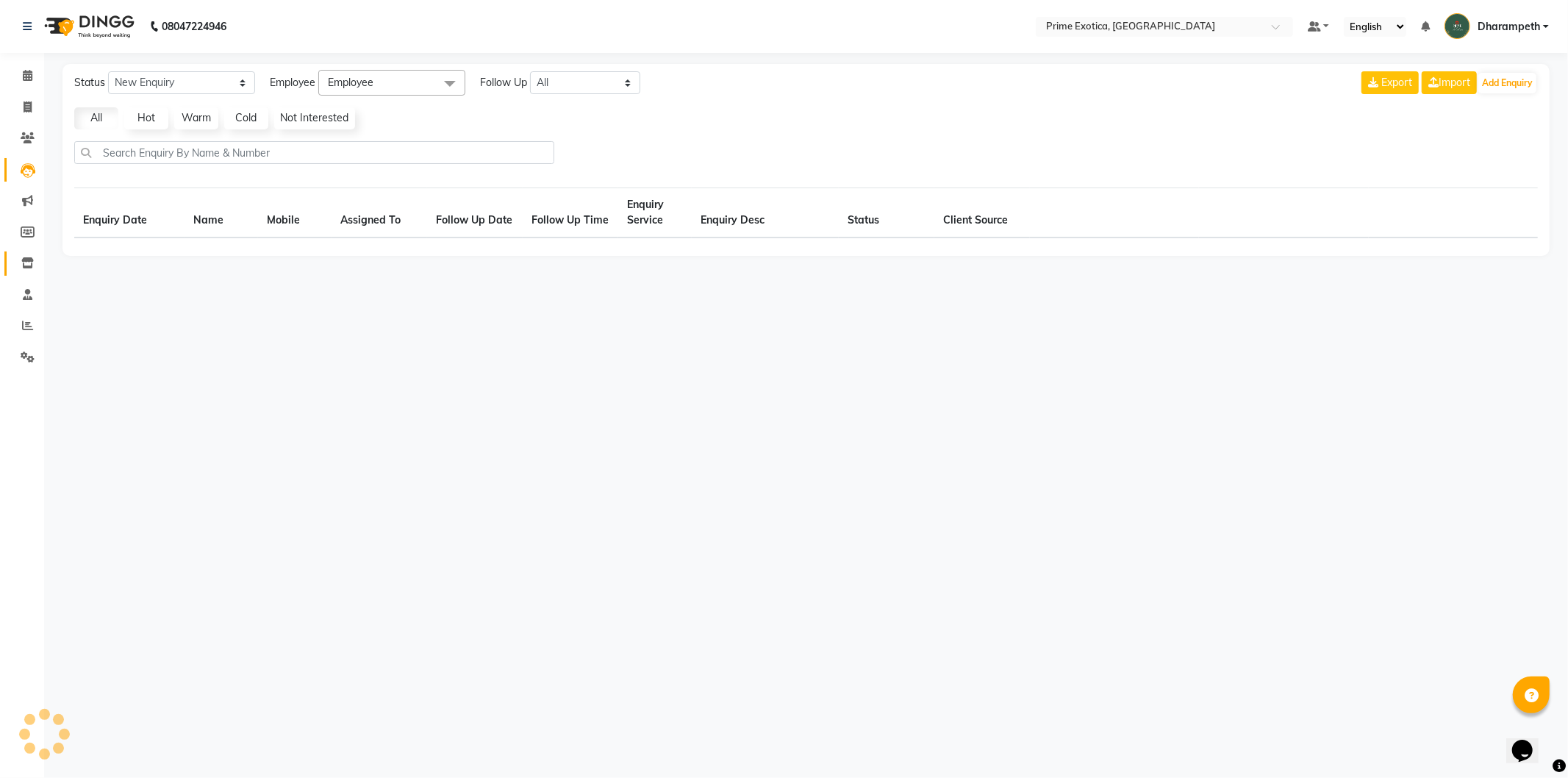
select select "10"
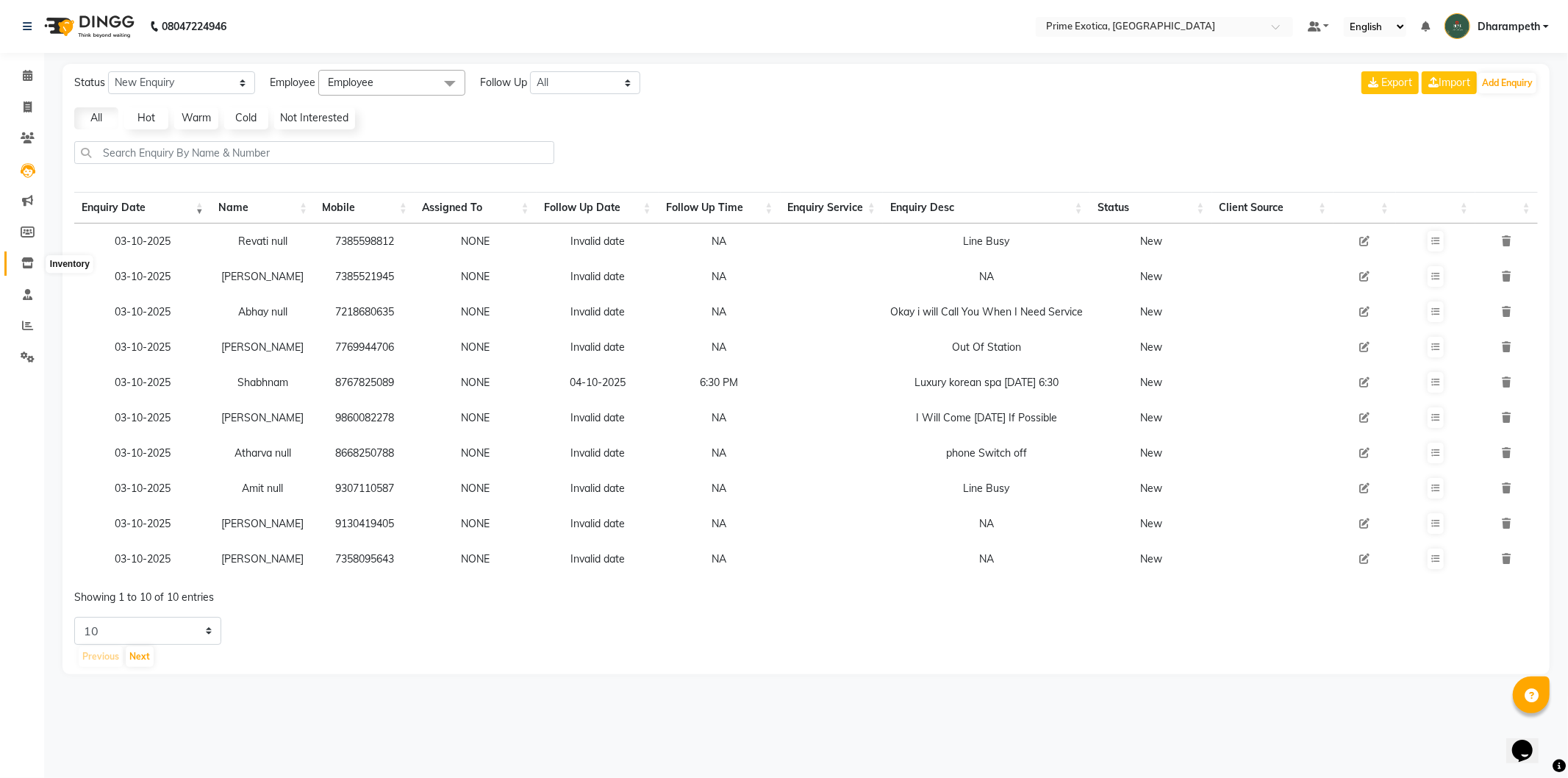
click at [22, 265] on icon at bounding box center [27, 262] width 13 height 11
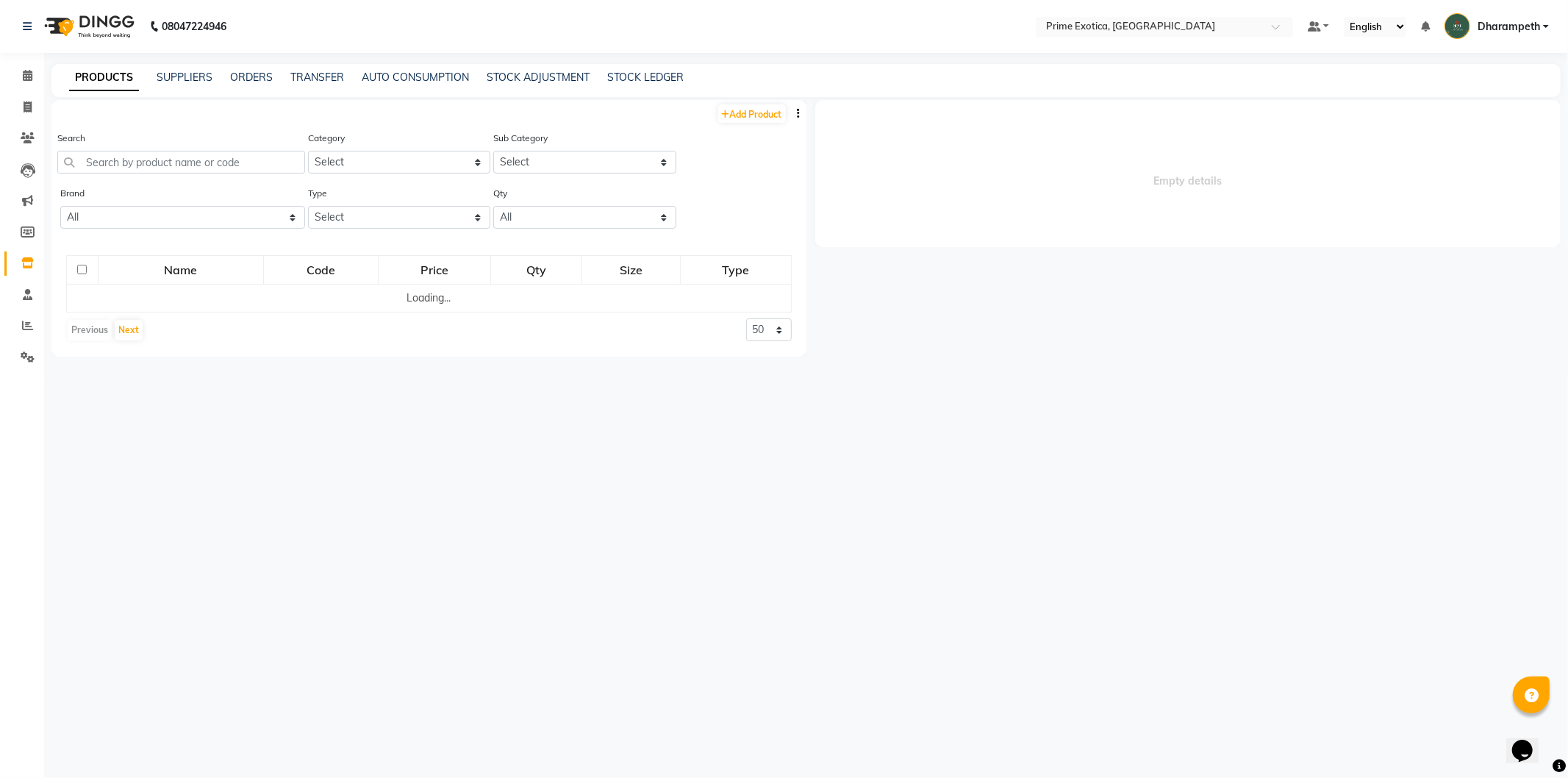
select select
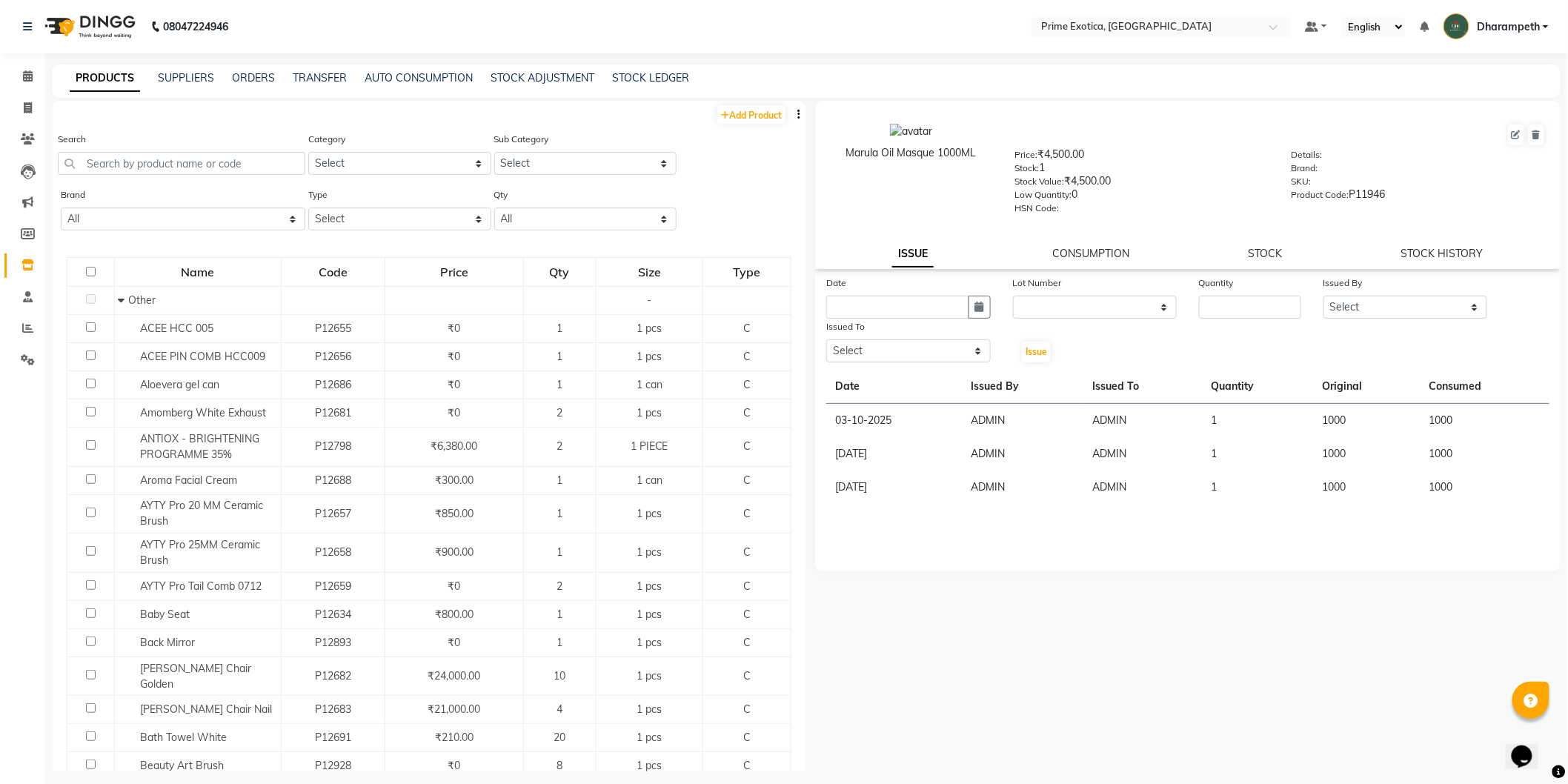
click at [215, 76] on div "PRODUCTS SUPPLIERS ORDERS TRANSFER AUTO CONSUMPTION STOCK ADJUSTMENT STOCK LEDG…" at bounding box center [797, 78] width 1491 height 16
click at [313, 79] on link "TRANSFER" at bounding box center [320, 78] width 55 height 14
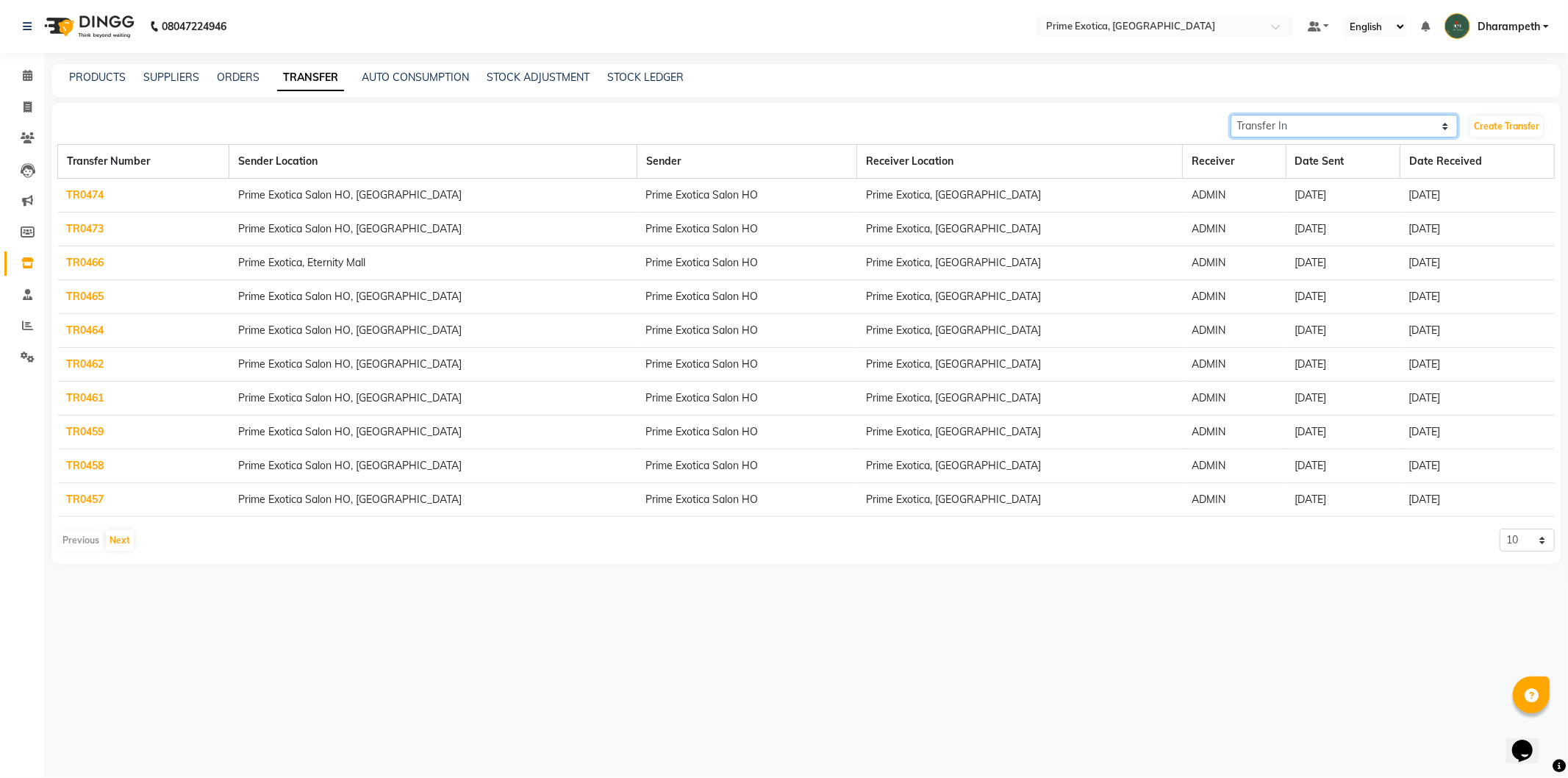
click at [1245, 128] on select "Transfer In Transfer Out" at bounding box center [1345, 127] width 228 height 23
click at [1231, 115] on select "Transfer In Transfer Out" at bounding box center [1345, 127] width 228 height 23
click at [23, 331] on icon at bounding box center [27, 325] width 11 height 11
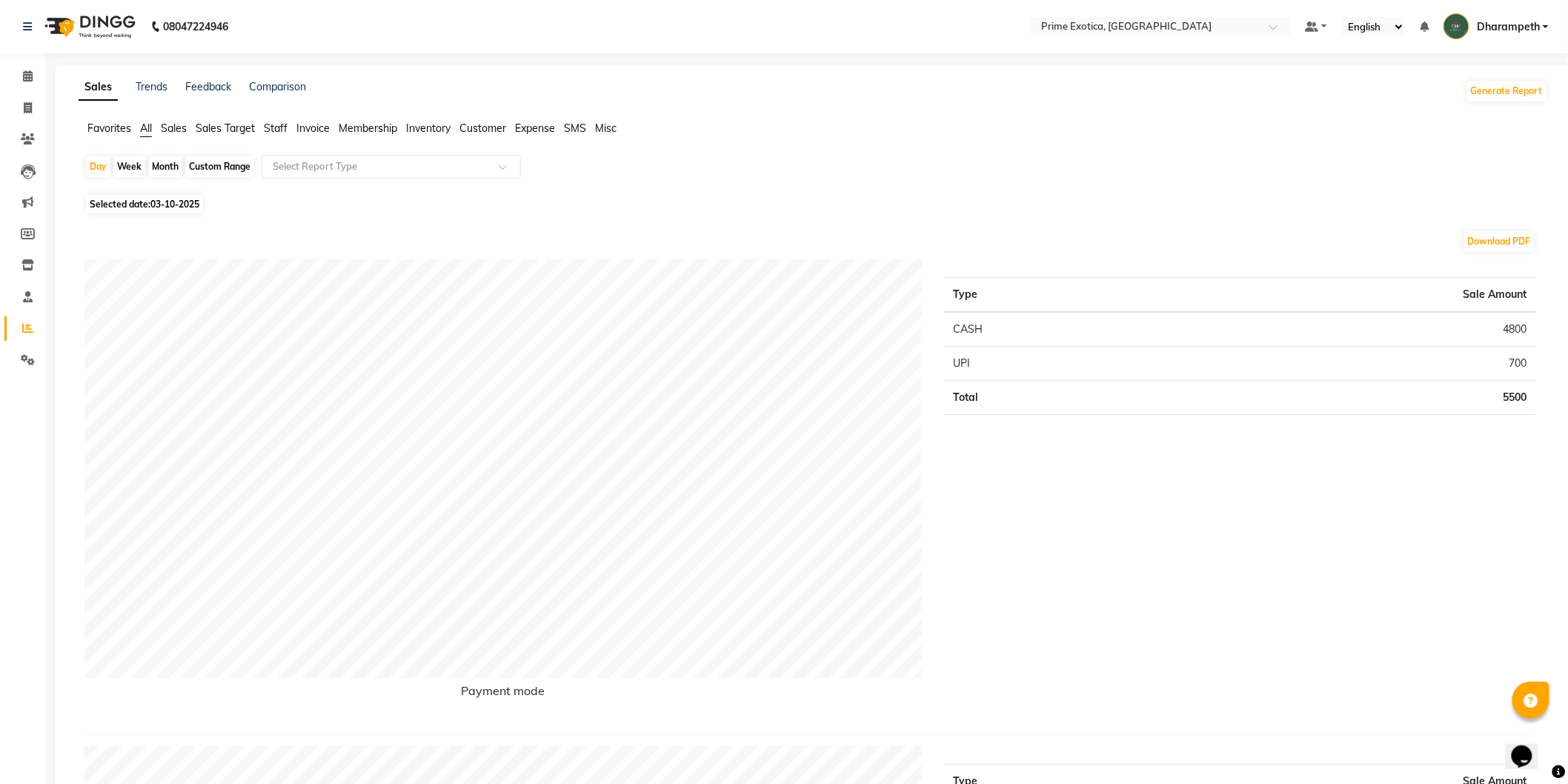
click at [166, 205] on span "03-10-2025" at bounding box center [174, 204] width 49 height 11
select select "10"
select select "2025"
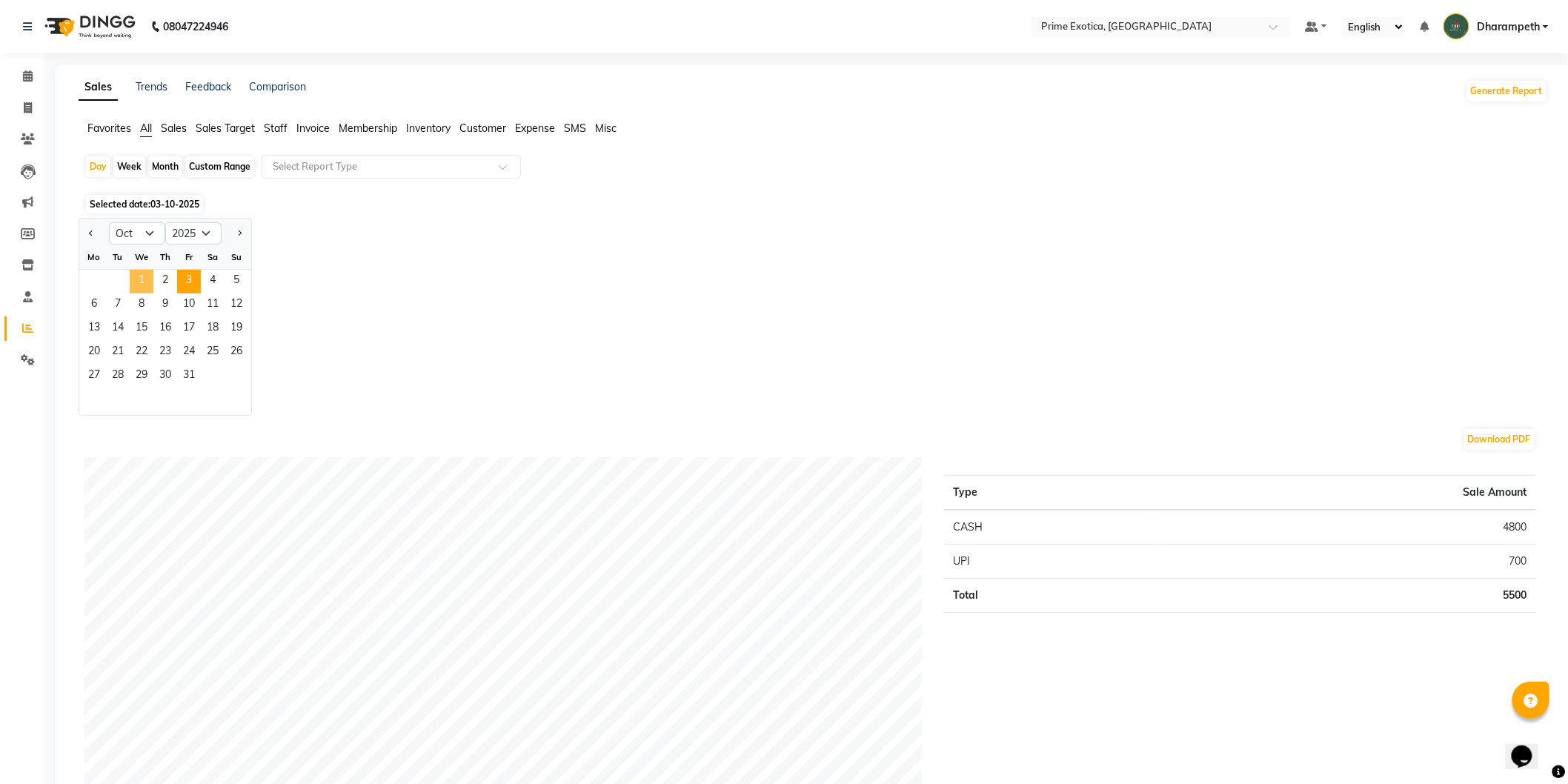
click at [137, 282] on span "1" at bounding box center [141, 281] width 23 height 23
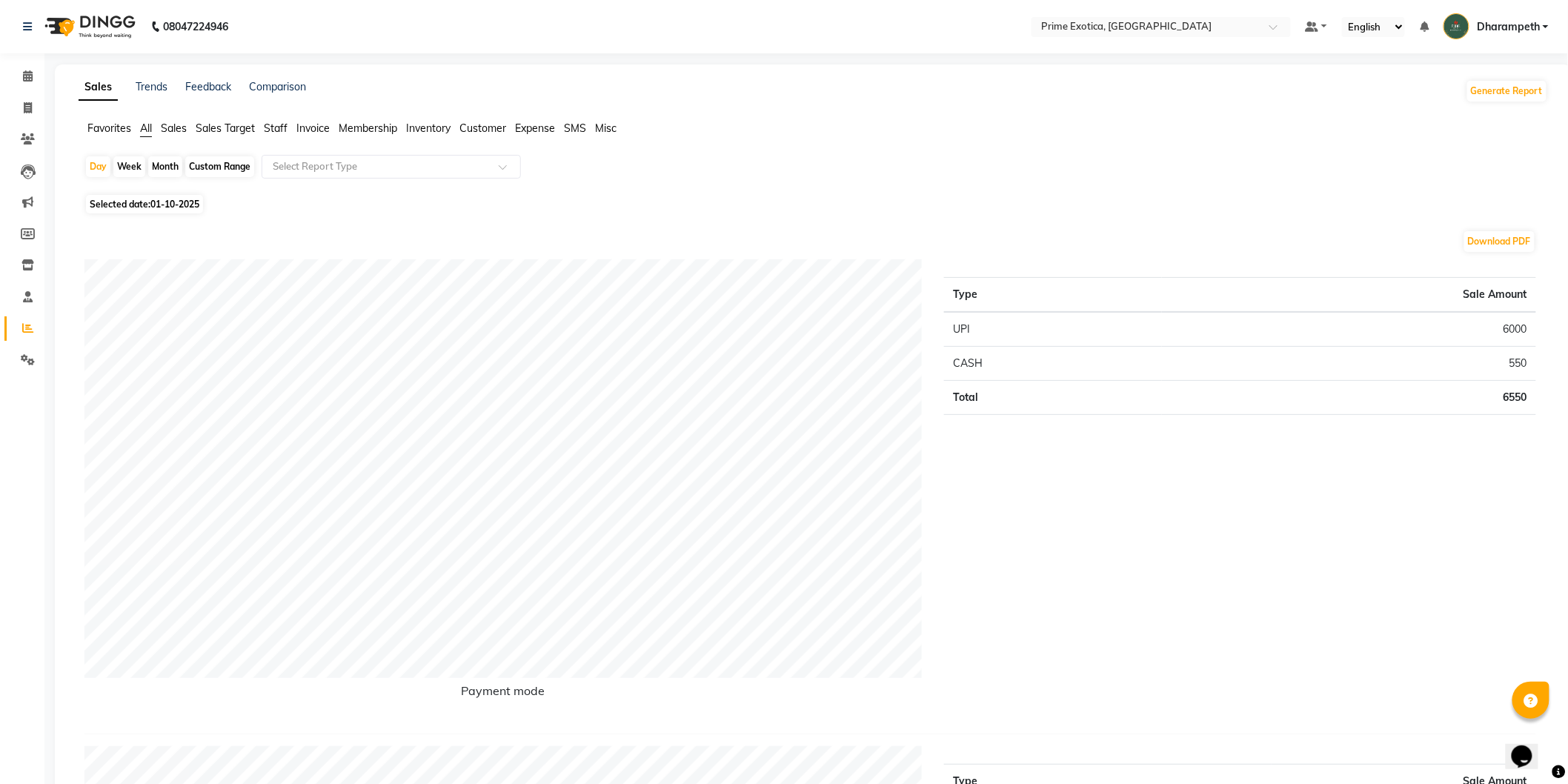
click at [173, 159] on div "Month" at bounding box center [165, 166] width 34 height 20
select select "10"
select select "2025"
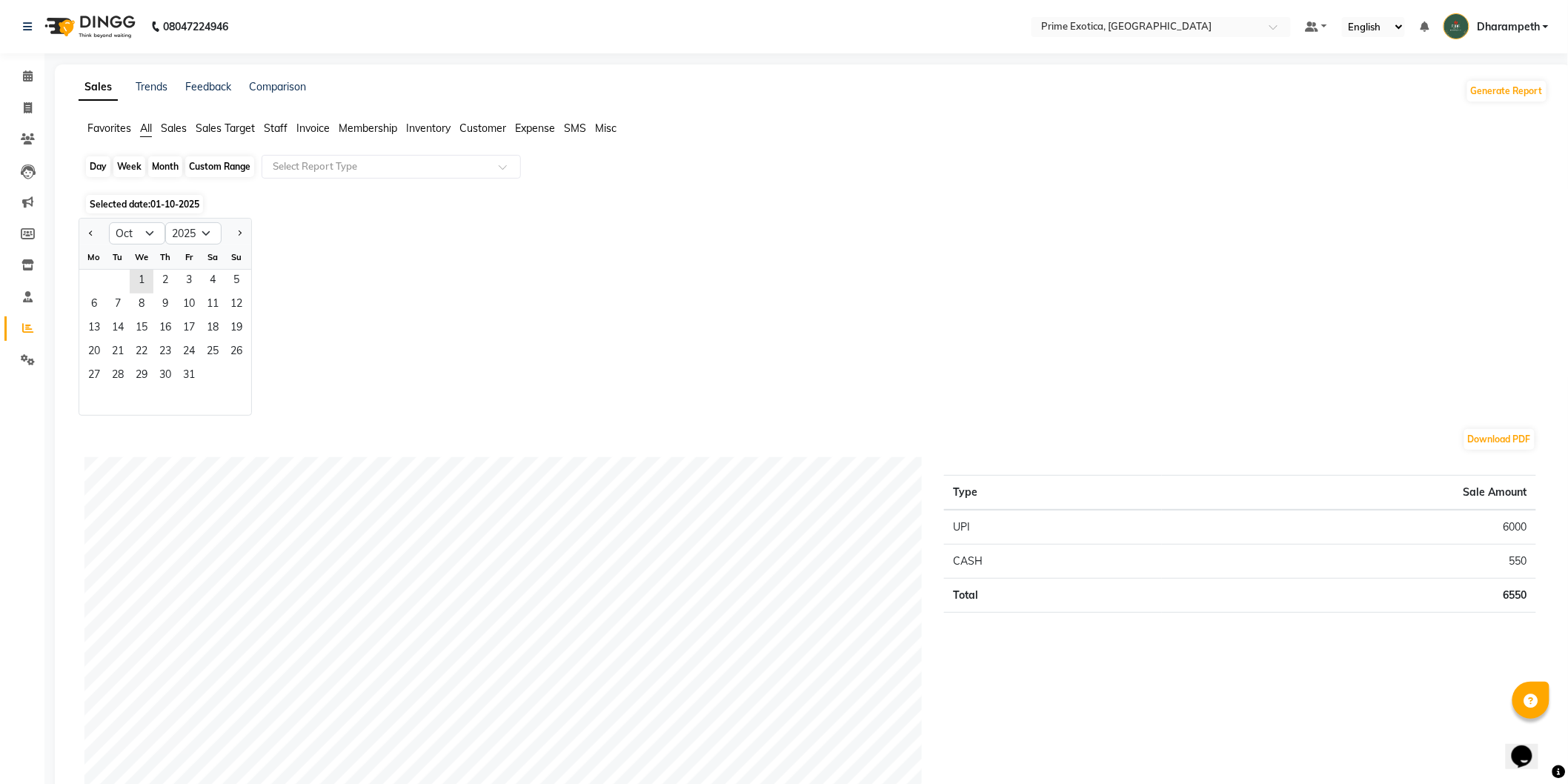
click at [173, 161] on div "Month" at bounding box center [165, 166] width 34 height 20
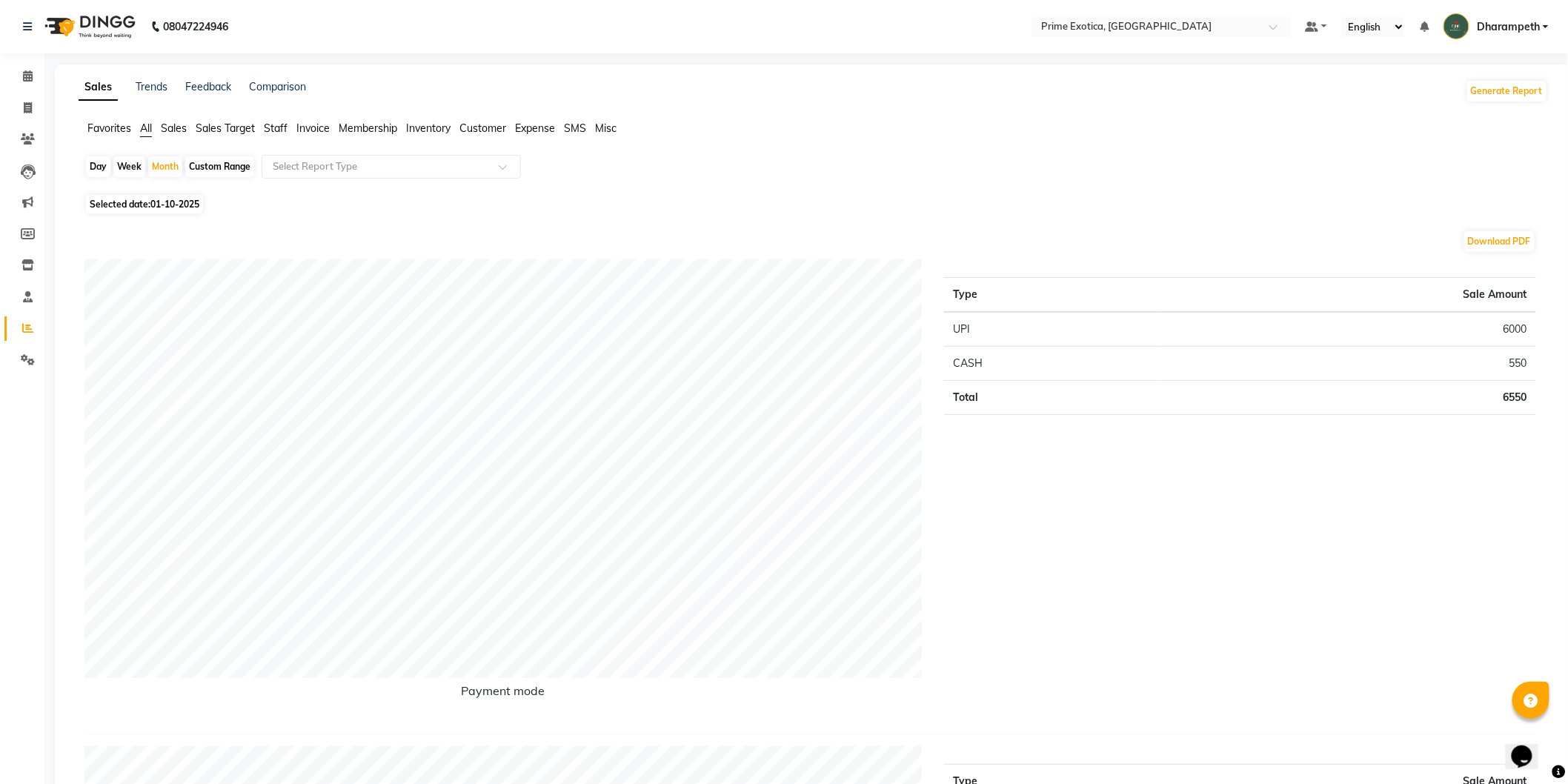
click at [156, 203] on span "01-10-2025" at bounding box center [174, 204] width 49 height 11
select select "10"
select select "2025"
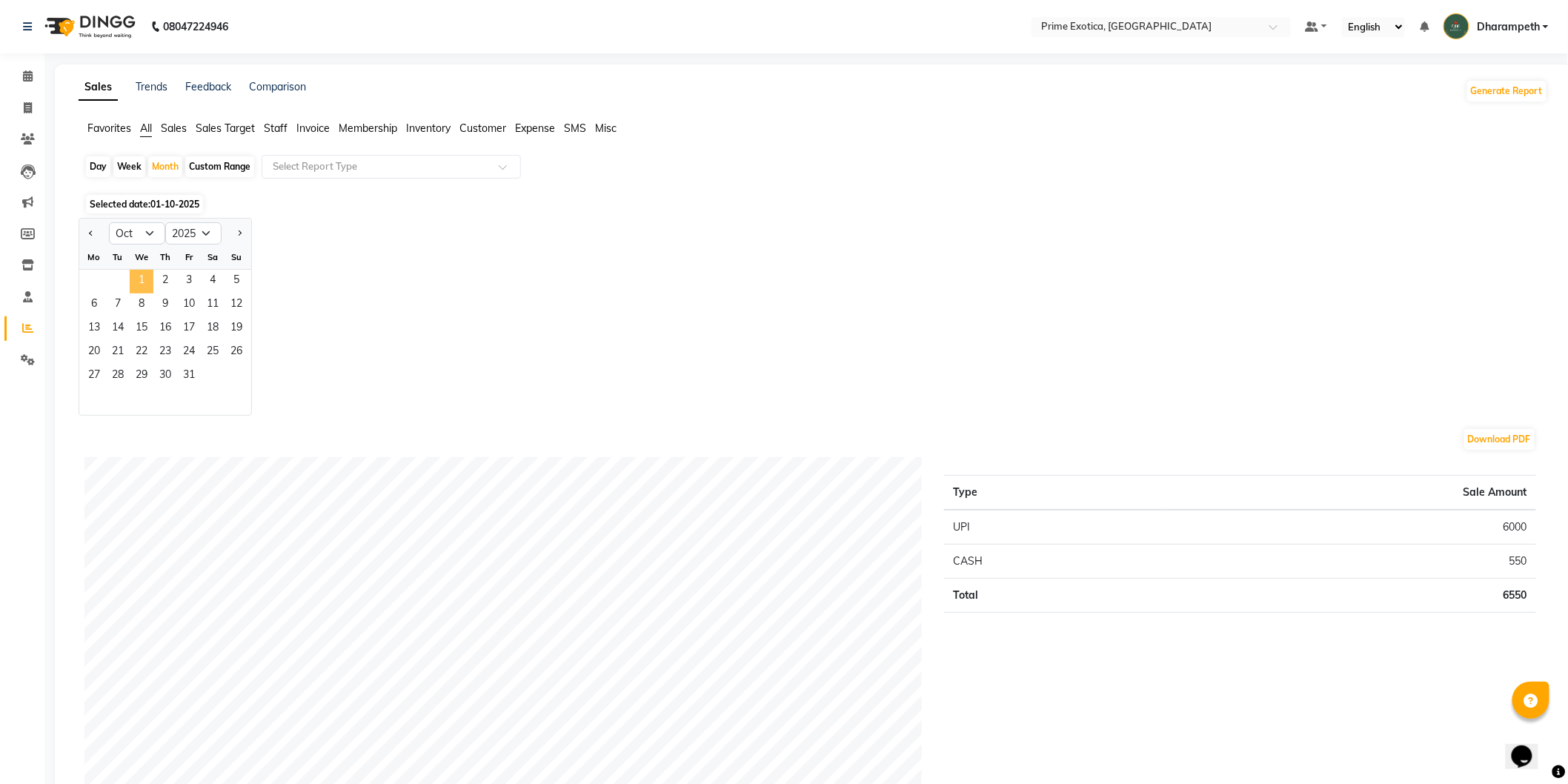
click at [143, 281] on span "1" at bounding box center [141, 281] width 23 height 23
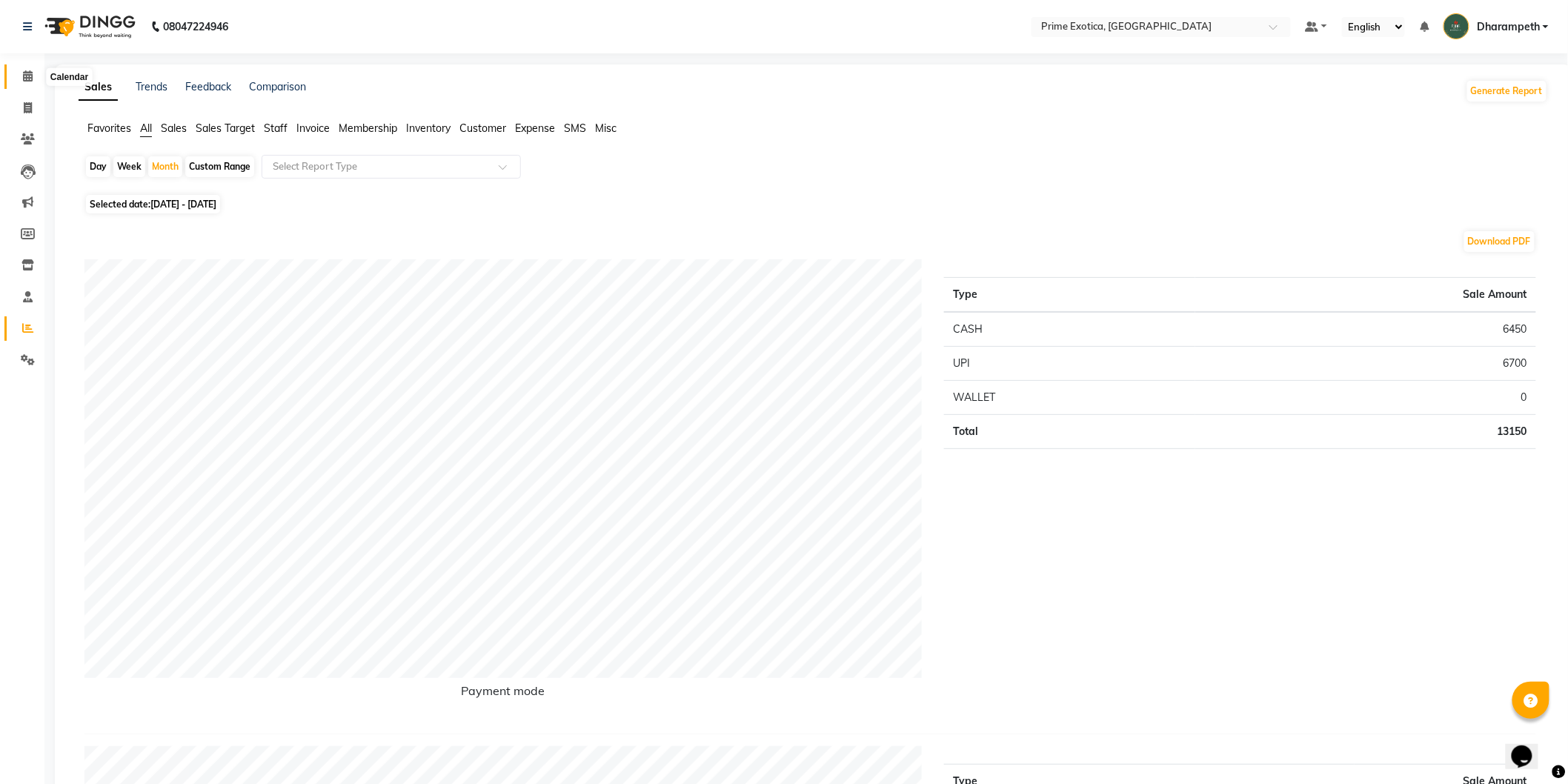
click at [26, 77] on icon at bounding box center [28, 75] width 10 height 11
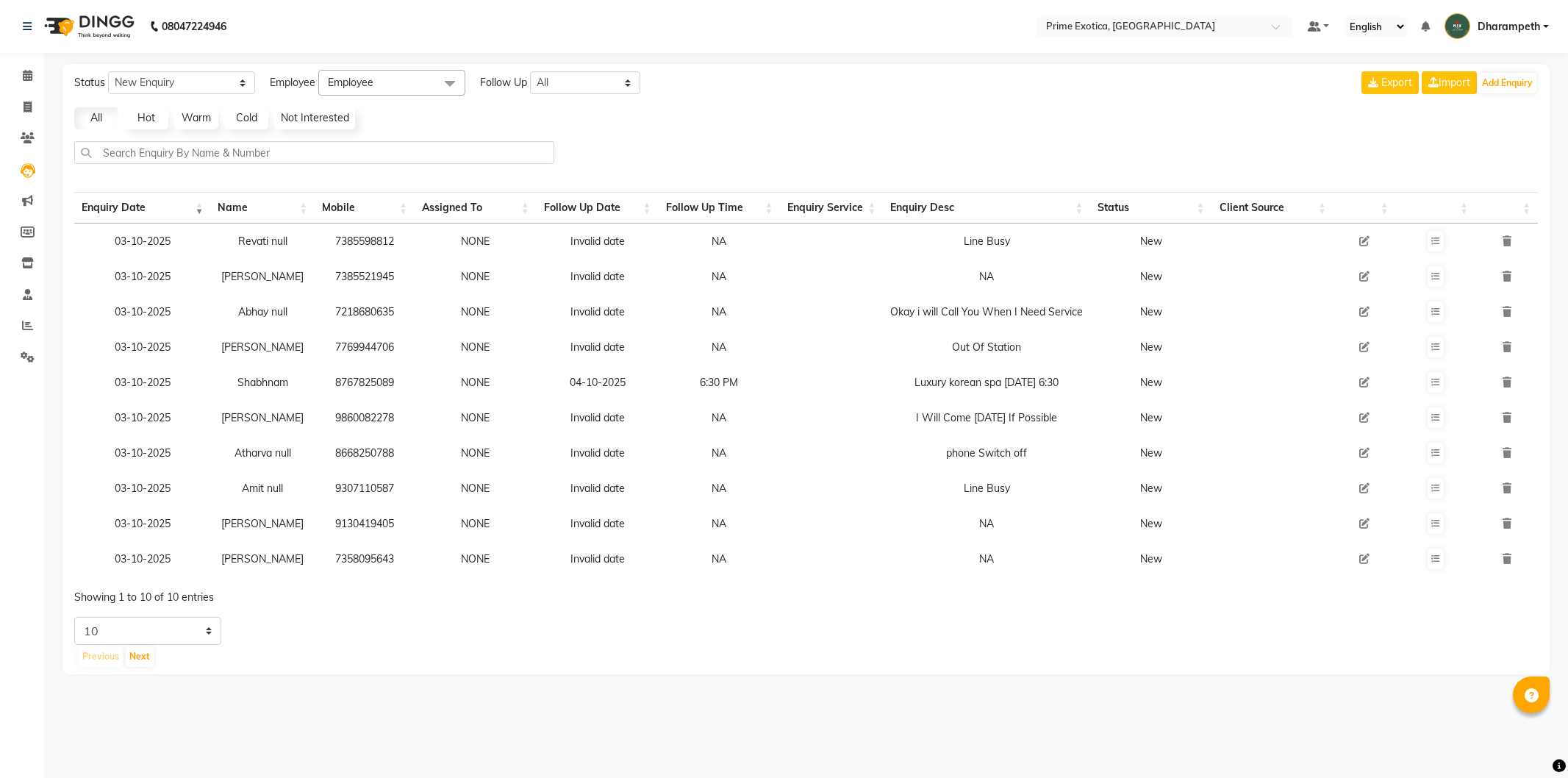
select select "10"
click at [24, 104] on icon at bounding box center [27, 106] width 8 height 11
select select "service"
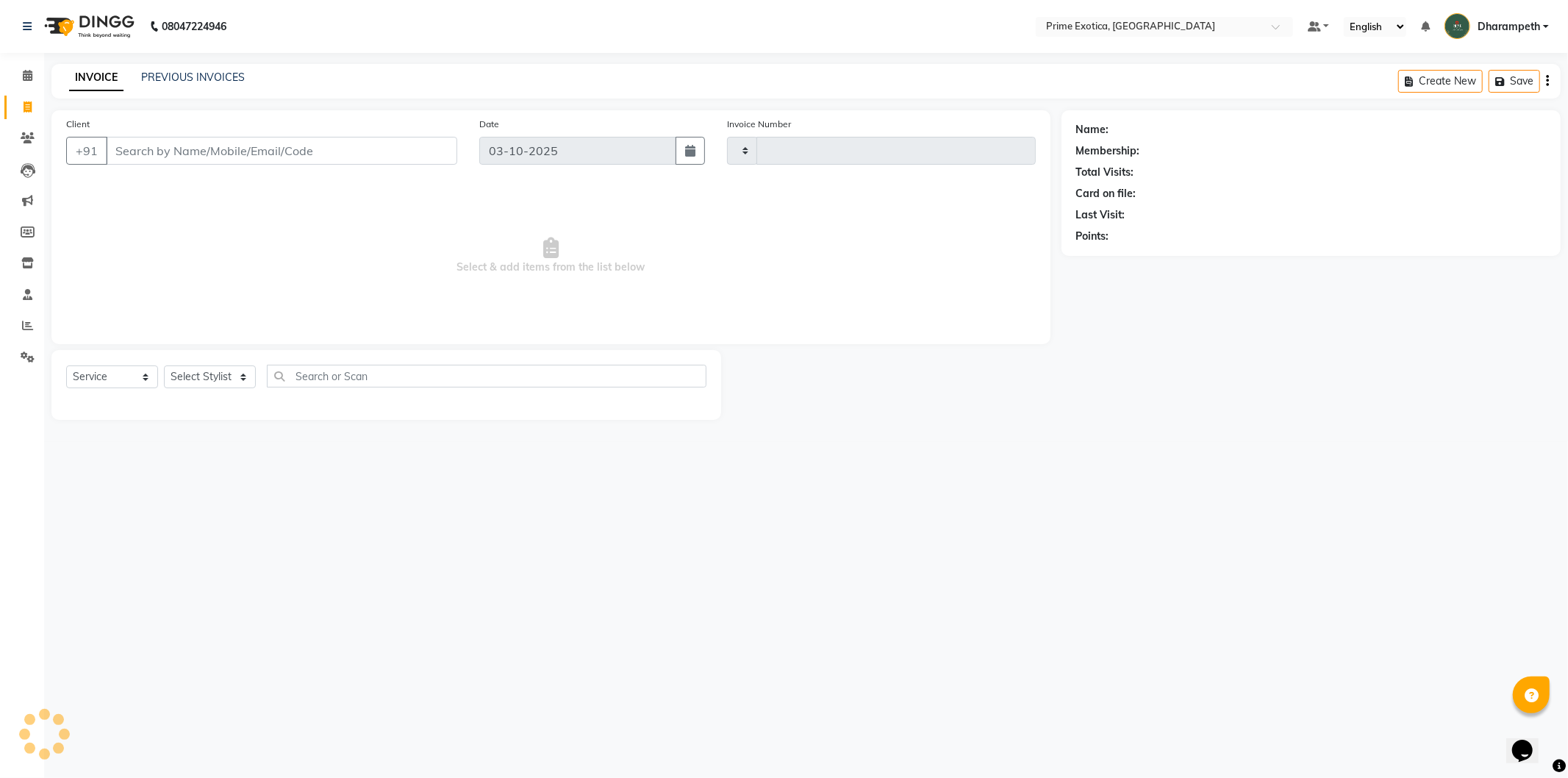
type input "1076"
select select "5380"
click at [189, 77] on link "PREVIOUS INVOICES" at bounding box center [192, 77] width 103 height 14
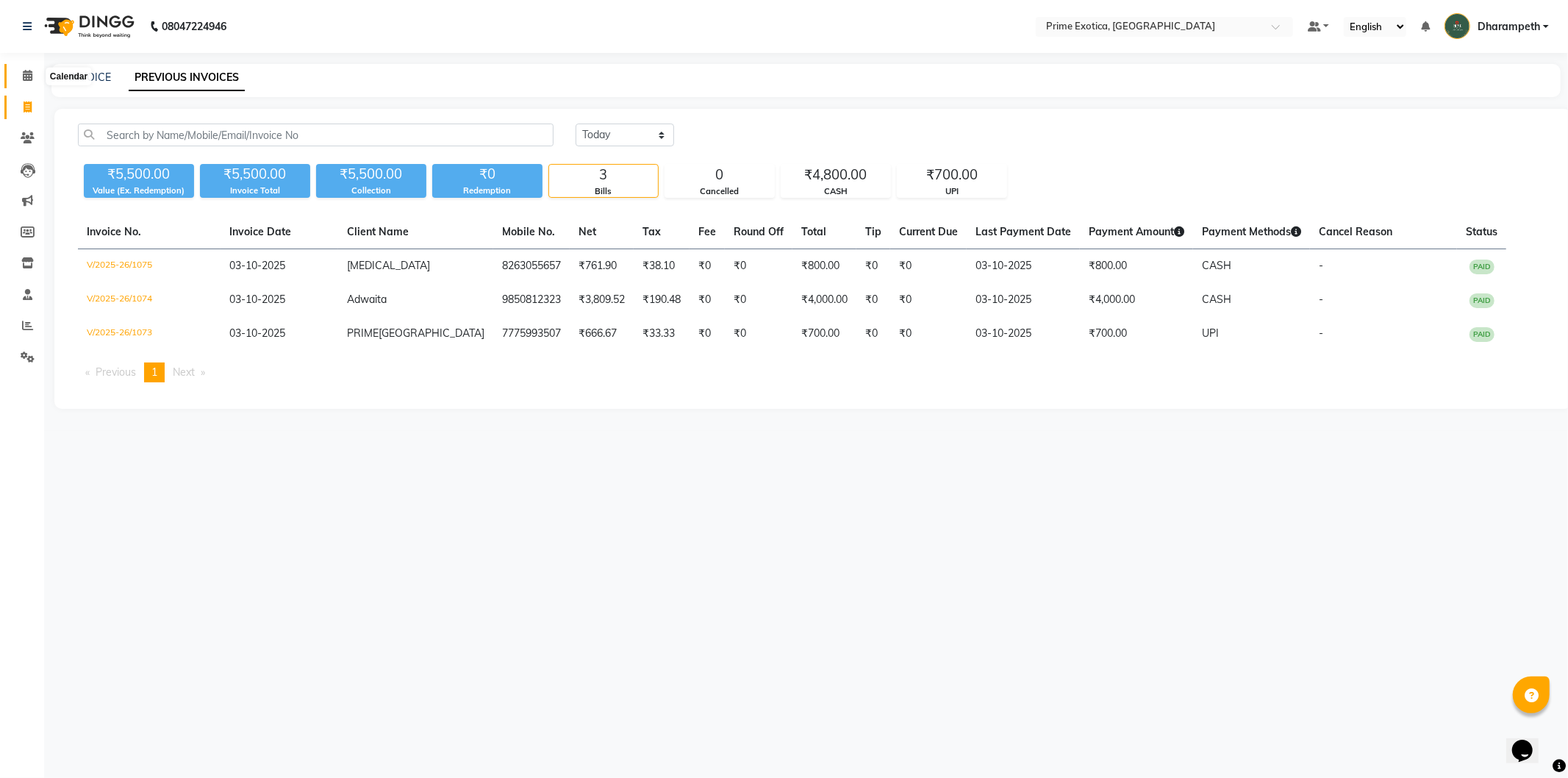
click at [31, 75] on icon at bounding box center [28, 74] width 10 height 11
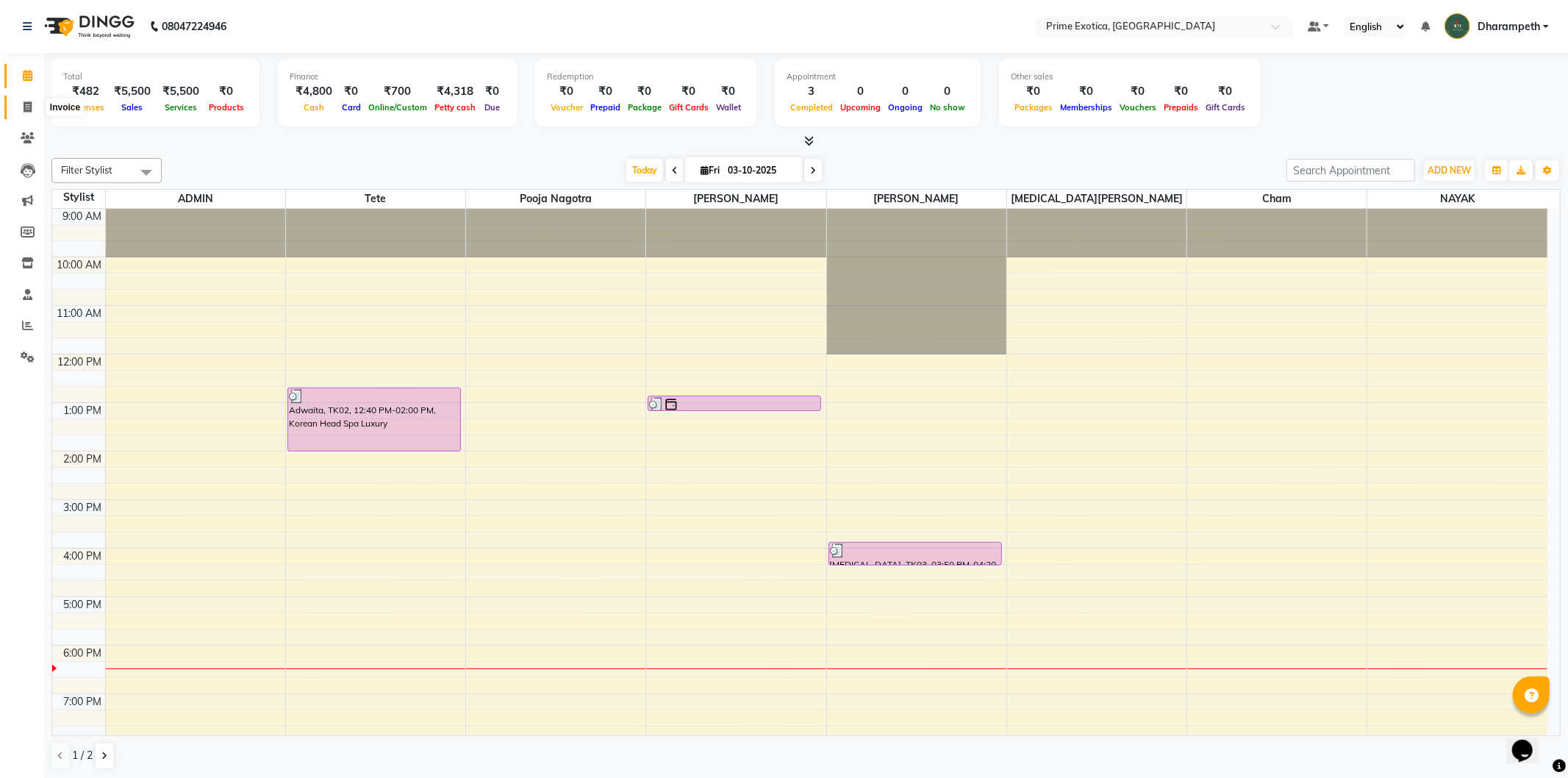
click at [23, 108] on icon at bounding box center [27, 106] width 8 height 11
select select "5380"
select select "service"
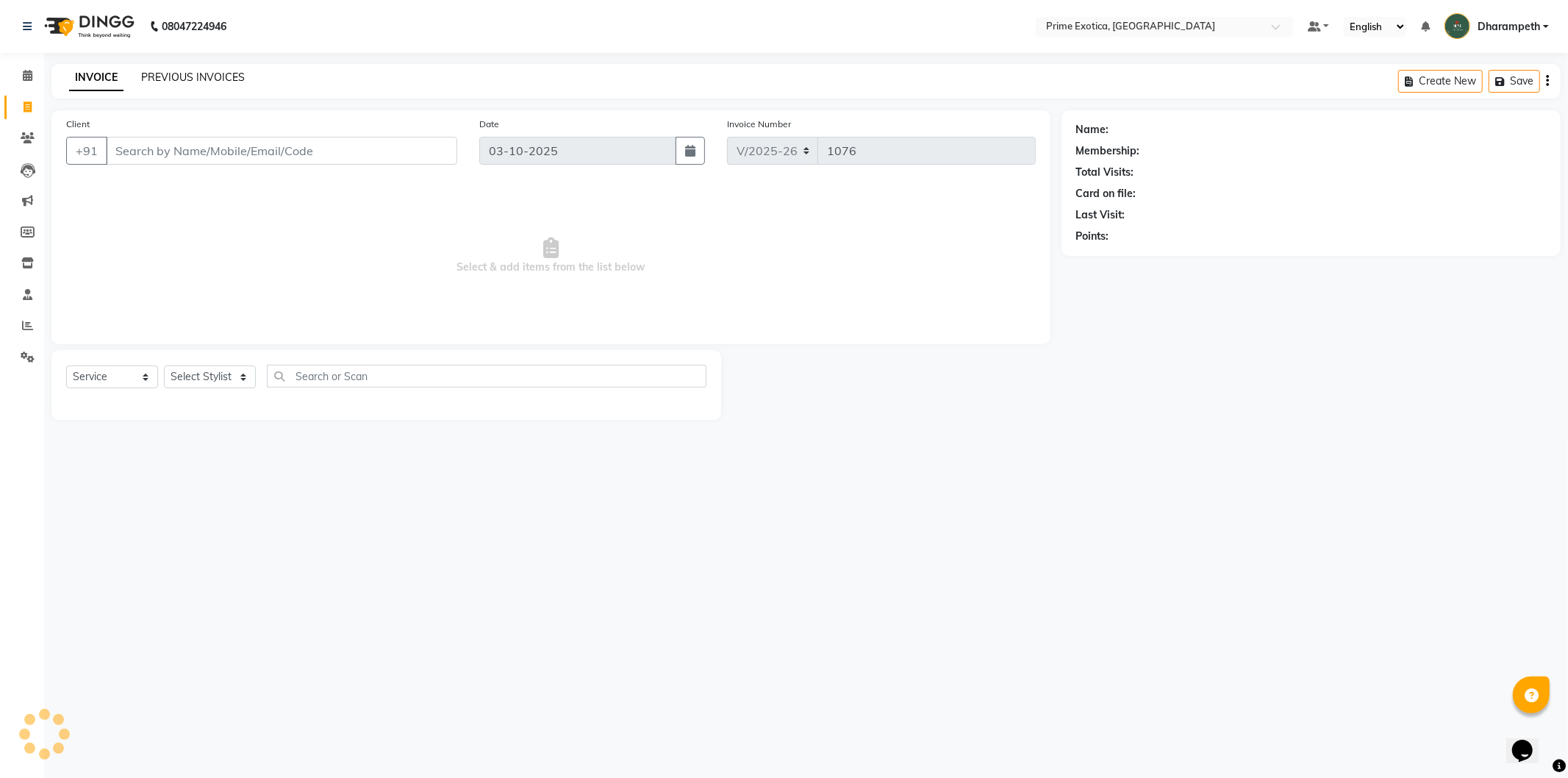
click at [143, 74] on link "PREVIOUS INVOICES" at bounding box center [192, 77] width 103 height 14
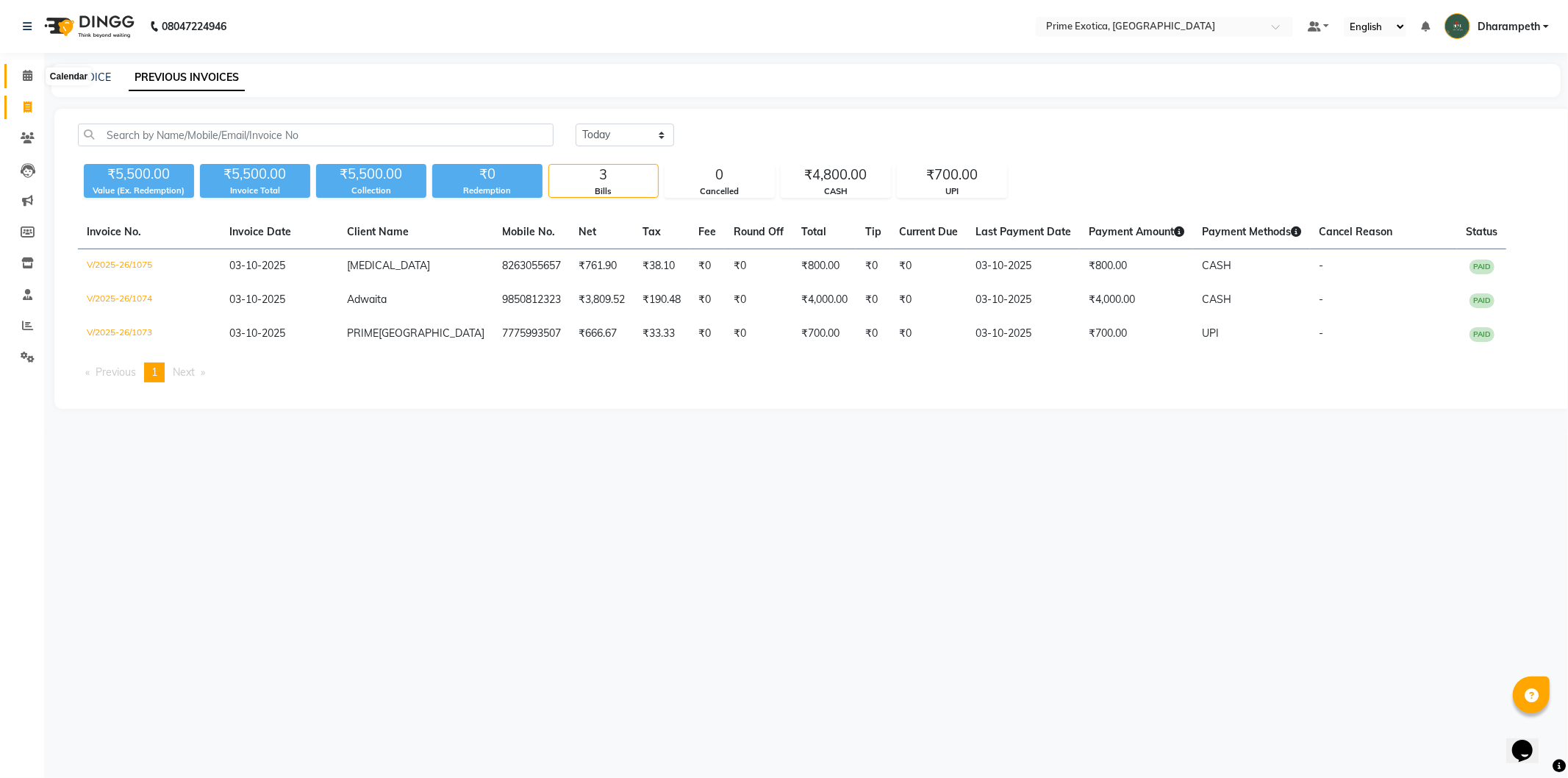
click at [26, 78] on icon at bounding box center [28, 74] width 10 height 11
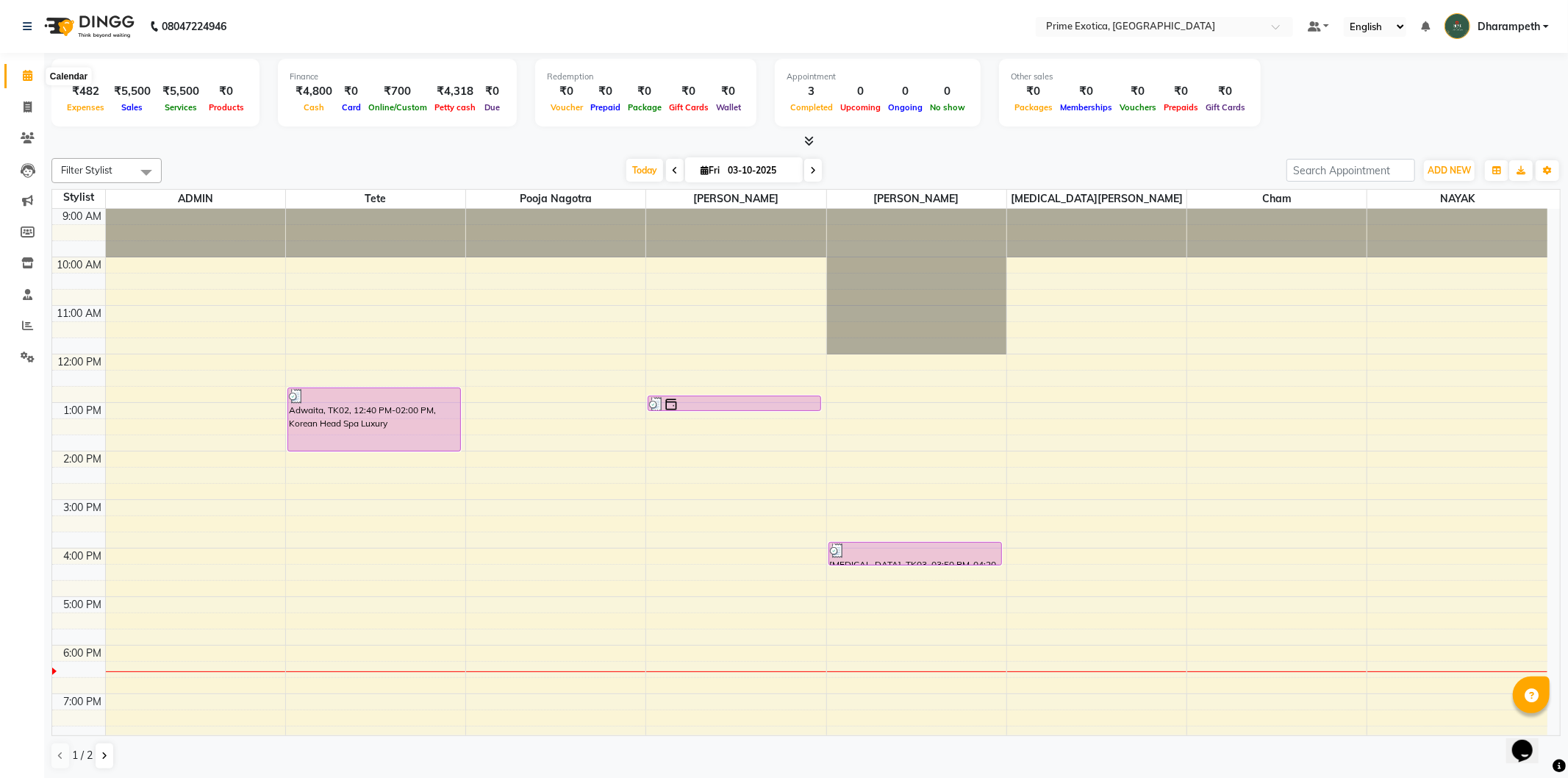
click at [29, 72] on icon at bounding box center [28, 74] width 10 height 11
click at [27, 173] on icon at bounding box center [27, 170] width 15 height 14
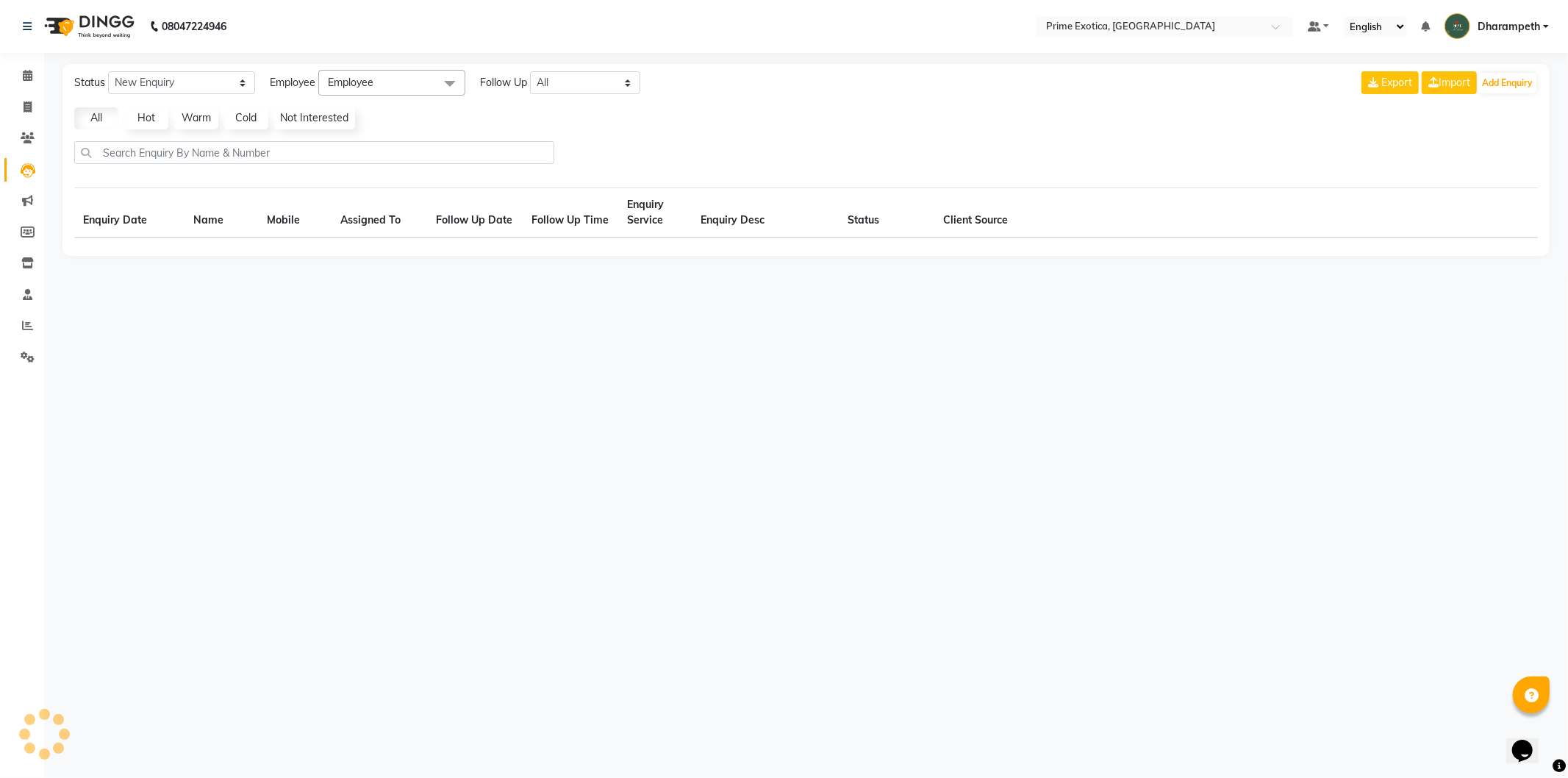
select select "10"
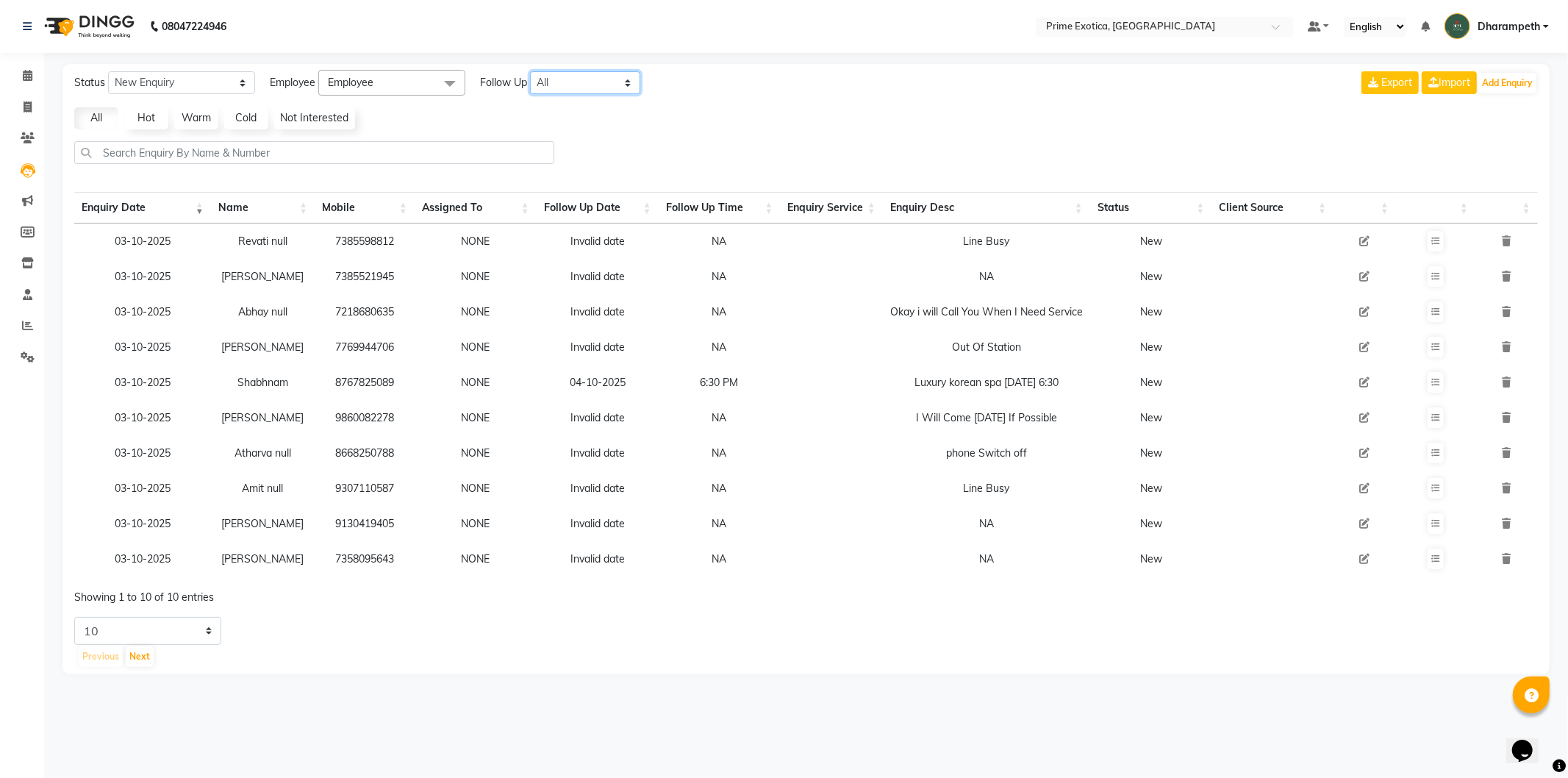
click at [616, 82] on select "All [DATE] [DATE] This Week This Month Custom" at bounding box center [585, 83] width 110 height 23
select select "tommarow"
click at [531, 72] on select "All [DATE] [DATE] This Week This Month Custom" at bounding box center [585, 83] width 110 height 23
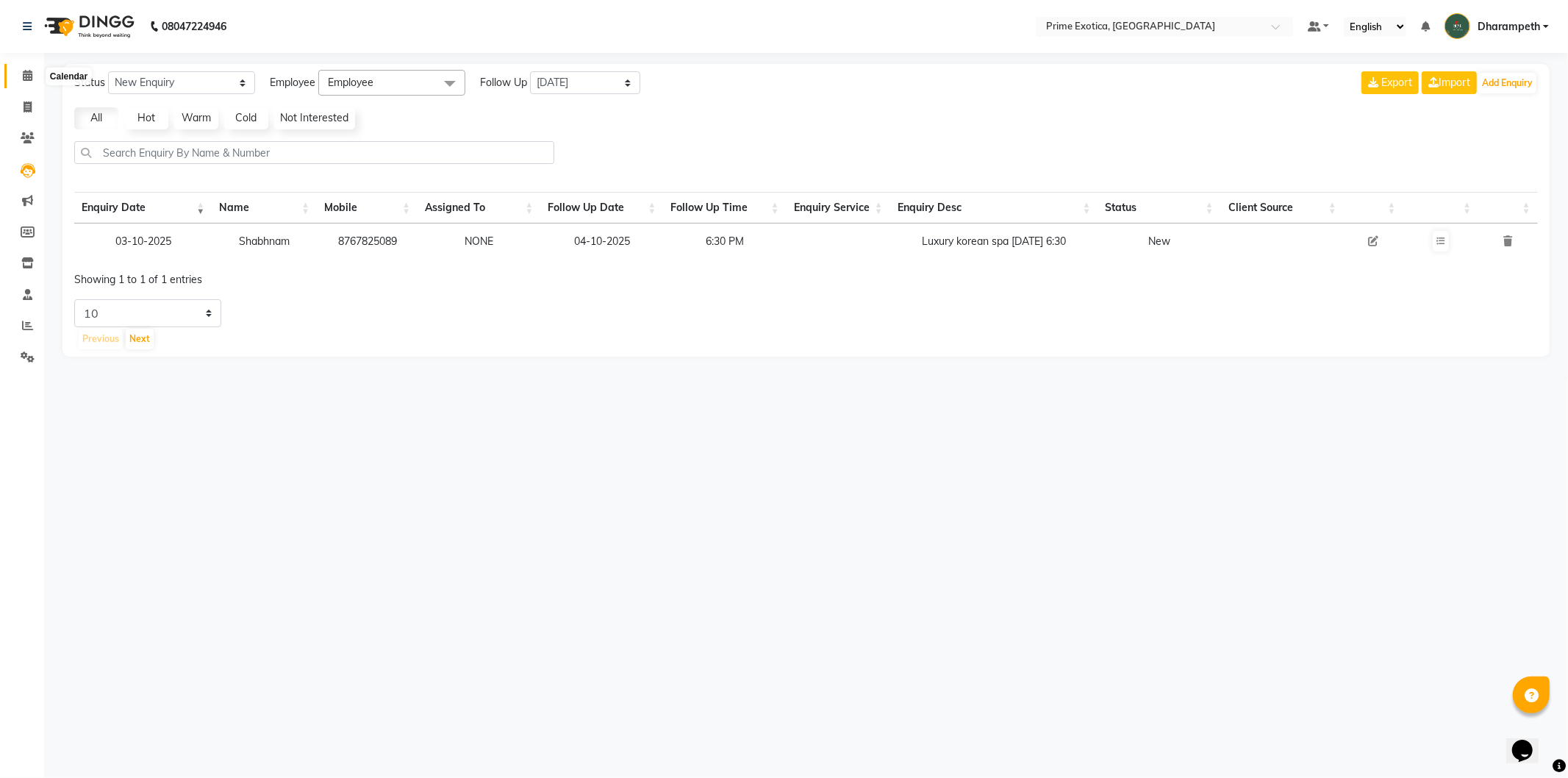
click at [25, 79] on icon at bounding box center [28, 74] width 10 height 11
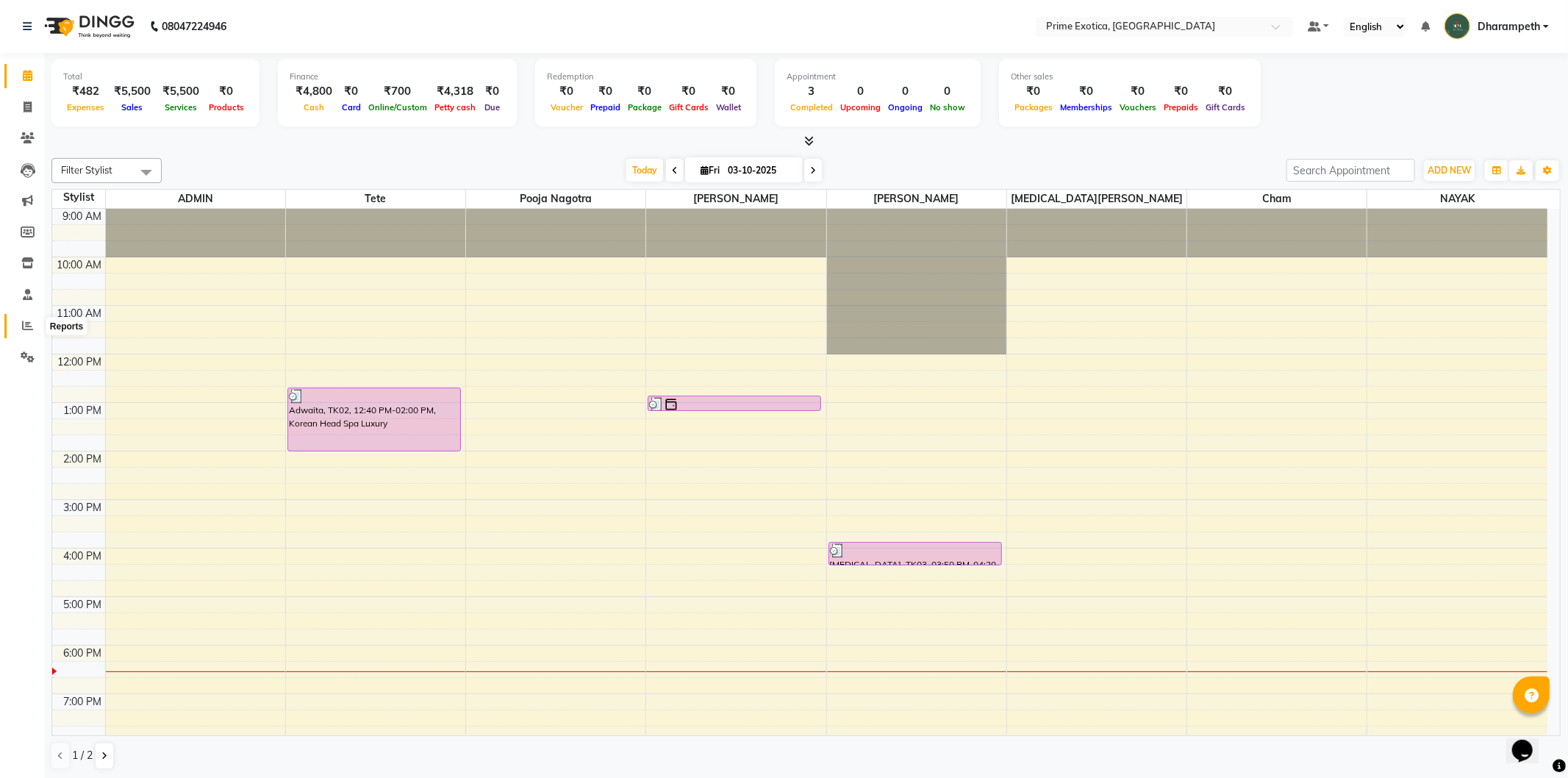
click at [25, 328] on icon at bounding box center [27, 325] width 11 height 11
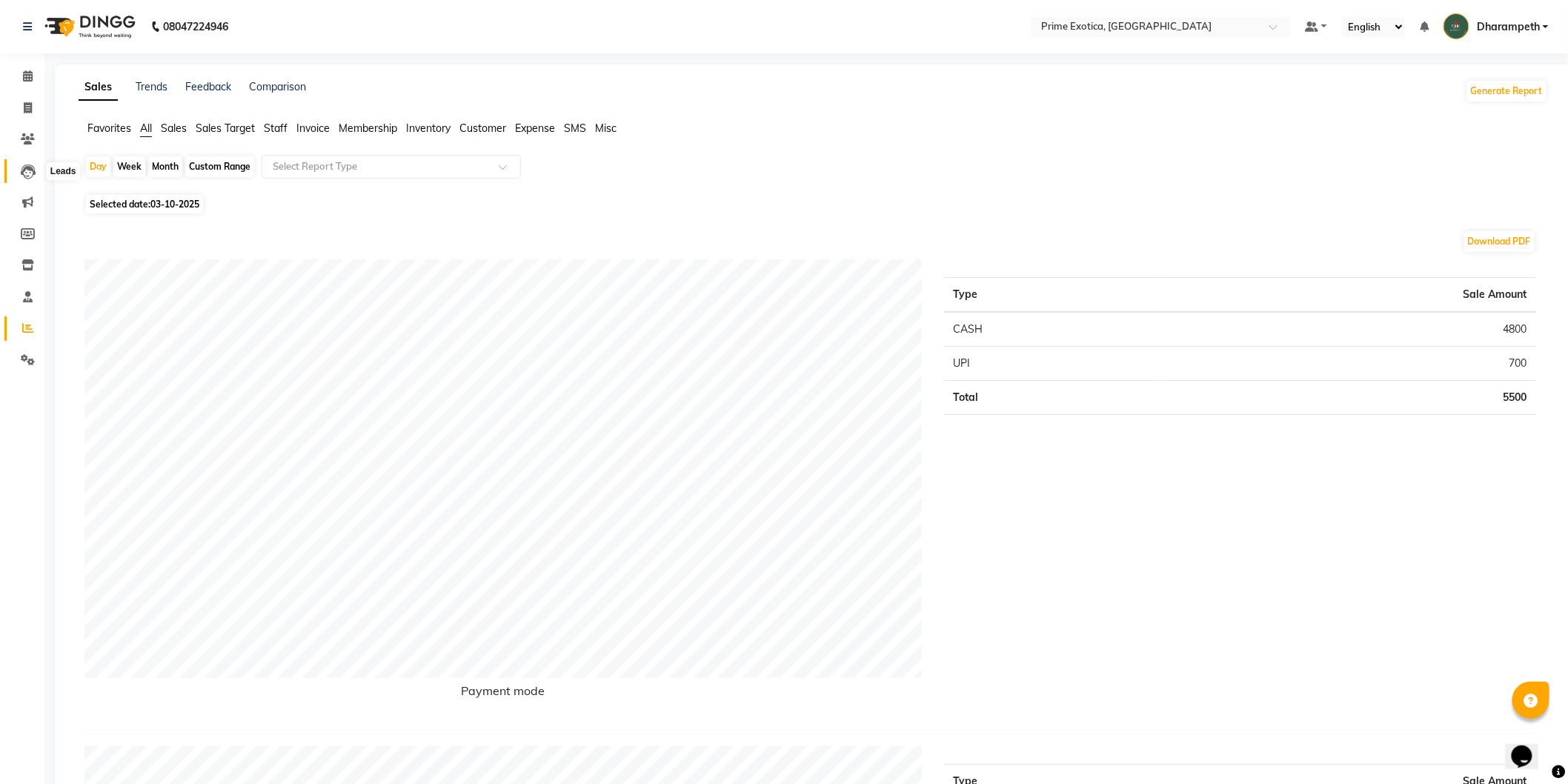
click at [32, 173] on icon at bounding box center [27, 171] width 15 height 15
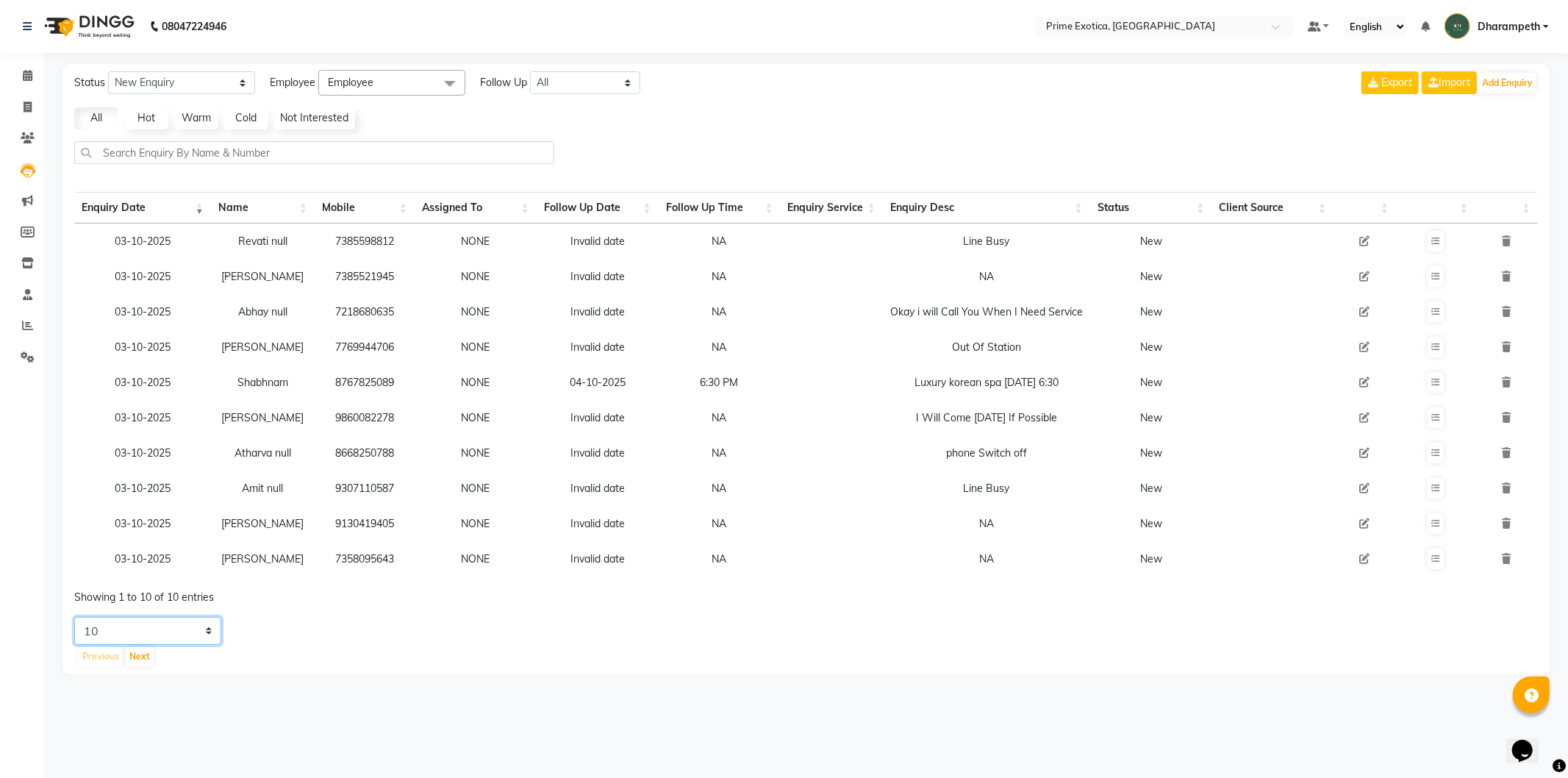
click at [159, 635] on select "5 10 20 50" at bounding box center [148, 630] width 147 height 28
select select "50"
click at [74, 628] on select "5 10 20 50" at bounding box center [148, 630] width 147 height 28
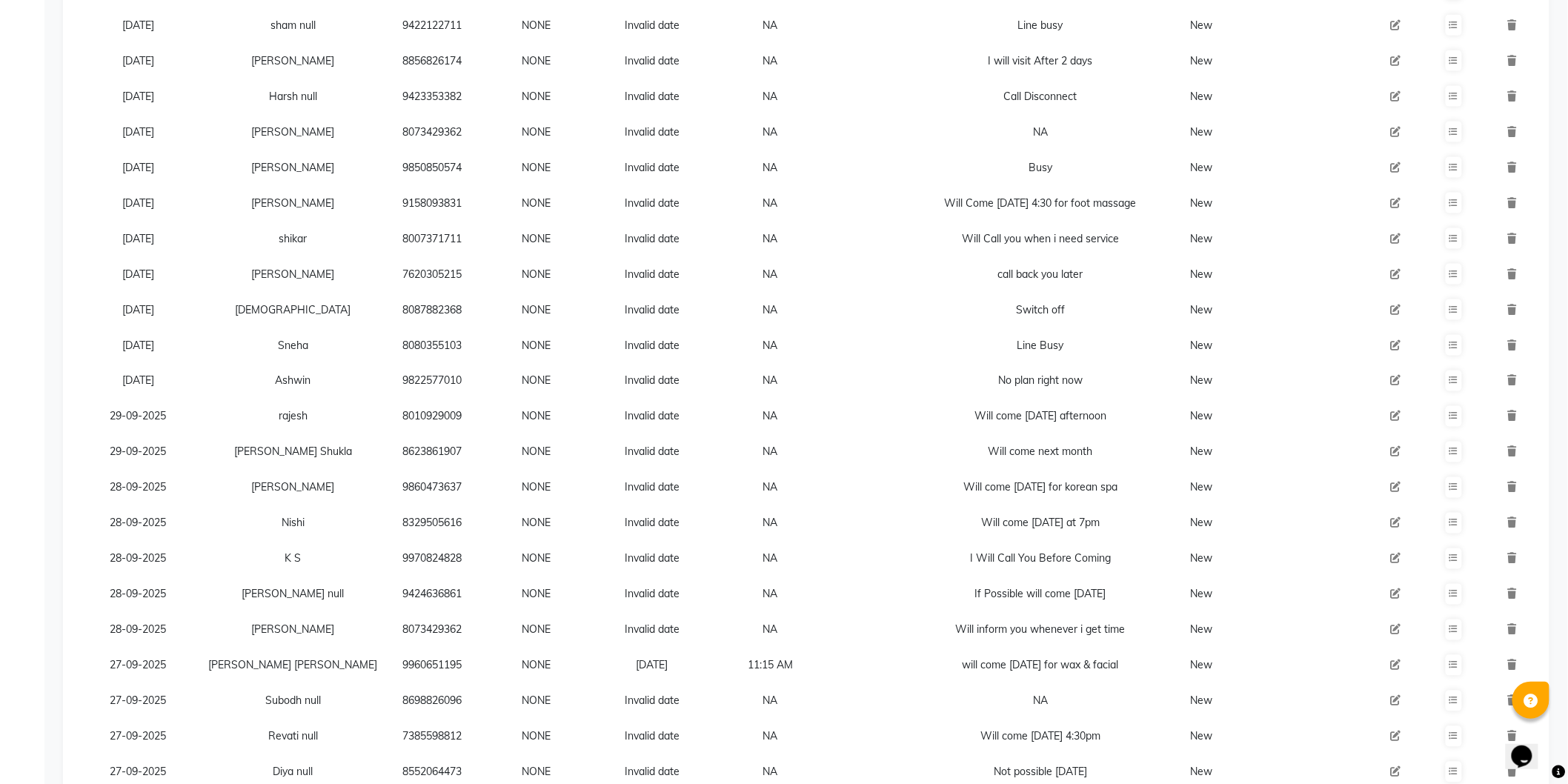
scroll to position [823, 0]
drag, startPoint x: 335, startPoint y: 662, endPoint x: 420, endPoint y: 662, distance: 85.0
click at [420, 662] on tr "[DATE] [PERSON_NAME] [PERSON_NAME] 9960651195 NONE [DATE] 11:15 AM will come [D…" at bounding box center [806, 664] width 1463 height 36
copy td "9960651195"
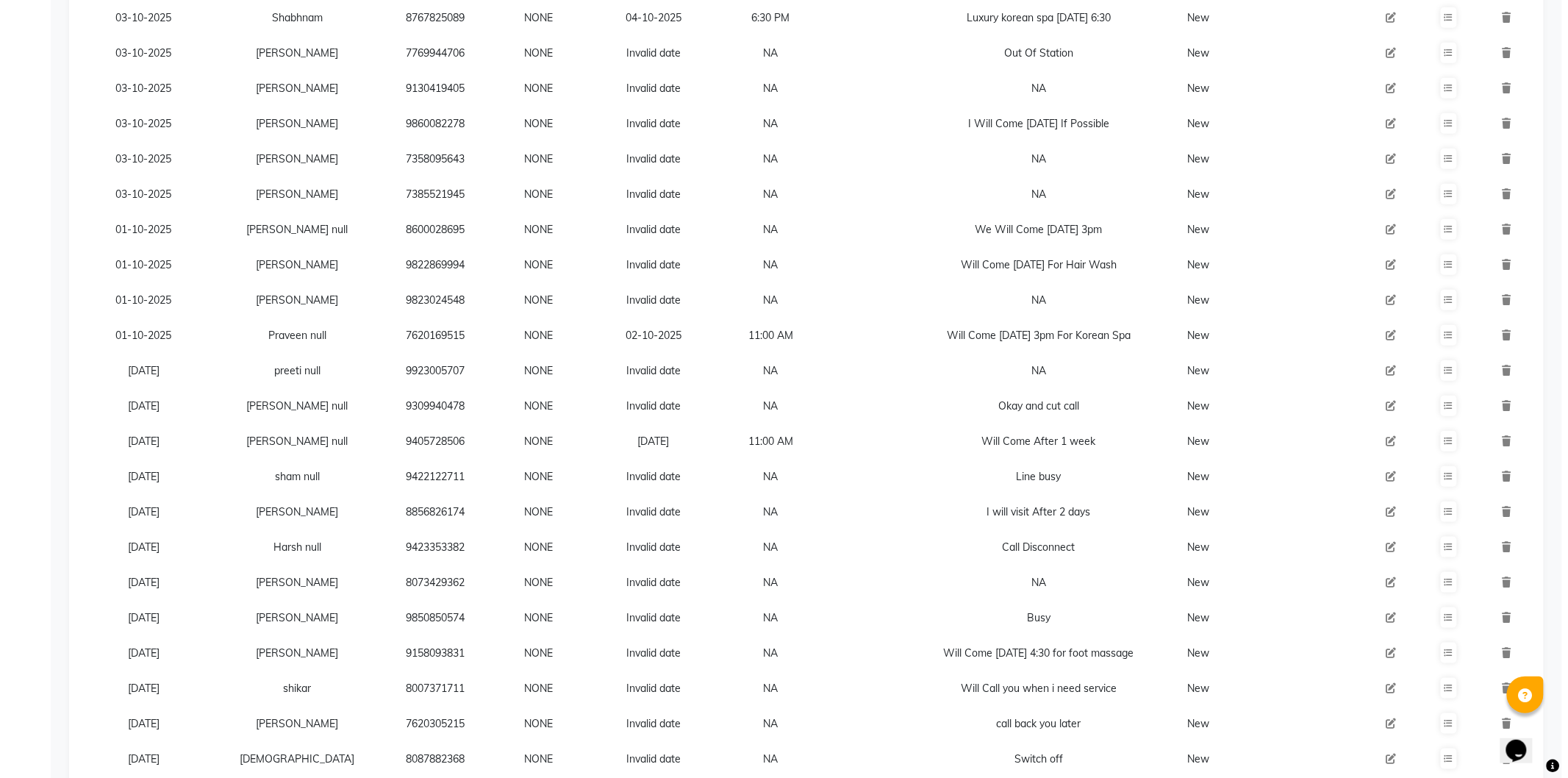
scroll to position [0, 0]
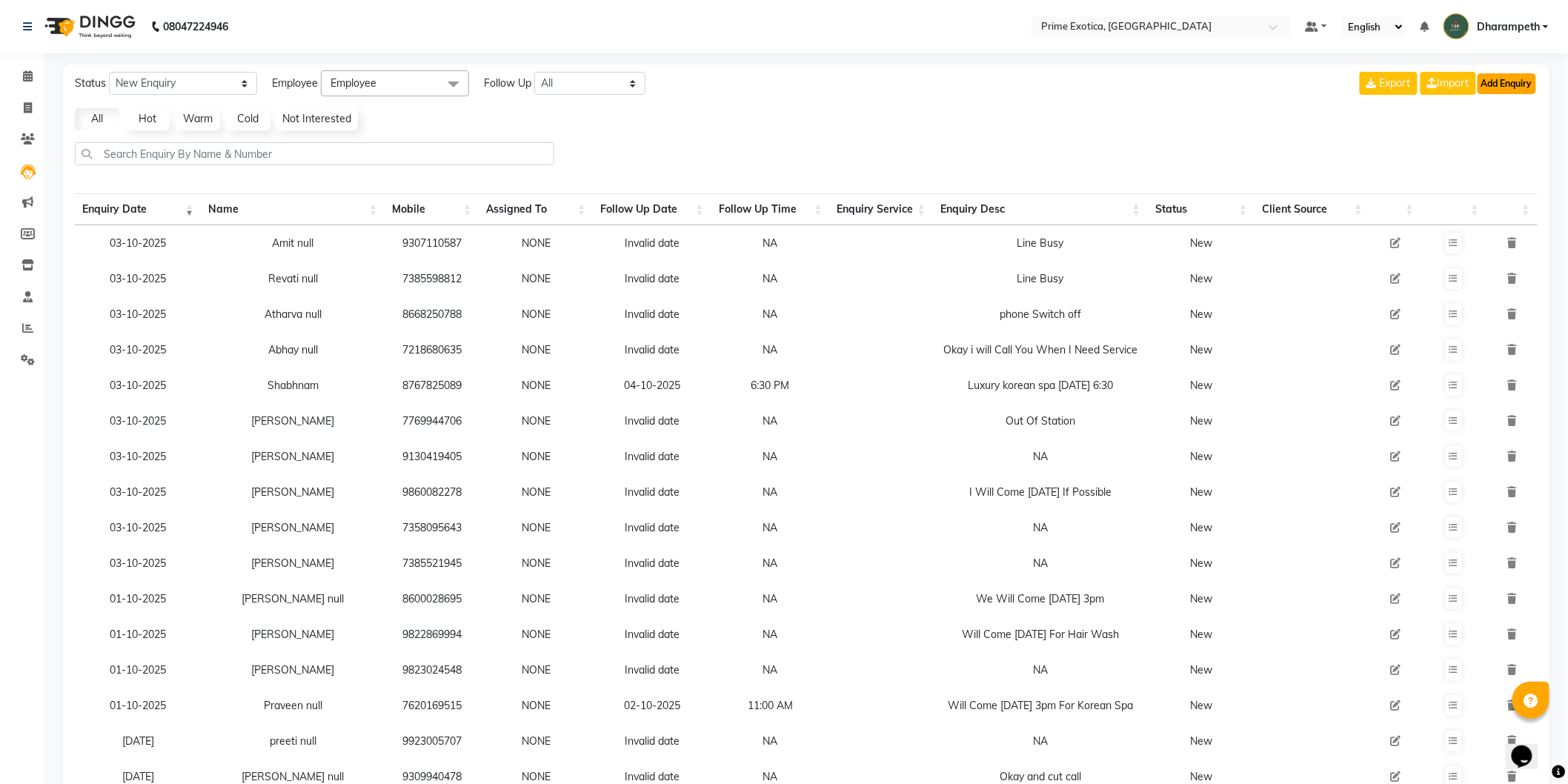
click at [1531, 79] on button "Add Enquiry" at bounding box center [1508, 83] width 58 height 20
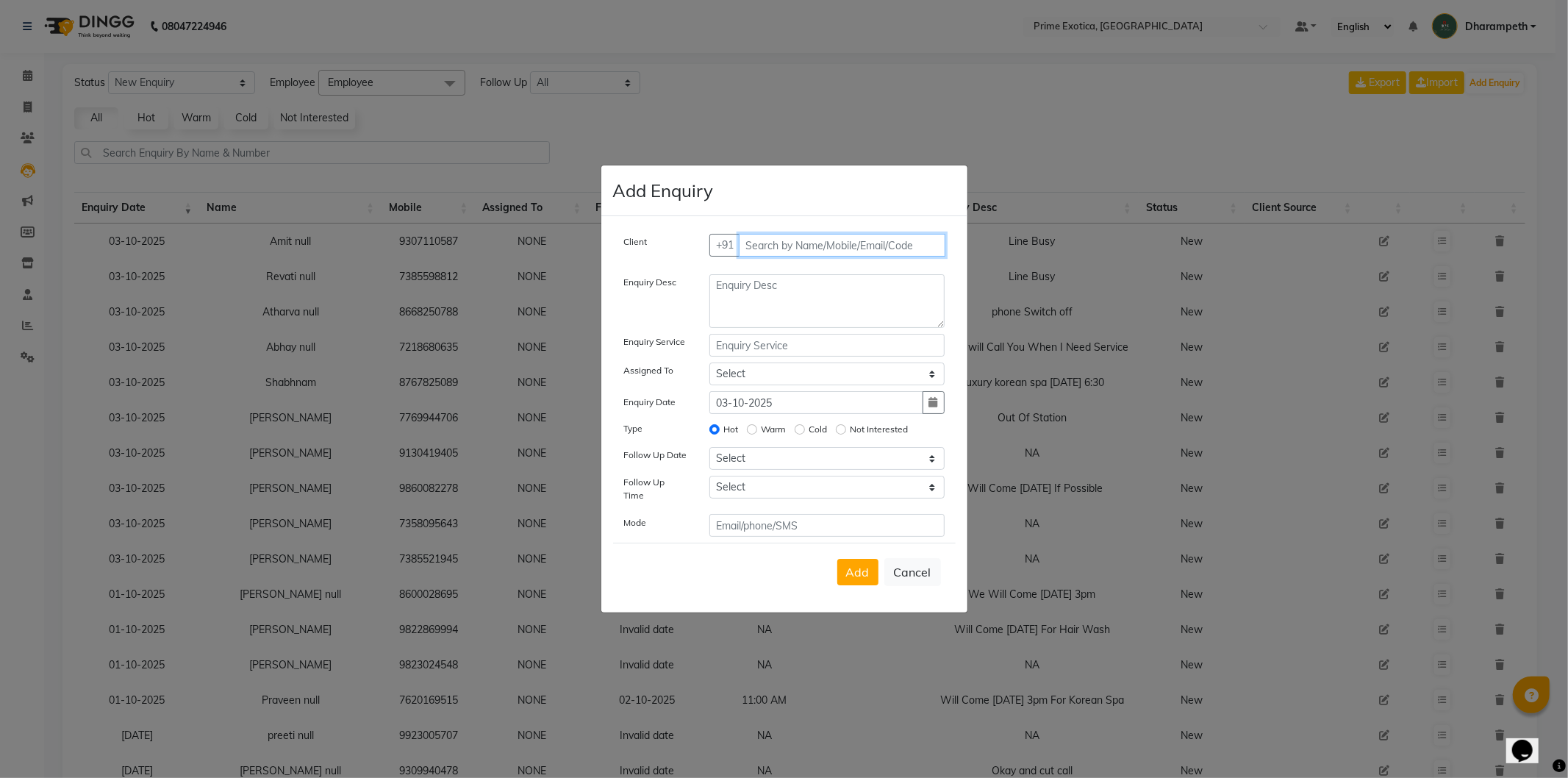
click at [853, 246] on input "text" at bounding box center [842, 245] width 207 height 23
paste input "9960651195"
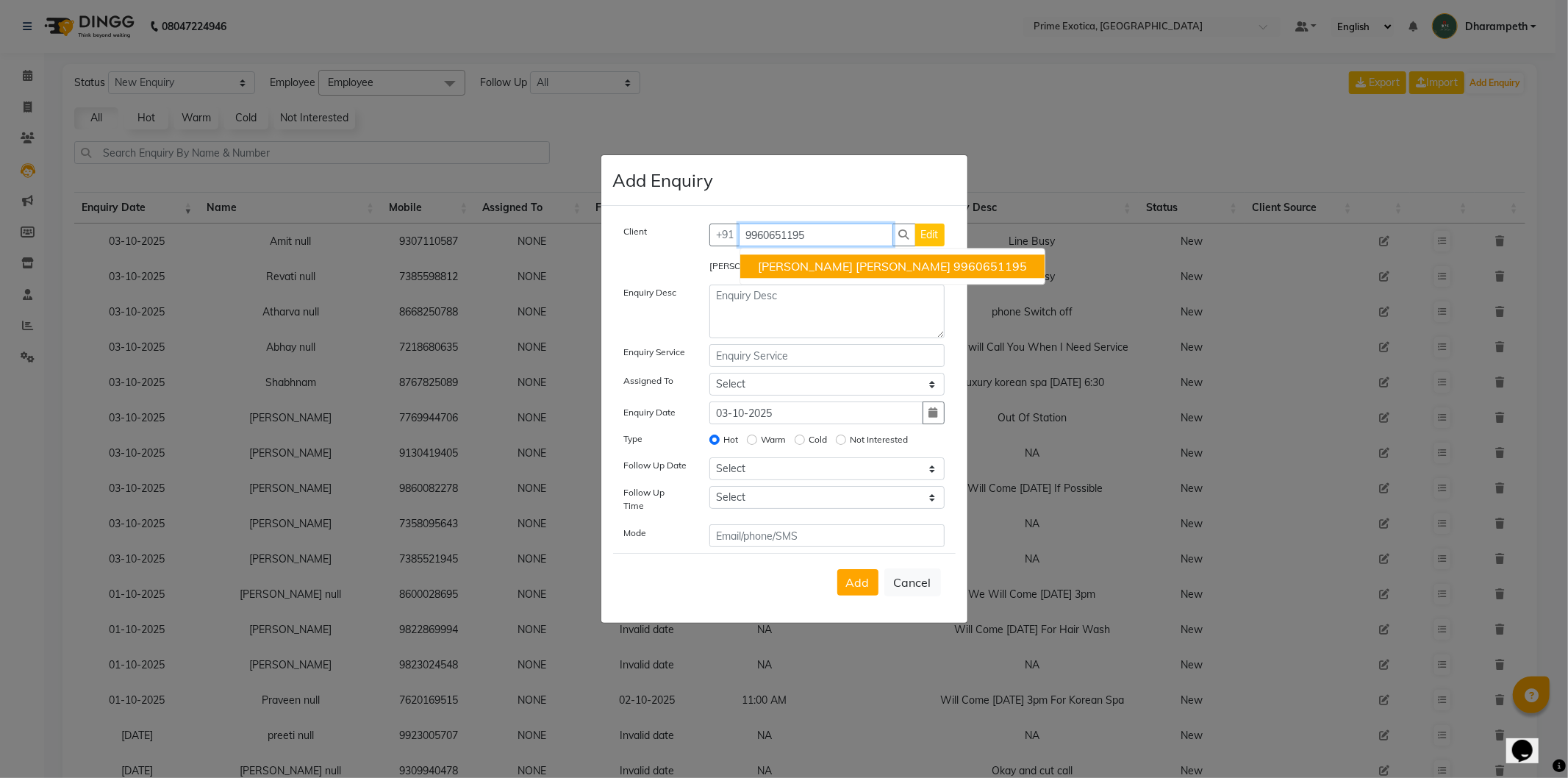
type input "9960651195"
click at [776, 311] on textarea at bounding box center [827, 311] width 235 height 54
click at [821, 240] on input "9960651195" at bounding box center [816, 235] width 155 height 23
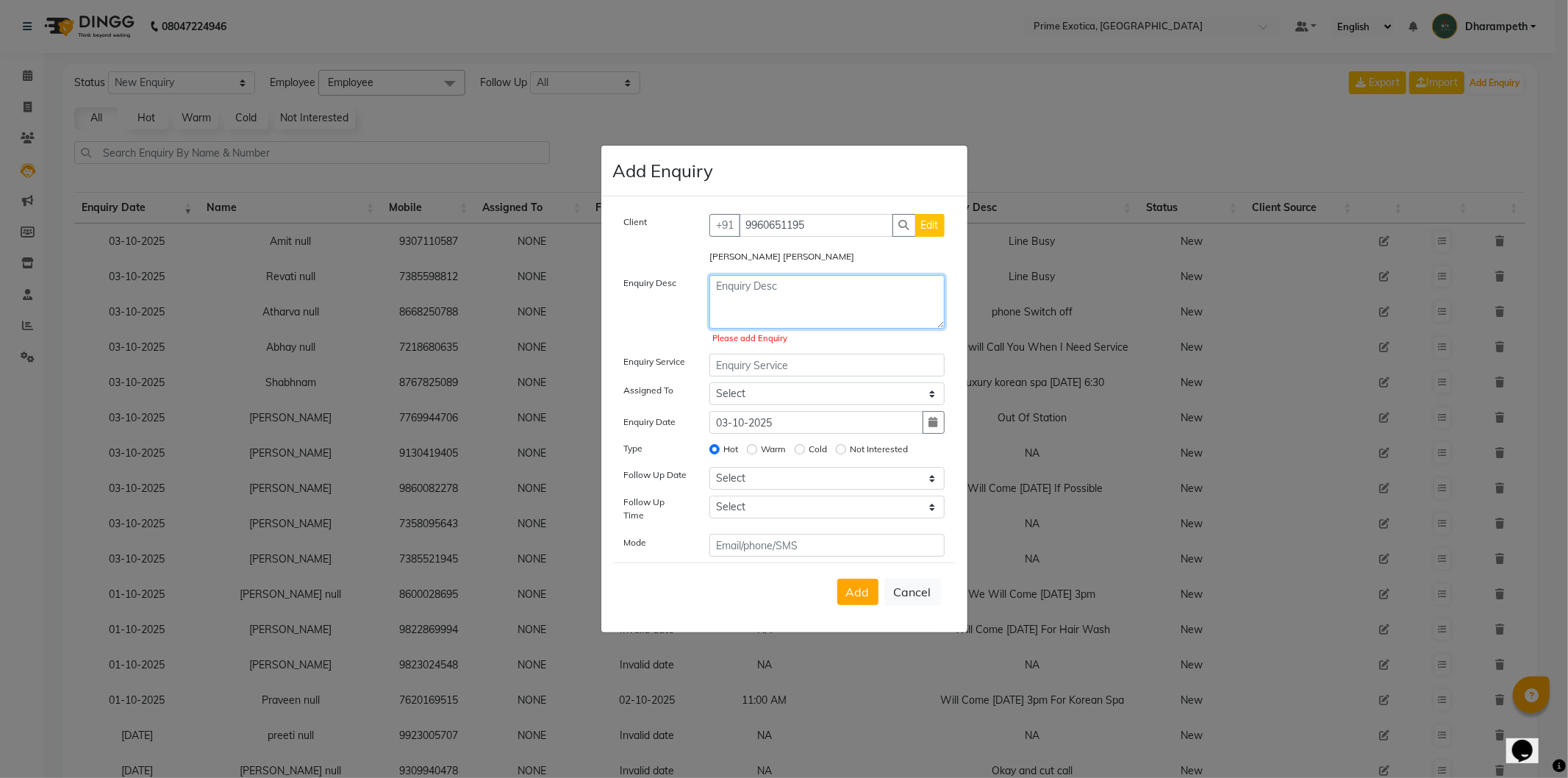
click at [780, 303] on textarea at bounding box center [827, 302] width 235 height 54
click at [792, 303] on textarea at bounding box center [827, 302] width 235 height 54
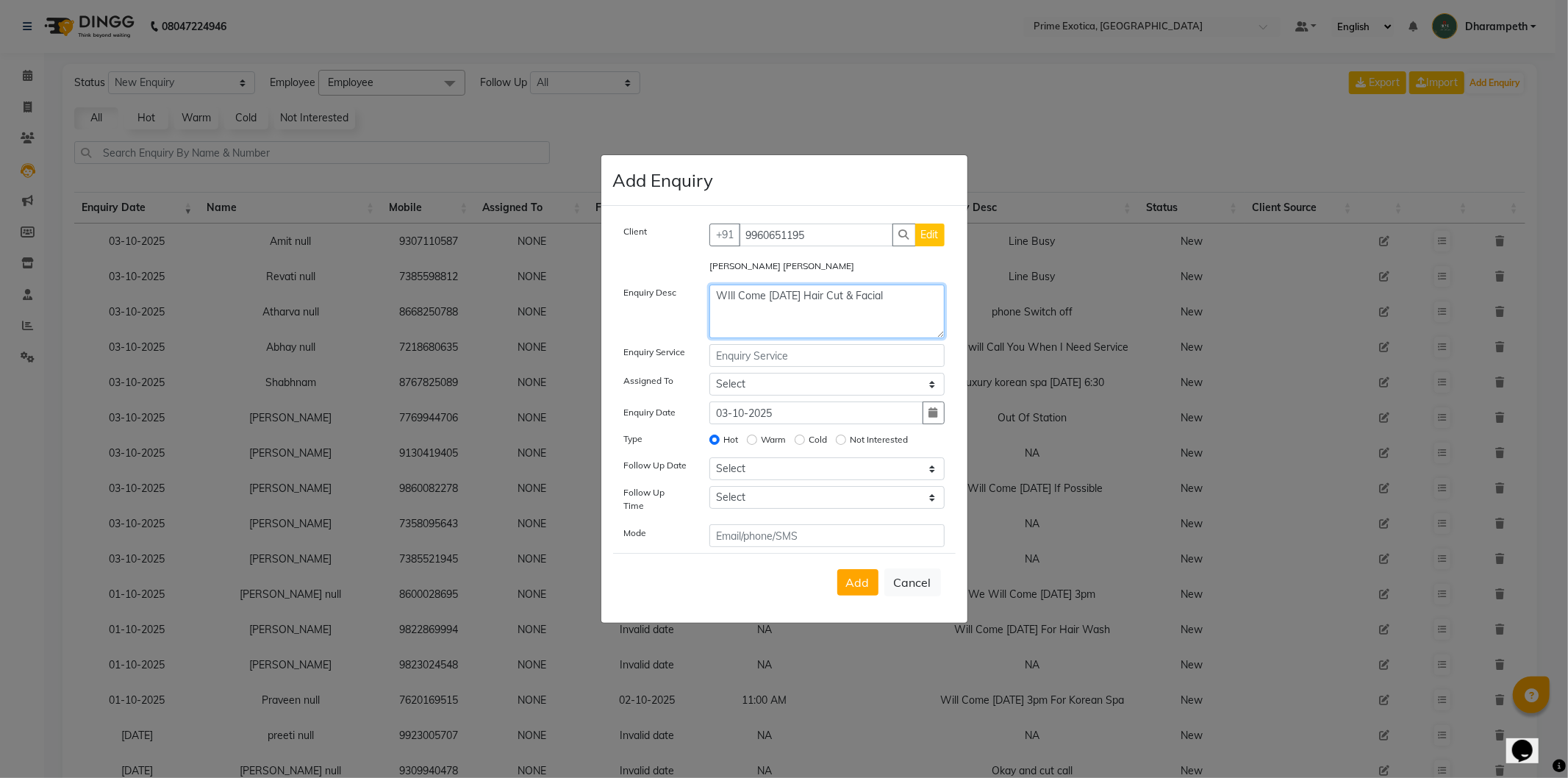
type textarea "WIll Come [DATE] Hair Cut & Facial"
click at [796, 478] on select "Select [DATE] [DATE] [DATE] ([DATE]) [DATE] ([DATE]) [DATE] ([DATE]) [DATE] ([D…" at bounding box center [827, 469] width 235 height 23
select select "[DATE]"
click at [710, 462] on select "Select [DATE] [DATE] [DATE] ([DATE]) [DATE] ([DATE]) [DATE] ([DATE]) [DATE] ([D…" at bounding box center [827, 469] width 235 height 23
click at [775, 502] on select "Select 07:00 AM 07:15 AM 07:30 AM 07:45 AM 08:00 AM 08:15 AM 08:30 AM 08:45 AM …" at bounding box center [827, 498] width 235 height 23
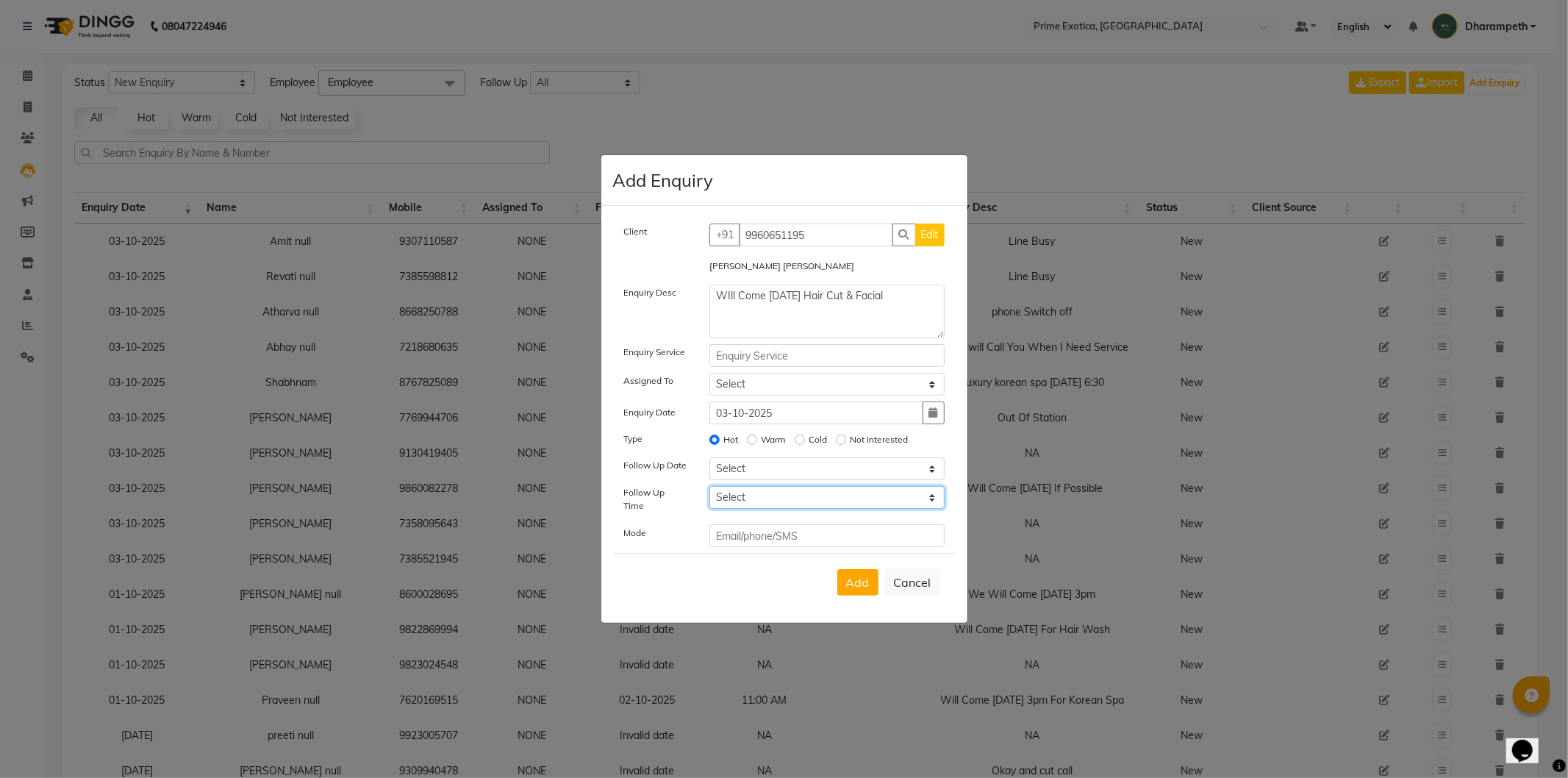
select select "660"
click at [710, 491] on select "Select 07:00 AM 07:15 AM 07:30 AM 07:45 AM 08:00 AM 08:15 AM 08:30 AM 08:45 AM …" at bounding box center [827, 498] width 235 height 23
click at [862, 576] on span "Add" at bounding box center [857, 582] width 23 height 14
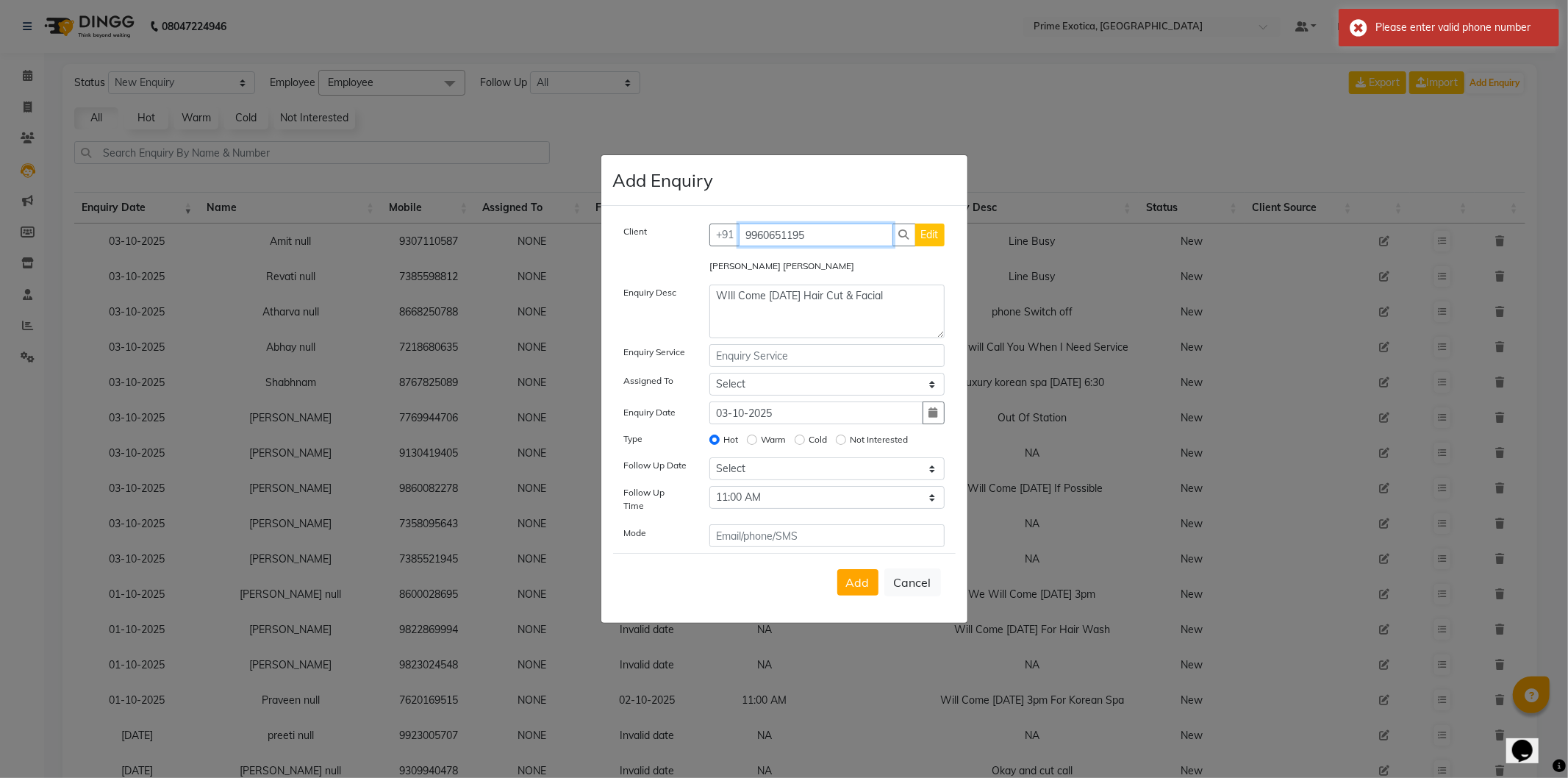
click at [835, 231] on input "9960651195" at bounding box center [816, 235] width 155 height 23
click at [751, 271] on label "[PERSON_NAME] [PERSON_NAME]" at bounding box center [782, 266] width 145 height 14
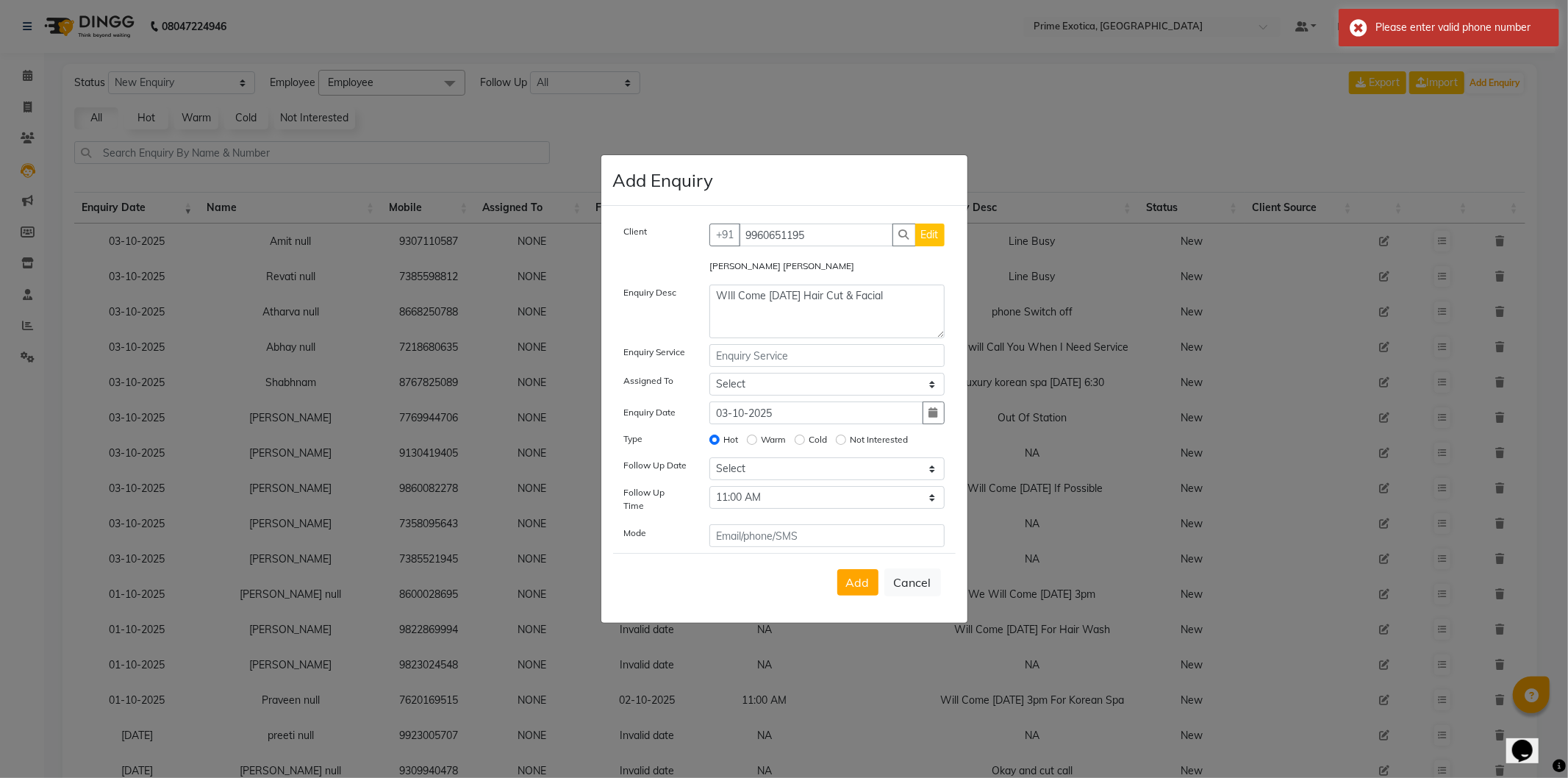
click at [975, 262] on ngb-modal-window "Add Enquiry Client [PHONE_NUMBER] Edit [PERSON_NAME] [PERSON_NAME] Enquiry Desc…" at bounding box center [784, 389] width 1568 height 778
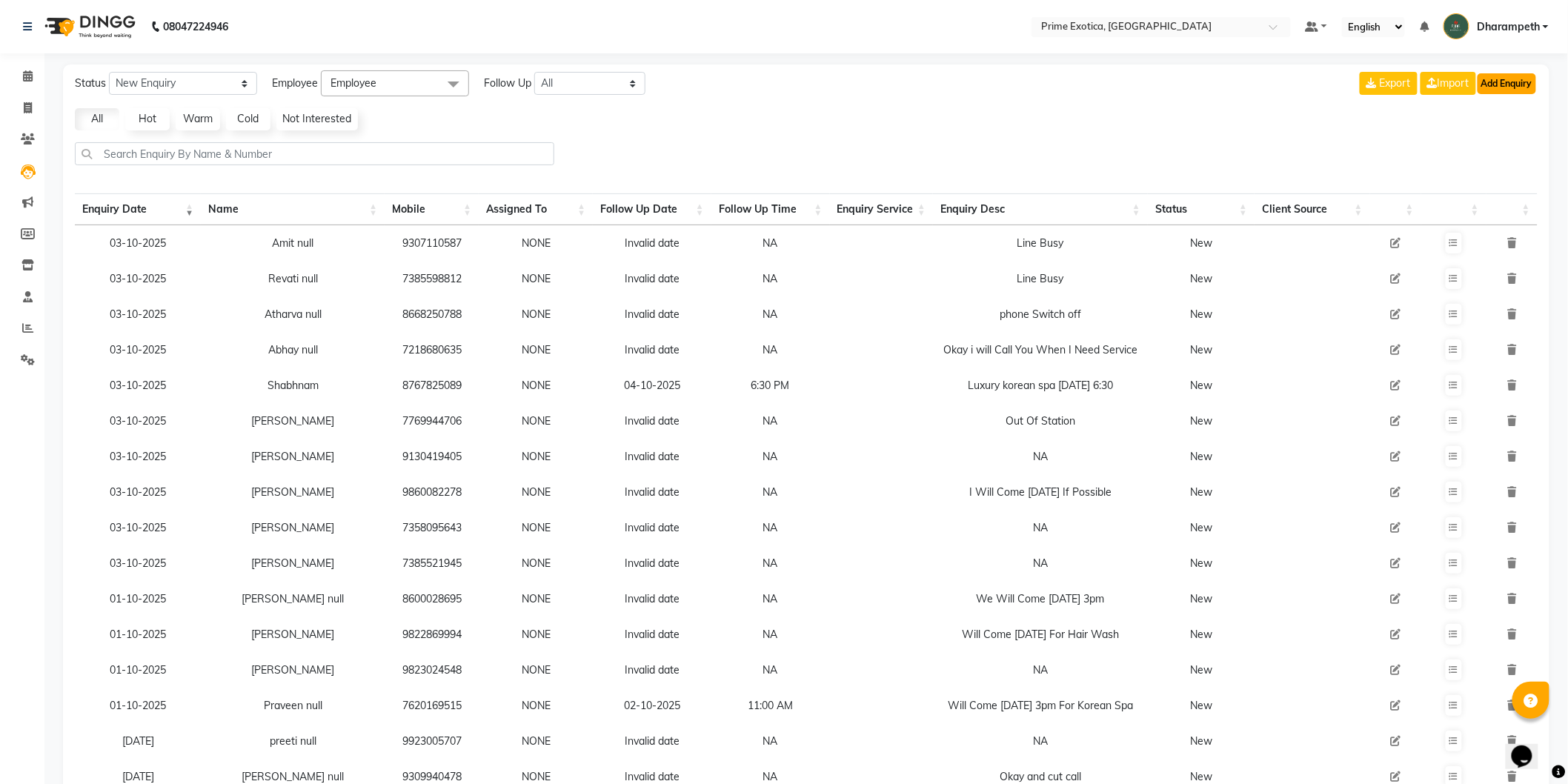
click at [1524, 85] on button "Add Enquiry" at bounding box center [1508, 83] width 58 height 20
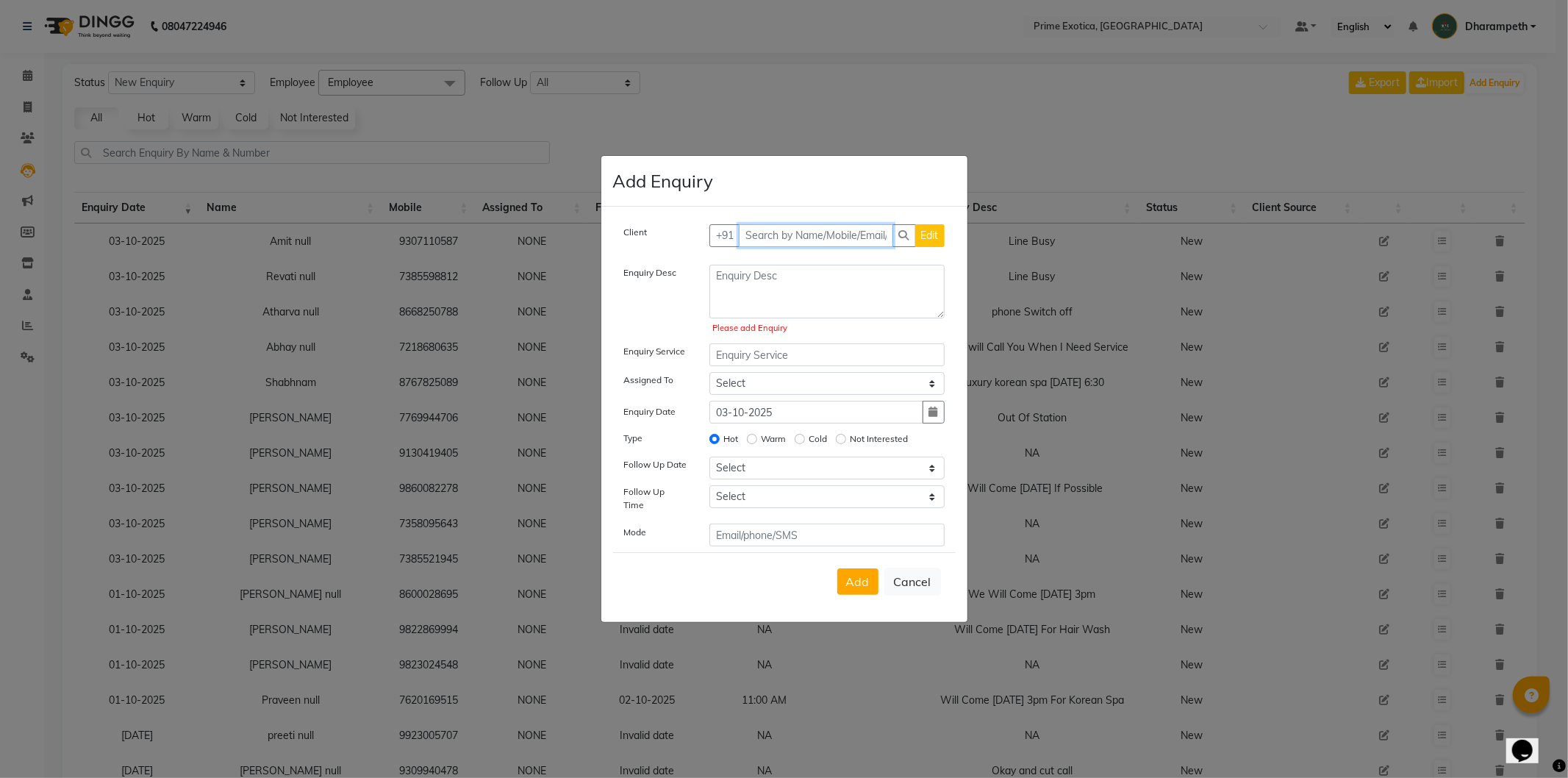
click at [812, 244] on input "text" at bounding box center [816, 236] width 155 height 23
paste input "9960651195"
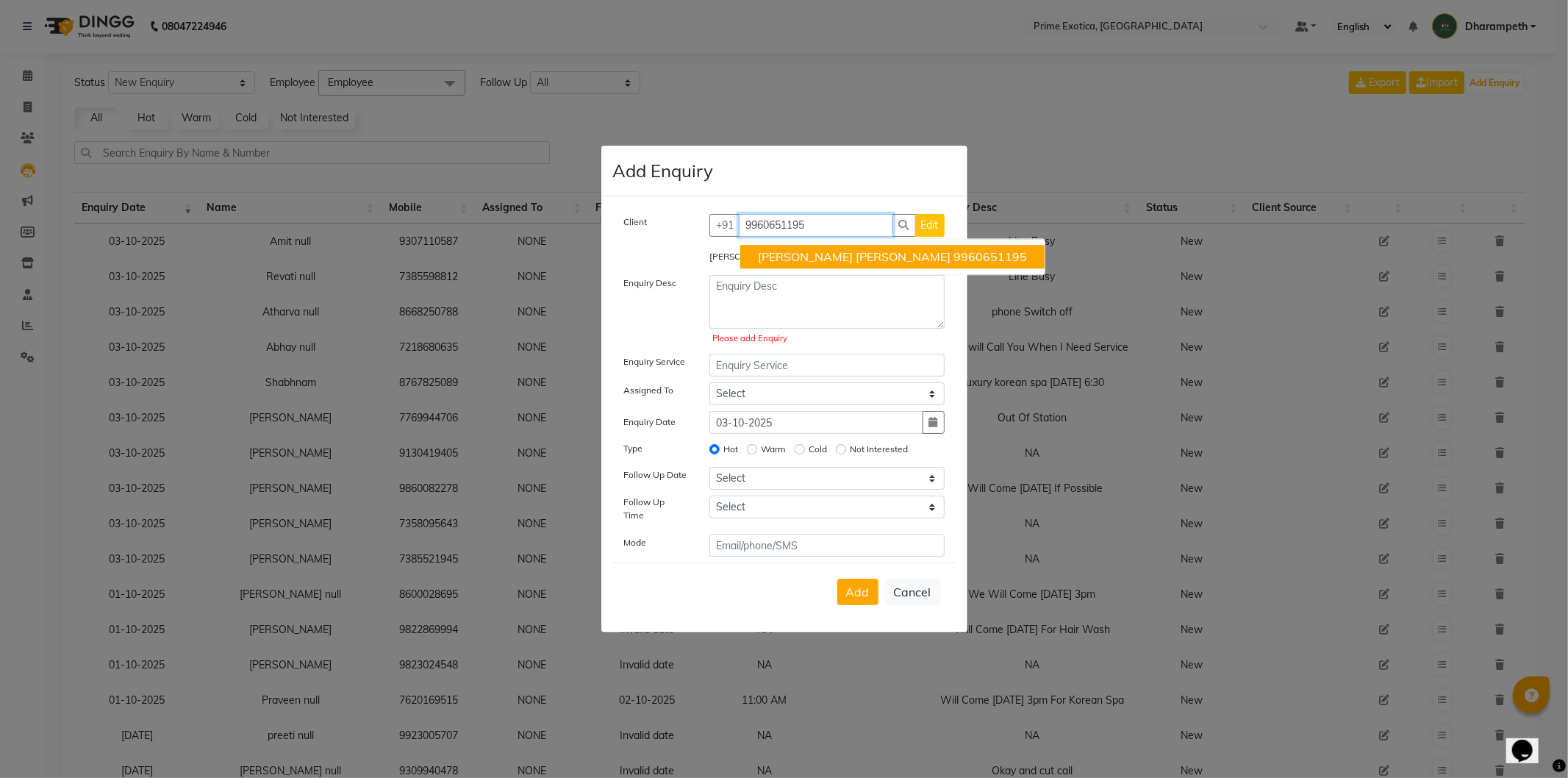
click at [953, 253] on ngb-highlight "9960651195" at bounding box center [990, 256] width 73 height 14
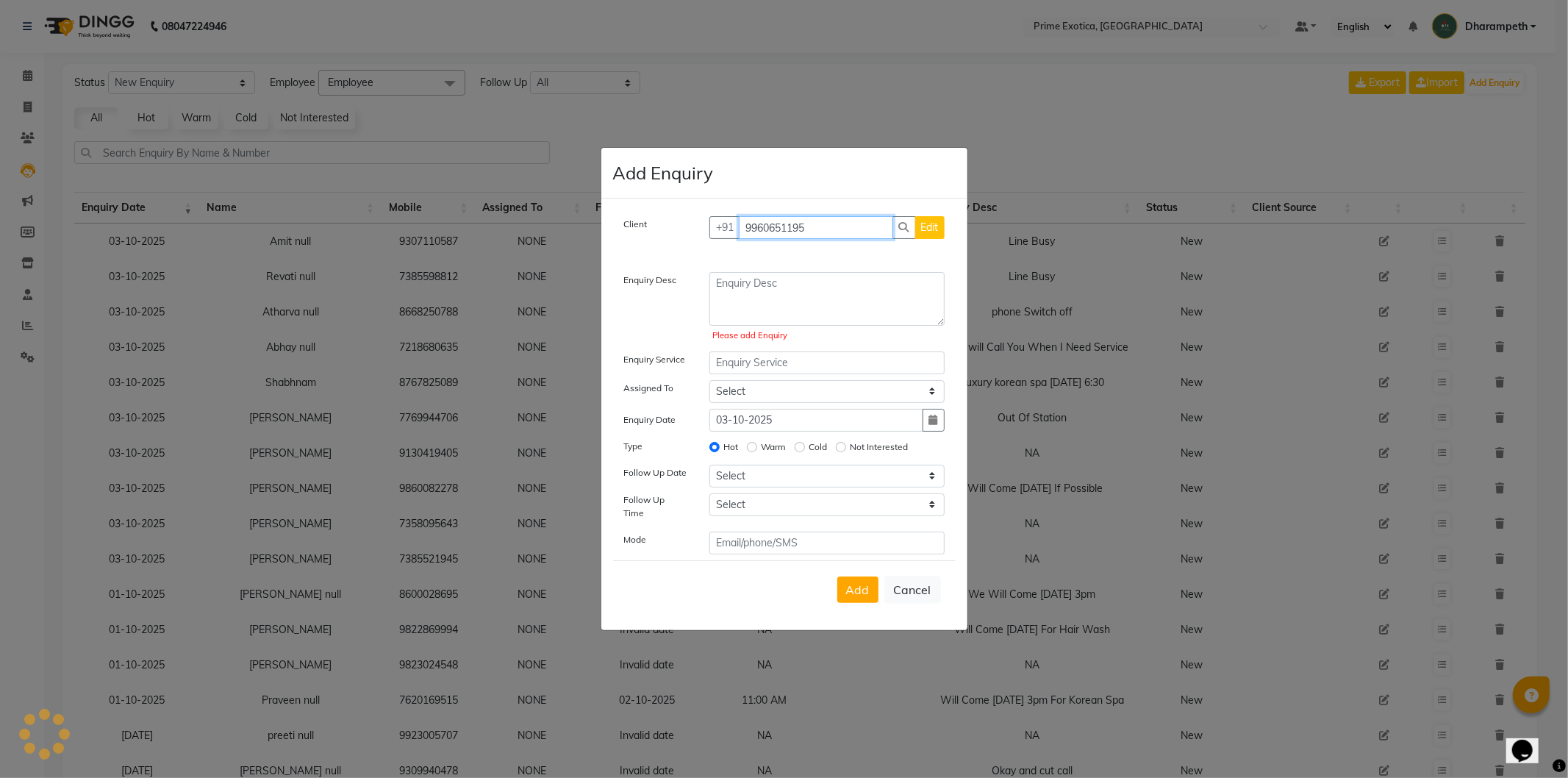
type input "9960651195"
click at [825, 297] on textarea at bounding box center [827, 299] width 235 height 54
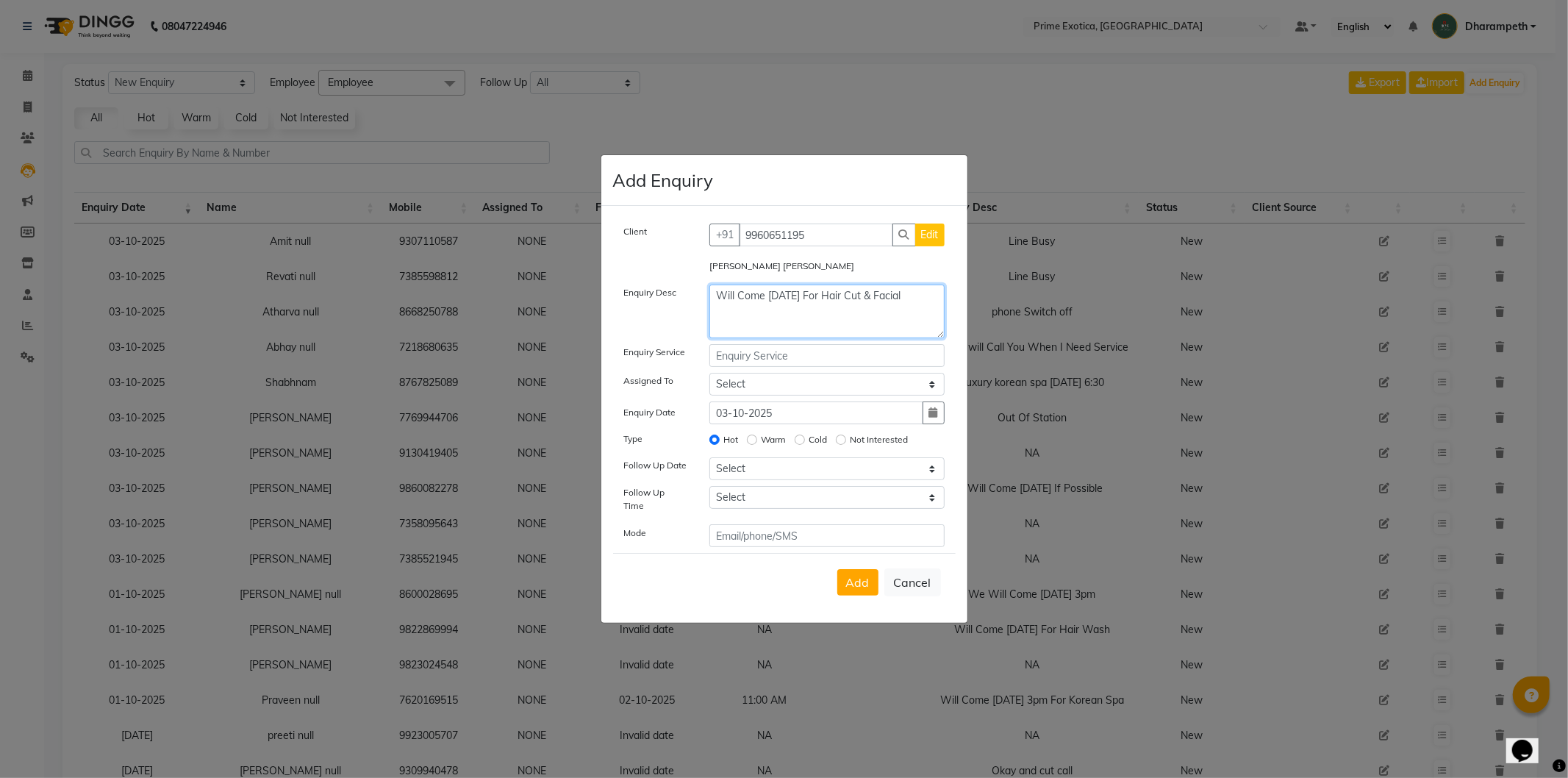
type textarea "Will Come [DATE] For Hair Cut & Facial"
click at [778, 477] on select "Select [DATE] [DATE] [DATE] ([DATE]) [DATE] ([DATE]) [DATE] ([DATE]) [DATE] ([D…" at bounding box center [827, 469] width 235 height 23
select select "[DATE]"
click at [710, 462] on select "Select [DATE] [DATE] [DATE] ([DATE]) [DATE] ([DATE]) [DATE] ([DATE]) [DATE] ([D…" at bounding box center [827, 469] width 235 height 23
click at [787, 505] on select "Select 07:00 AM 07:15 AM 07:30 AM 07:45 AM 08:00 AM 08:15 AM 08:30 AM 08:45 AM …" at bounding box center [827, 498] width 235 height 23
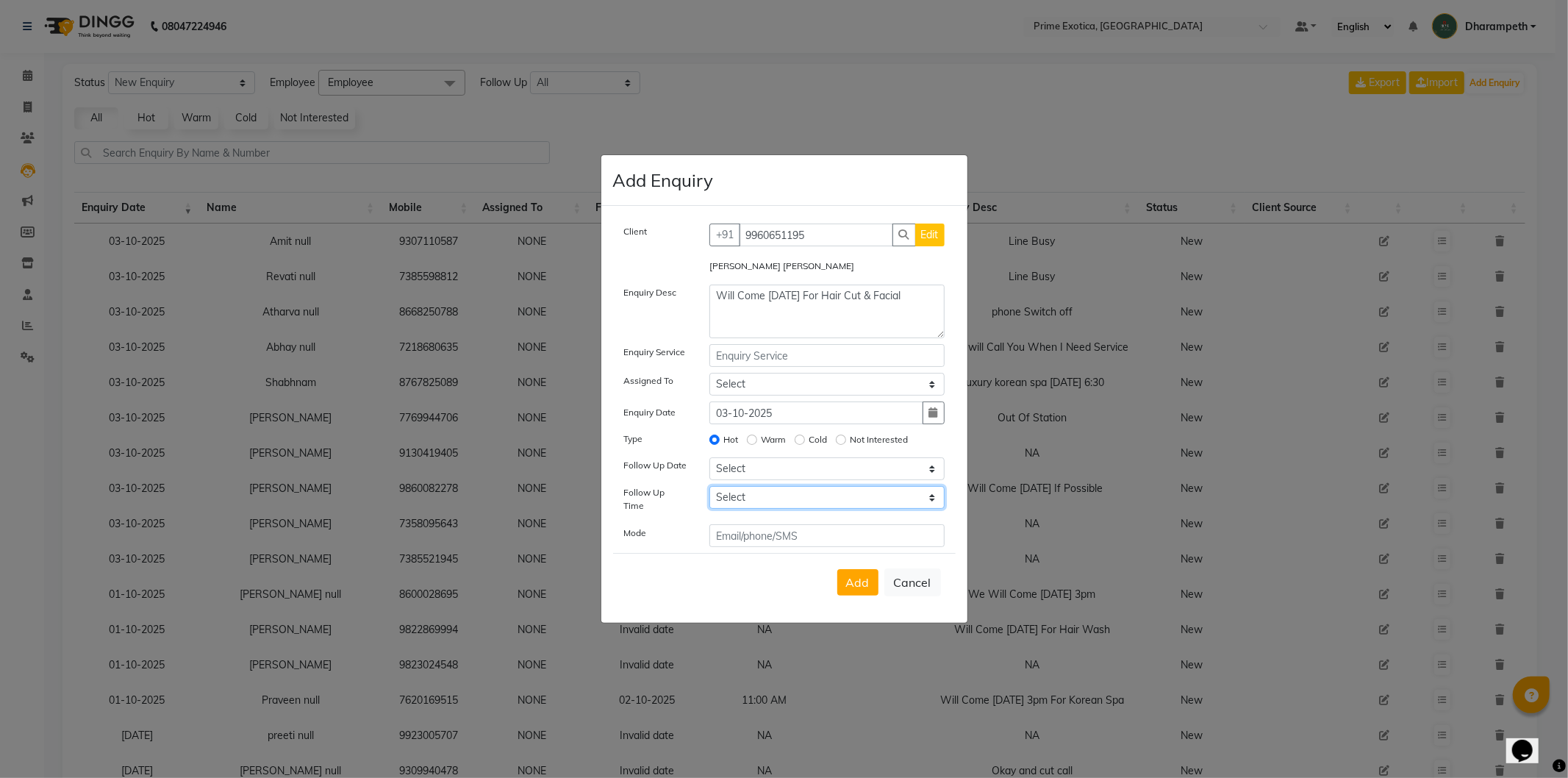
select select "660"
click at [710, 491] on select "Select 07:00 AM 07:15 AM 07:30 AM 07:45 AM 08:00 AM 08:15 AM 08:30 AM 08:45 AM …" at bounding box center [827, 498] width 235 height 23
click at [861, 569] on button "Add" at bounding box center [857, 582] width 42 height 26
select select
radio input "false"
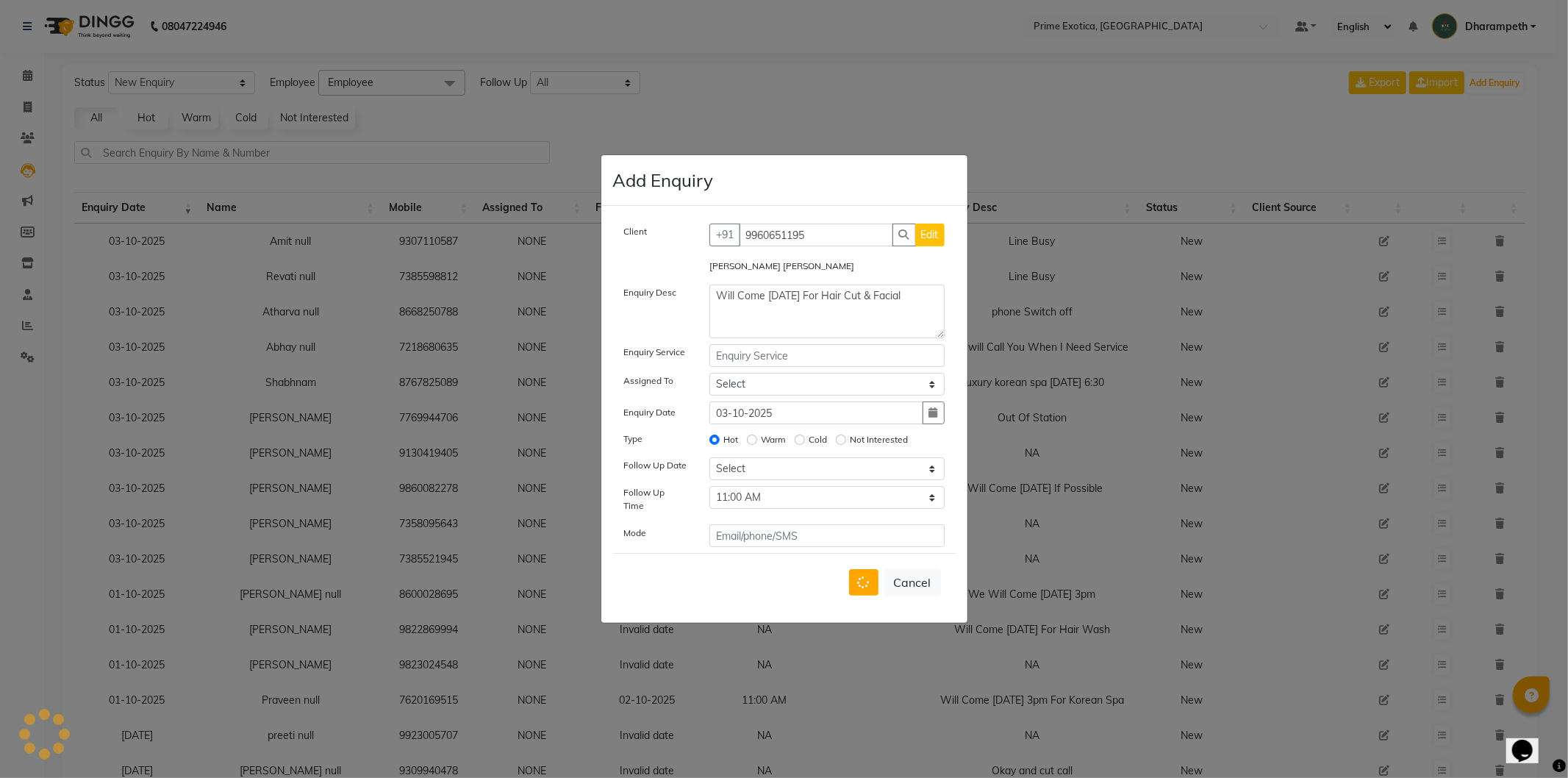
select select
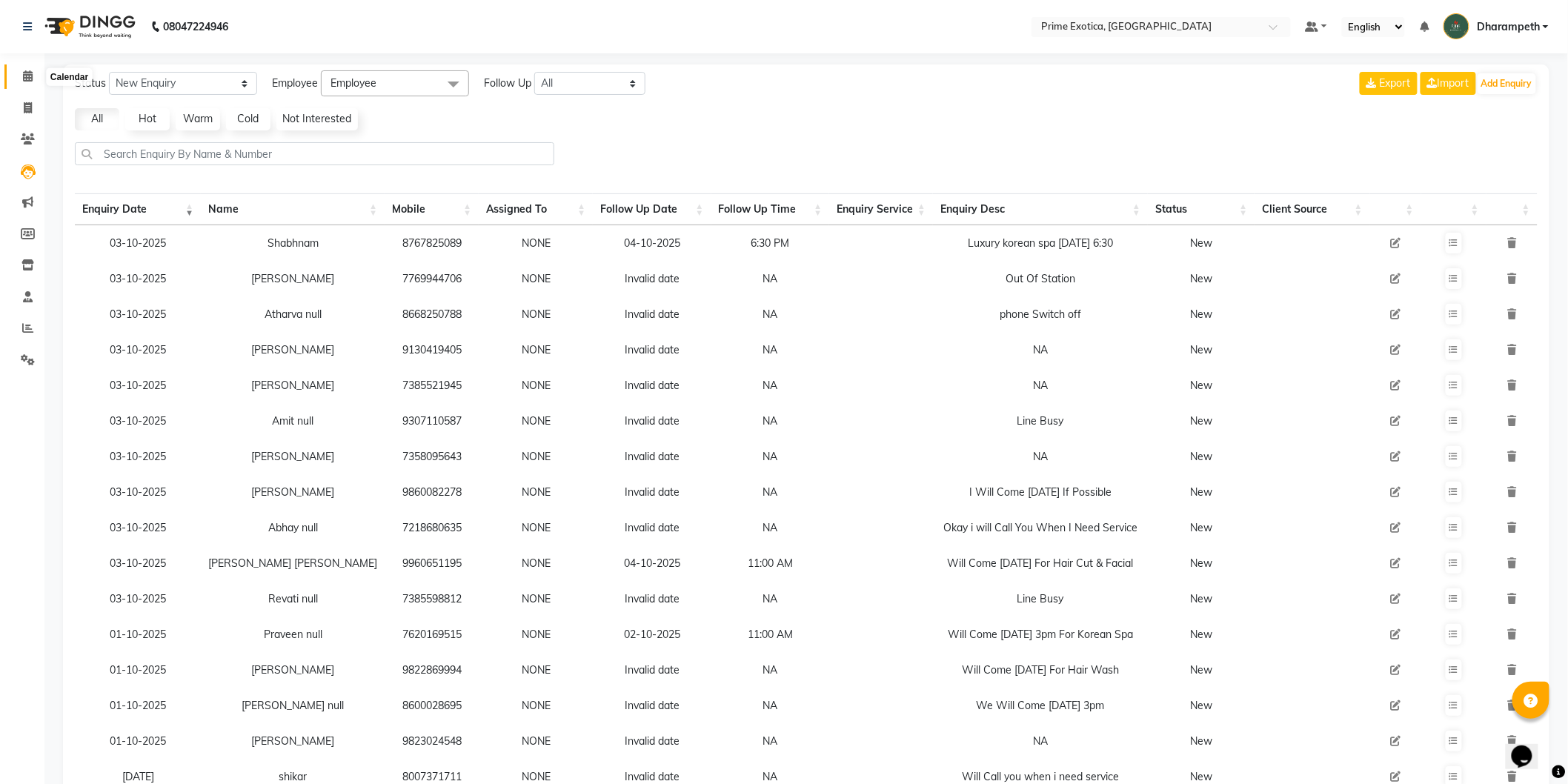
click at [24, 71] on icon at bounding box center [28, 75] width 10 height 11
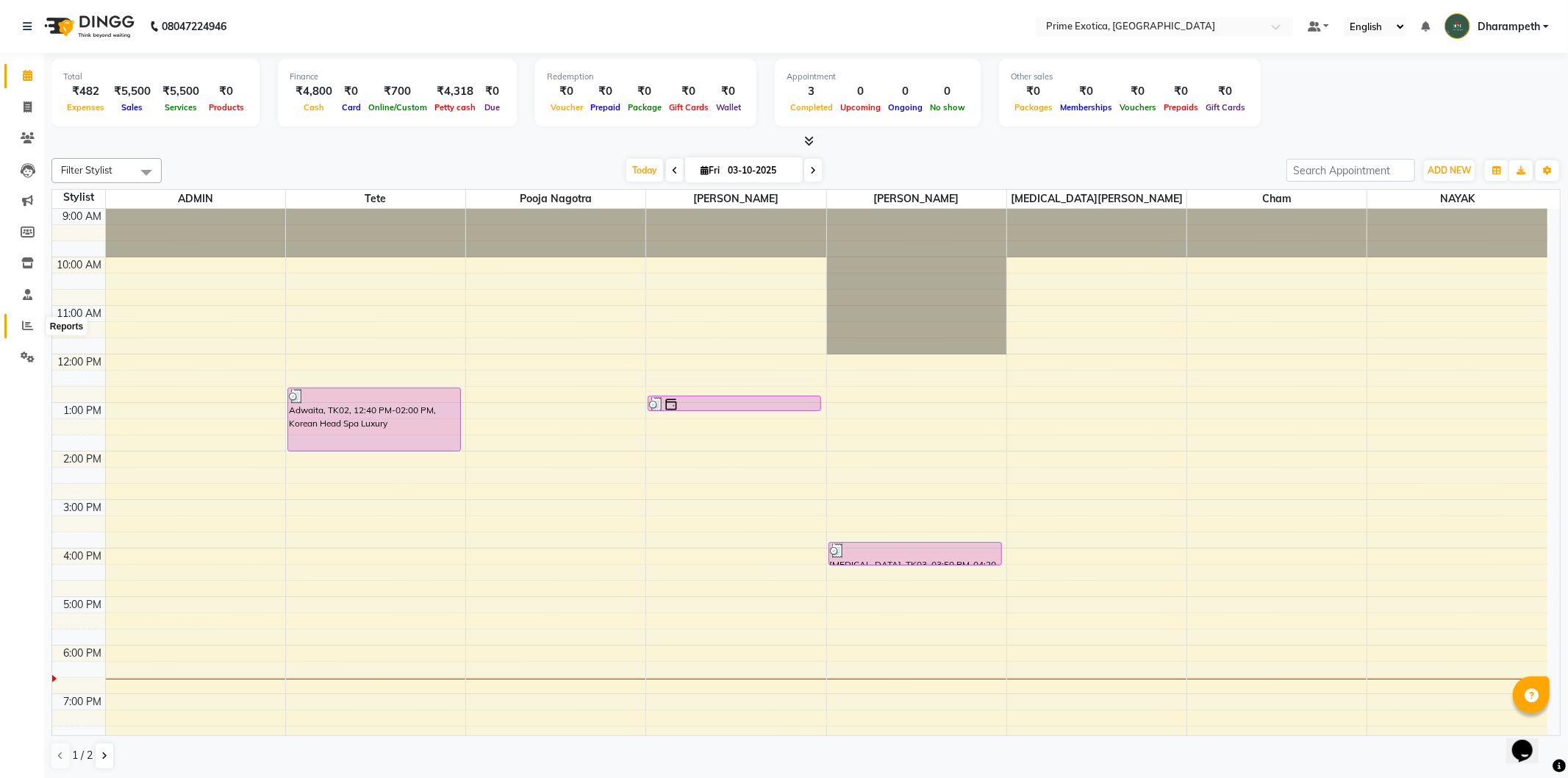
click at [18, 319] on span at bounding box center [27, 326] width 26 height 16
